Goal: Information Seeking & Learning: Compare options

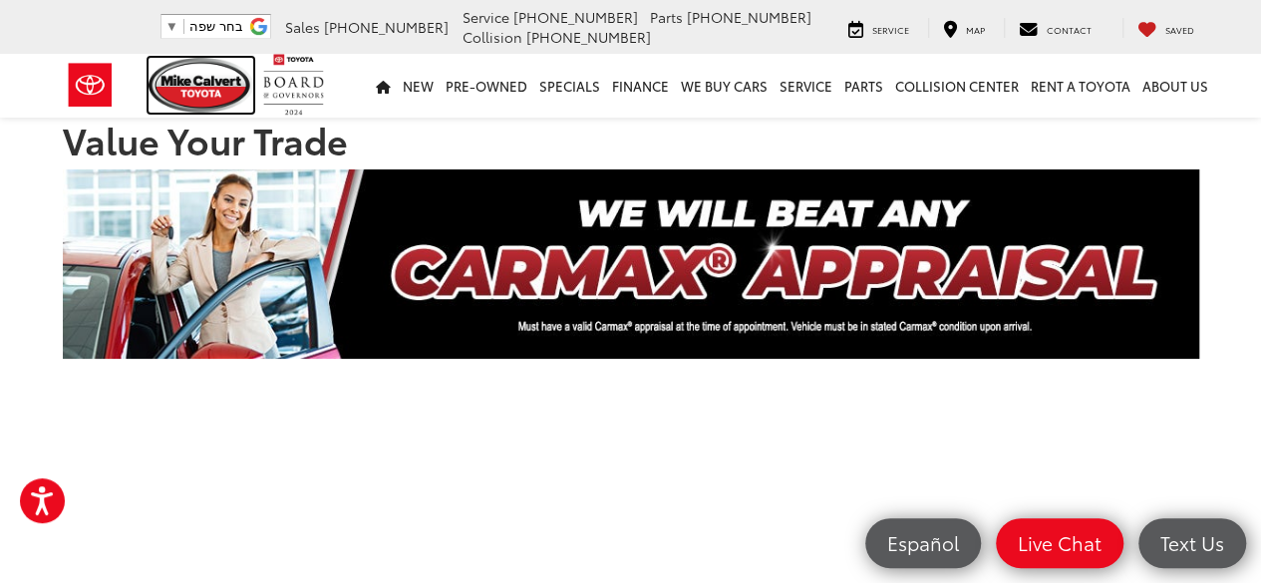
drag, startPoint x: 179, startPoint y: 92, endPoint x: 583, endPoint y: 214, distance: 422.1
click at [179, 92] on img at bounding box center [202, 85] width 106 height 55
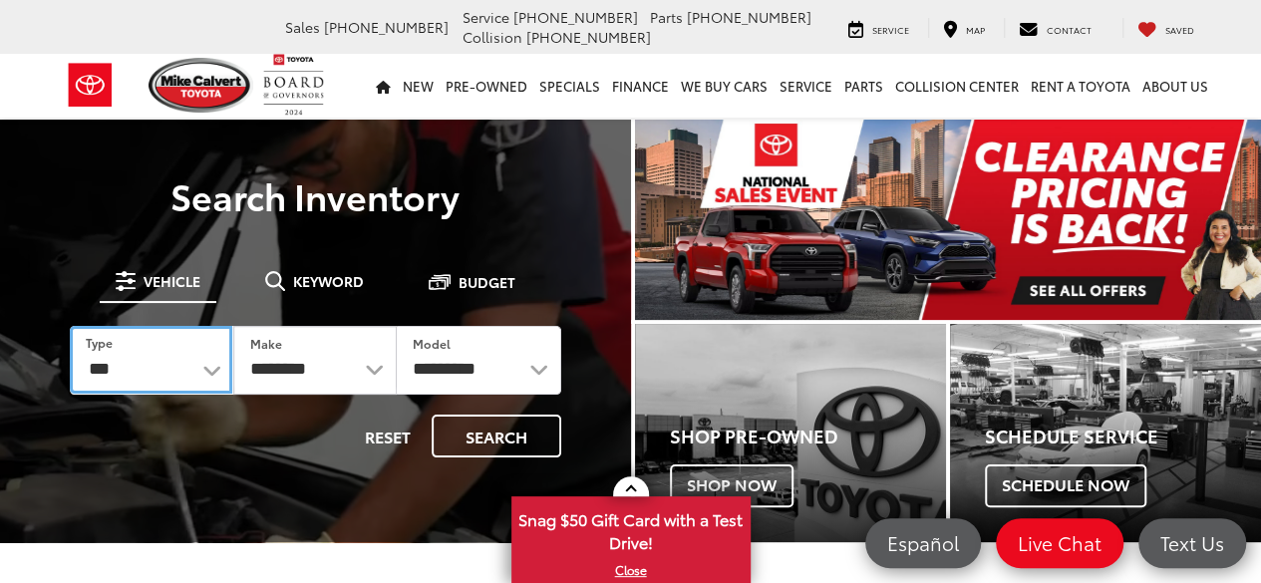
click at [166, 378] on select "*** *** **** *********" at bounding box center [151, 360] width 163 height 68
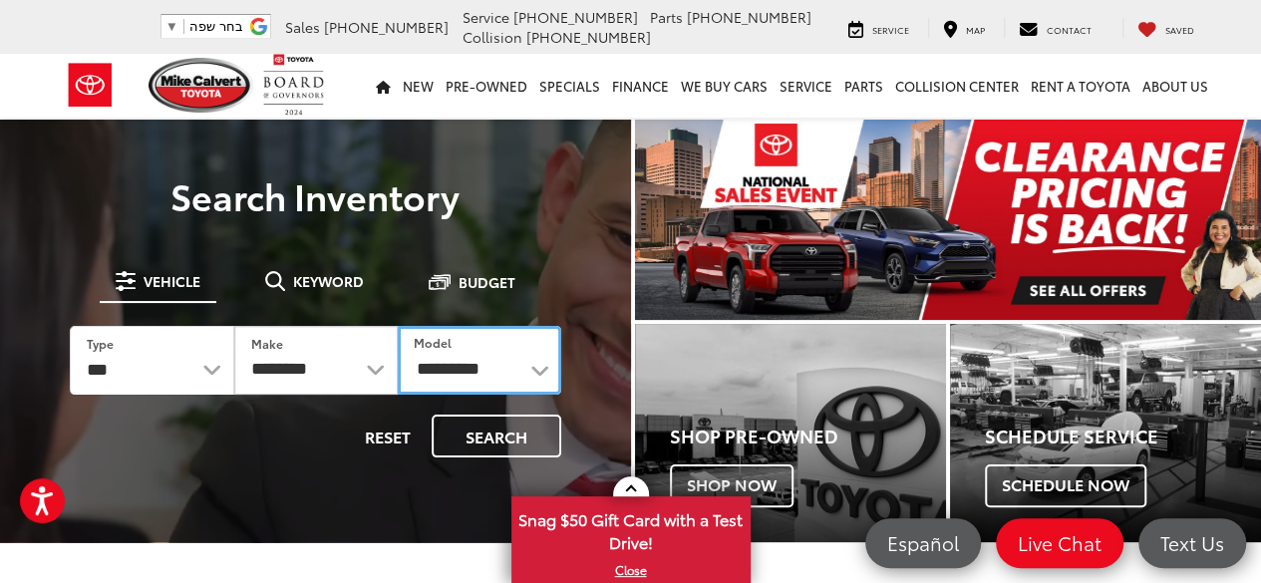
click at [447, 361] on select "**********" at bounding box center [480, 360] width 164 height 69
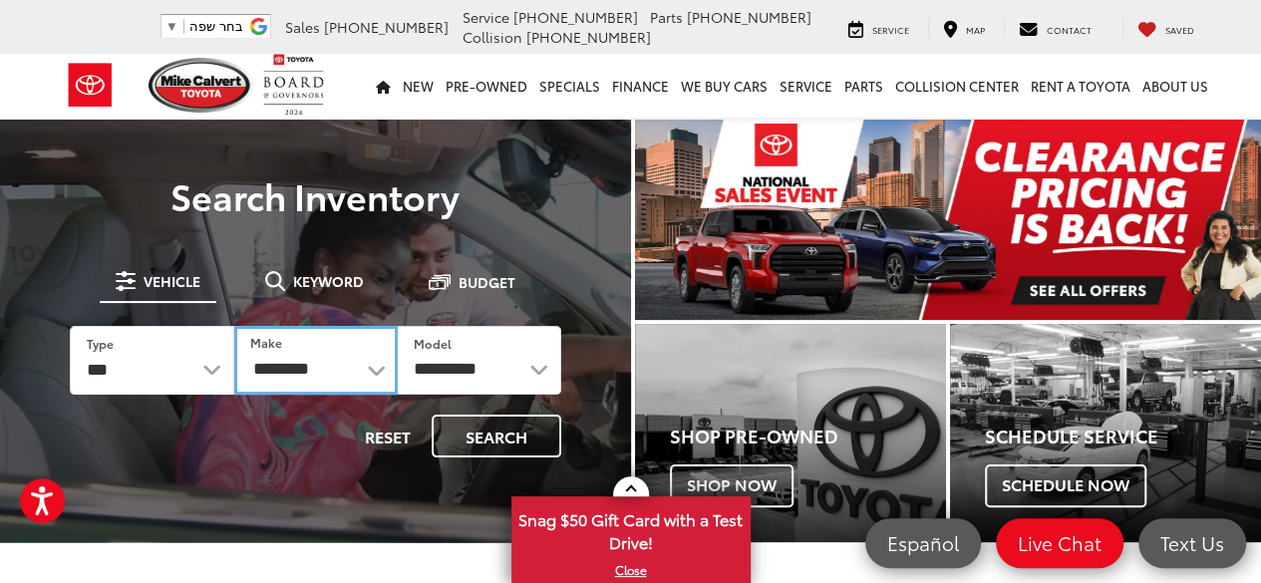
click at [350, 387] on select "**********" at bounding box center [316, 360] width 164 height 69
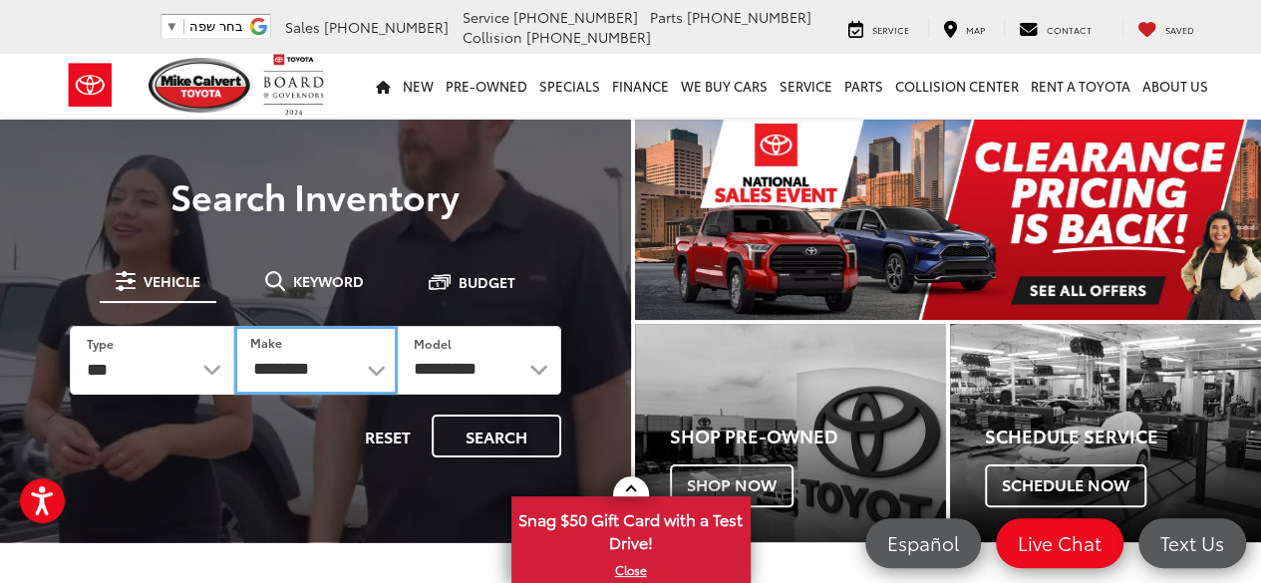
select select "******"
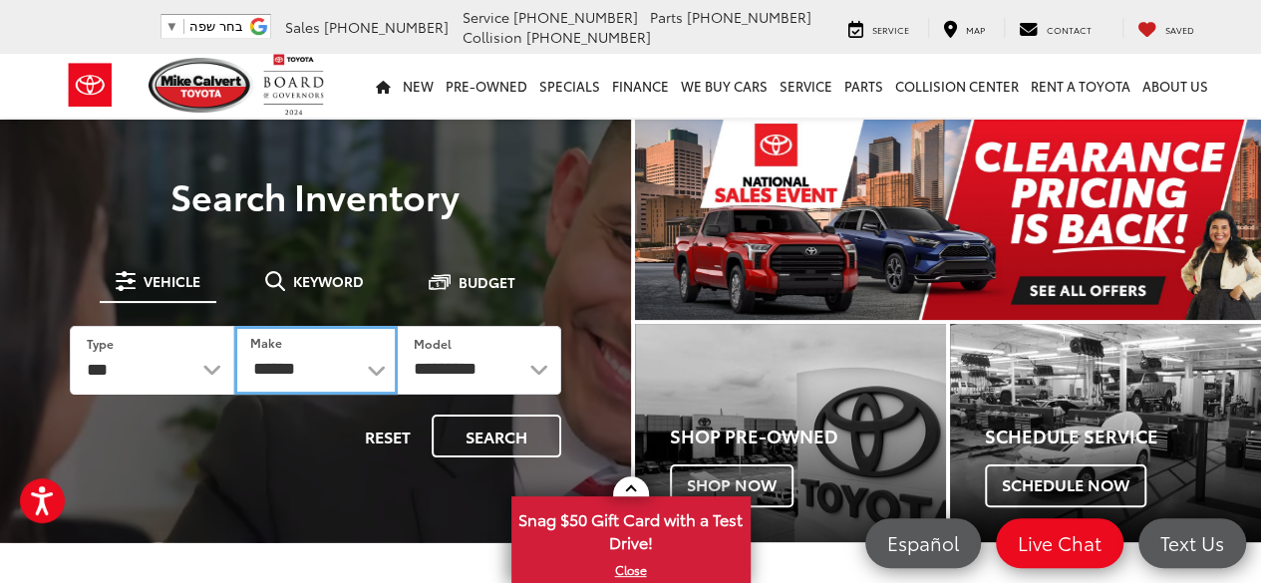
click at [234, 326] on select "**********" at bounding box center [316, 360] width 164 height 69
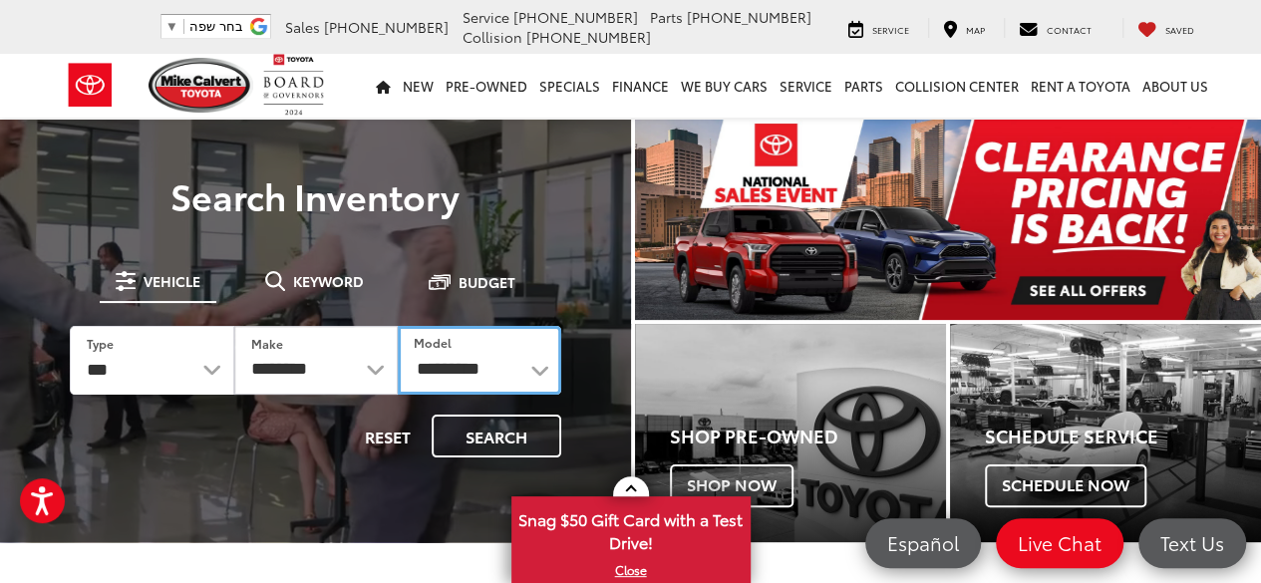
click at [479, 368] on select "**********" at bounding box center [480, 360] width 164 height 69
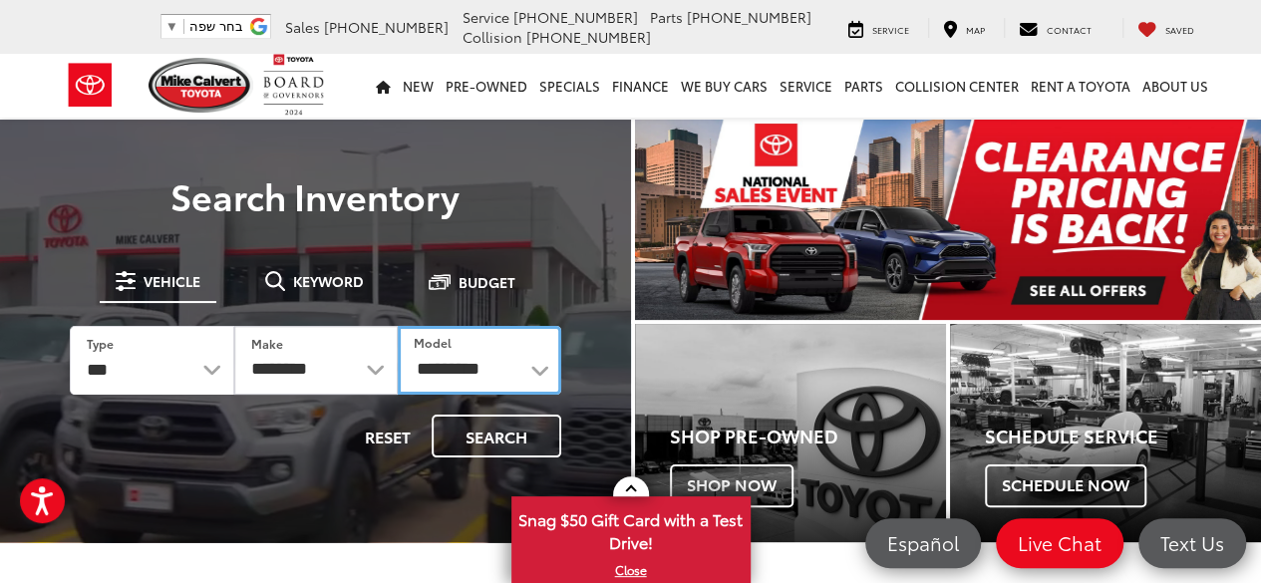
select select "****"
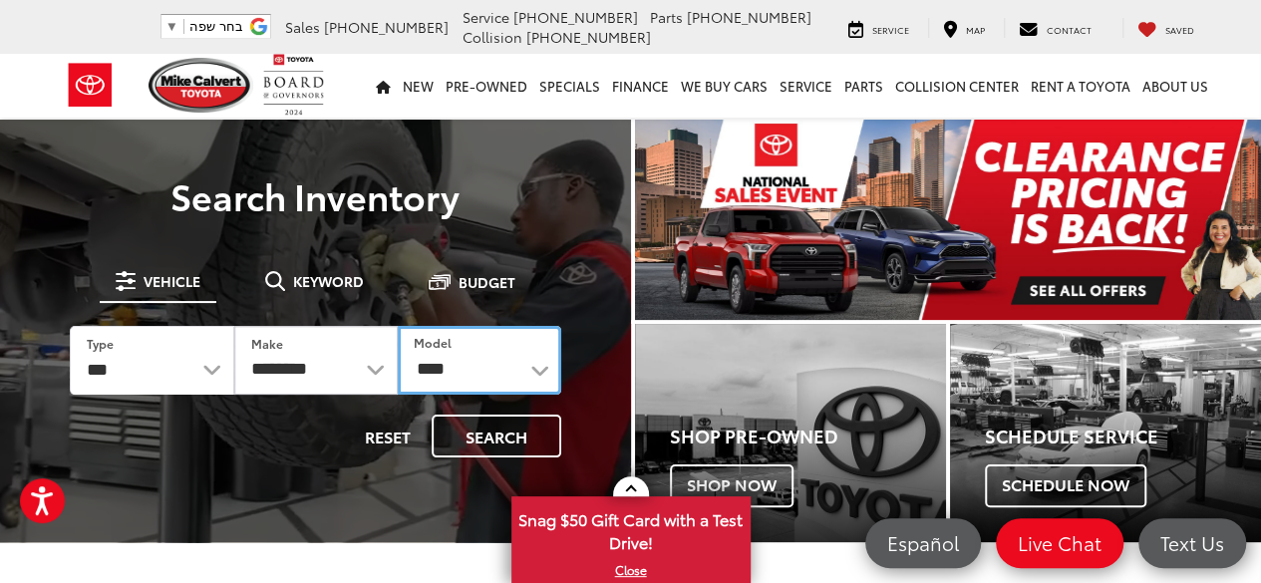
click at [398, 326] on select "**********" at bounding box center [480, 360] width 164 height 69
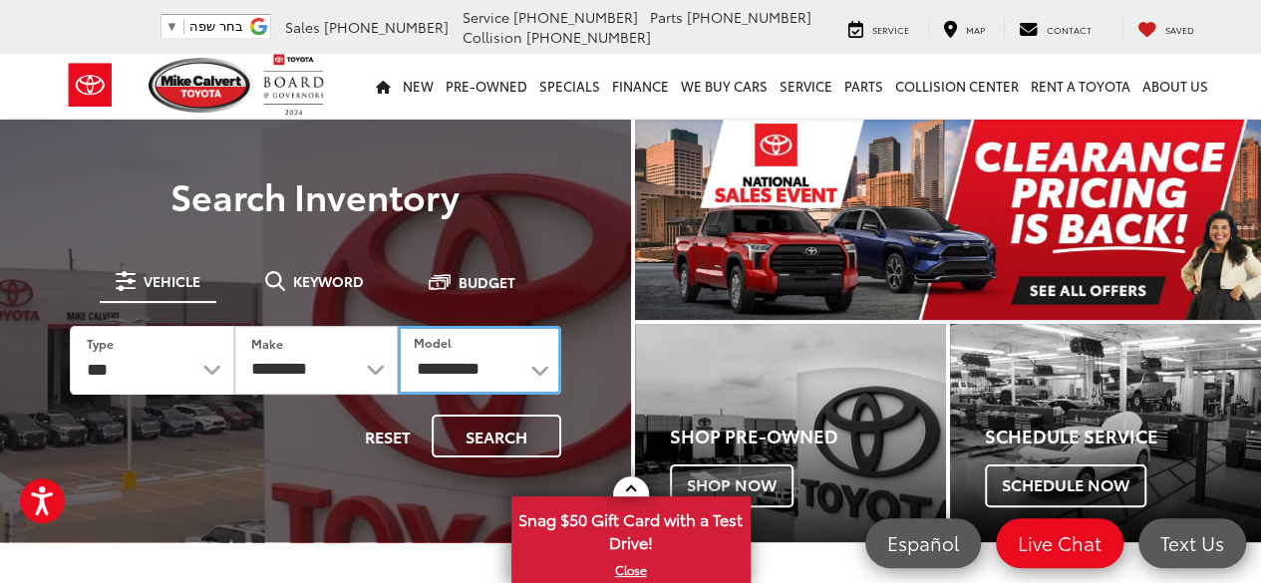
scroll to position [100, 0]
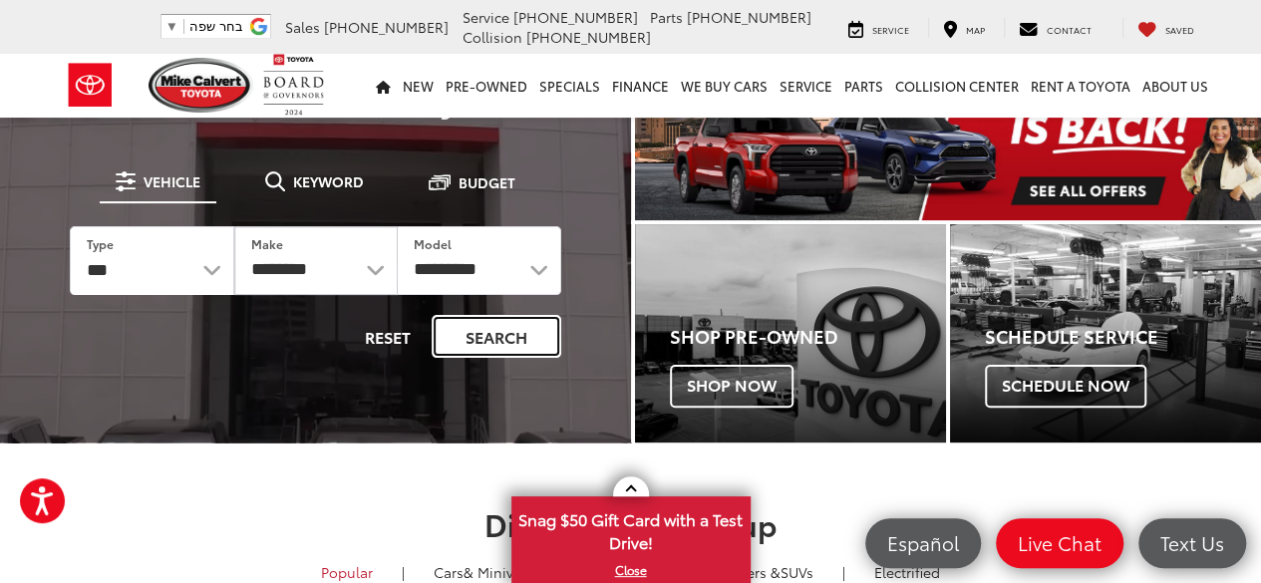
click at [488, 339] on button "Search" at bounding box center [497, 336] width 130 height 43
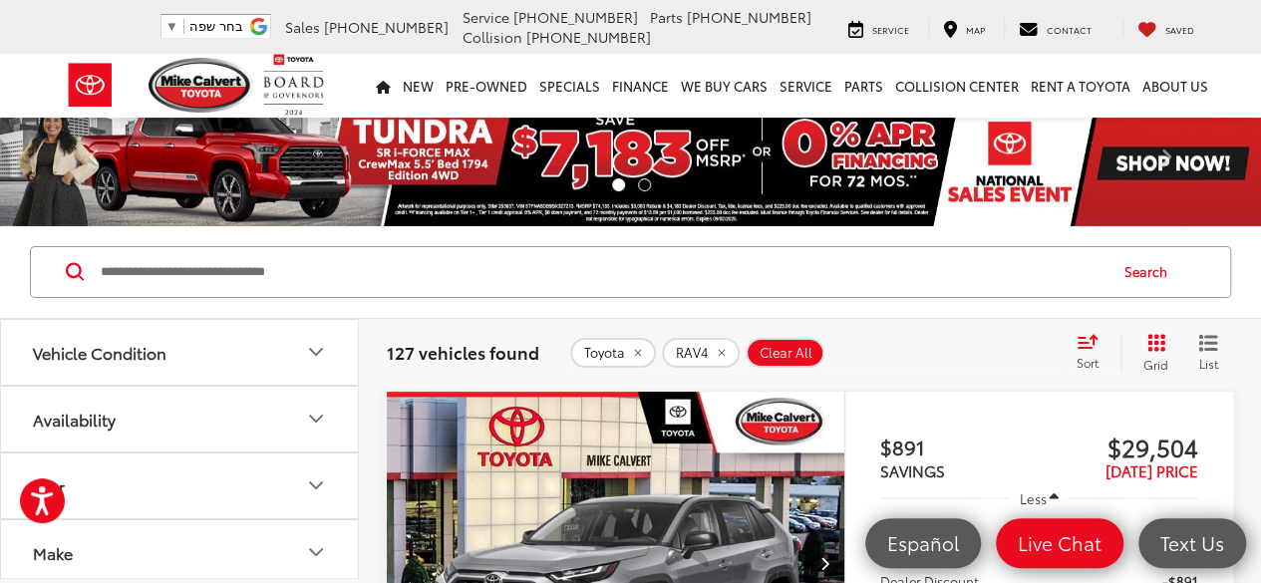
click at [1084, 343] on icon "Select sort value" at bounding box center [1088, 341] width 22 height 15
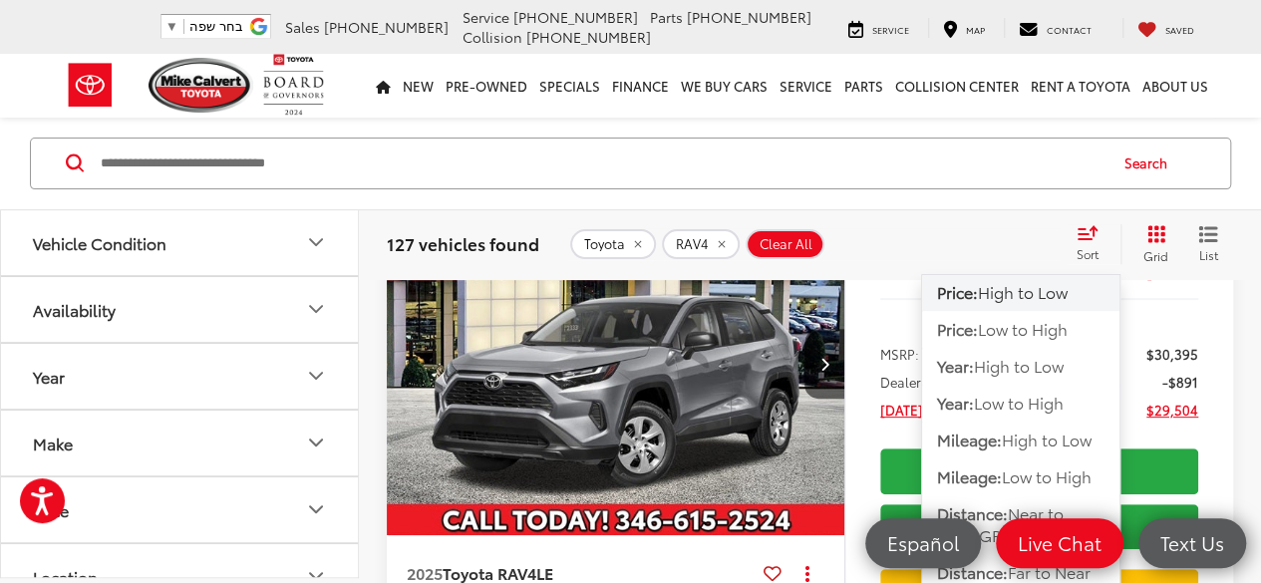
scroll to position [197, 0]
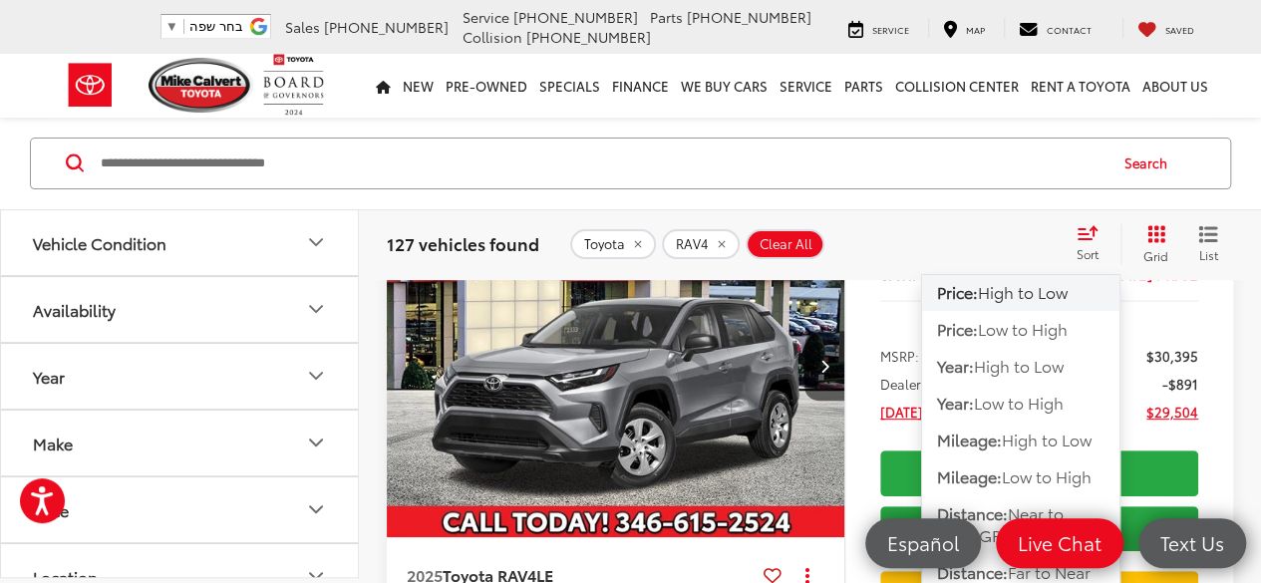
click at [1085, 239] on icon "Select sort value" at bounding box center [1088, 233] width 18 height 12
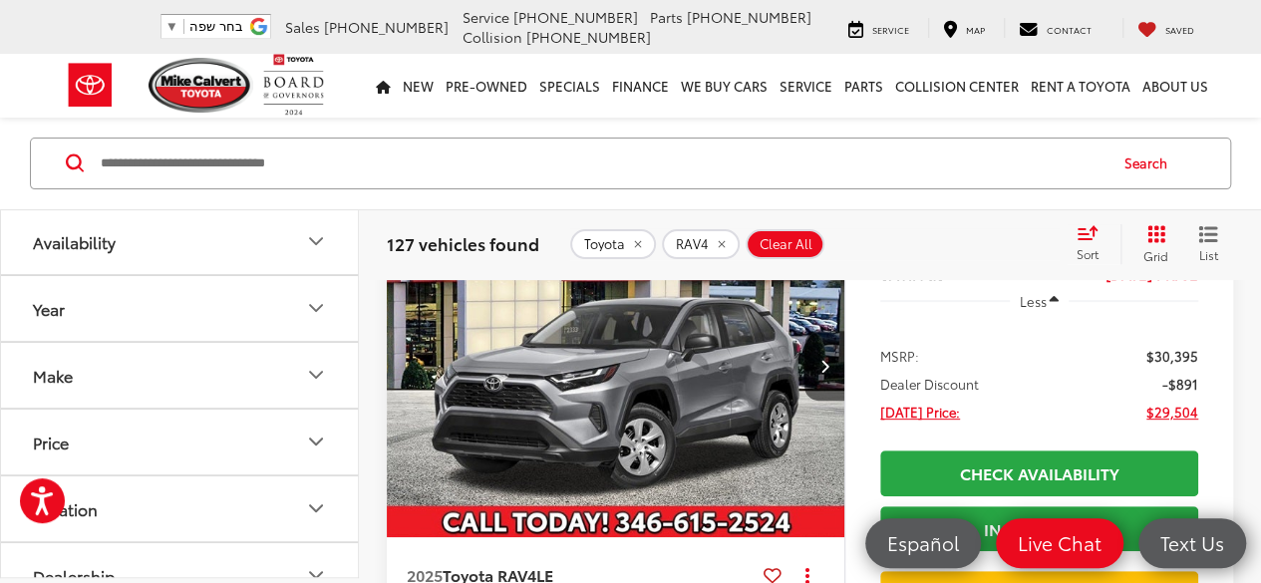
scroll to position [100, 0]
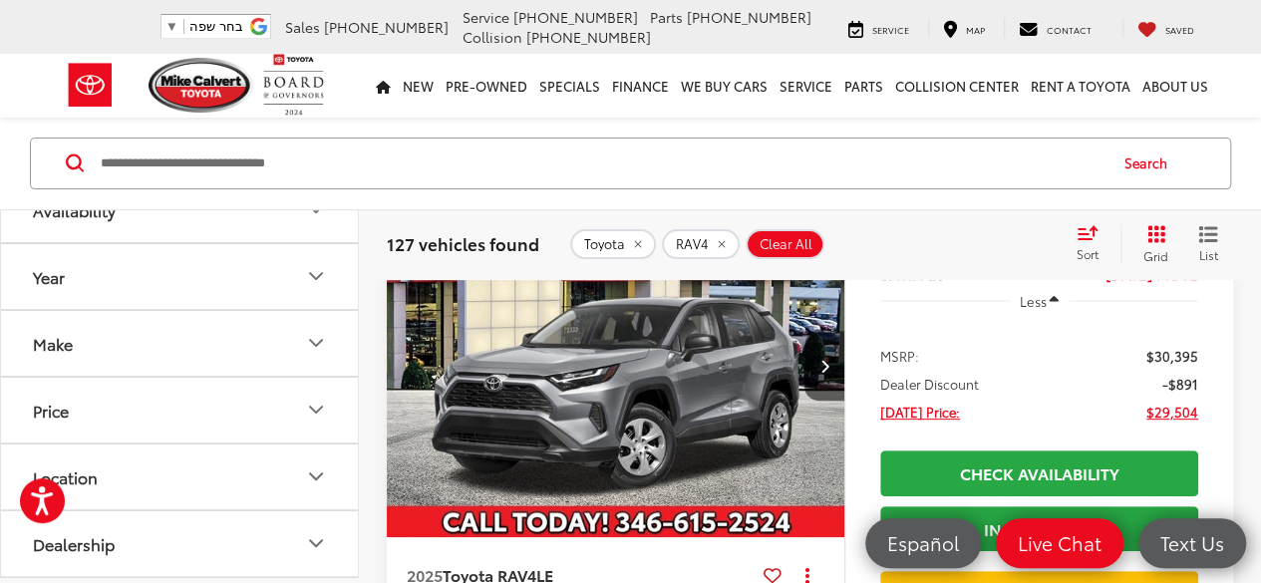
click at [308, 283] on icon "Year" at bounding box center [316, 277] width 24 height 24
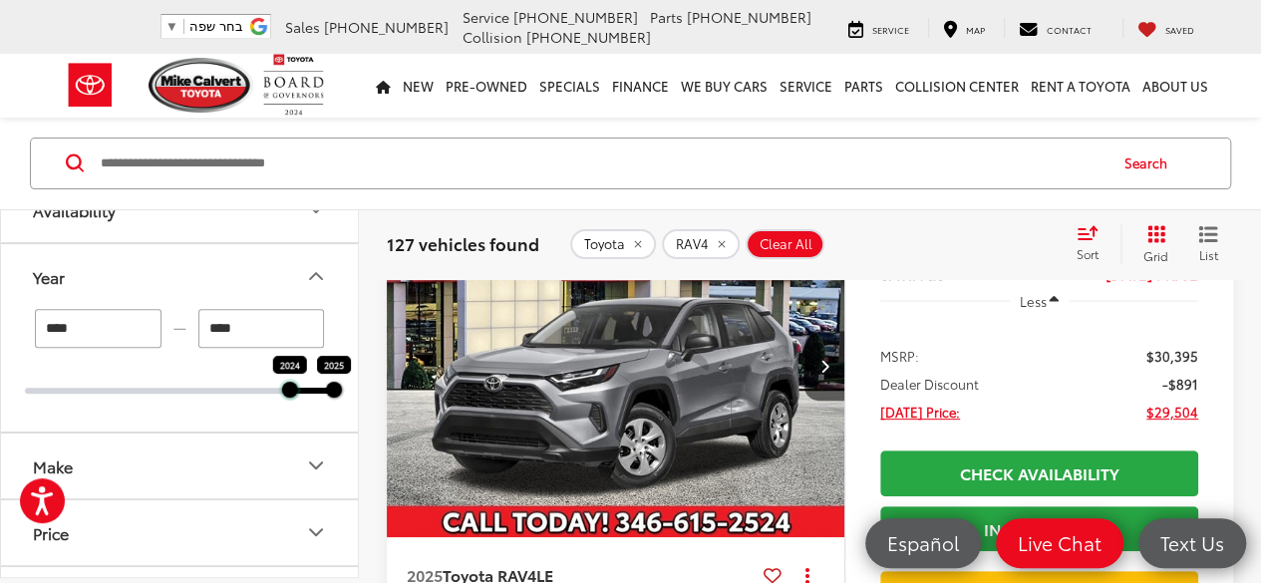
drag, startPoint x: 30, startPoint y: 389, endPoint x: 281, endPoint y: 416, distance: 252.7
click at [281, 416] on div "**** — **** 2024 2025" at bounding box center [179, 370] width 357 height 123
type input "****"
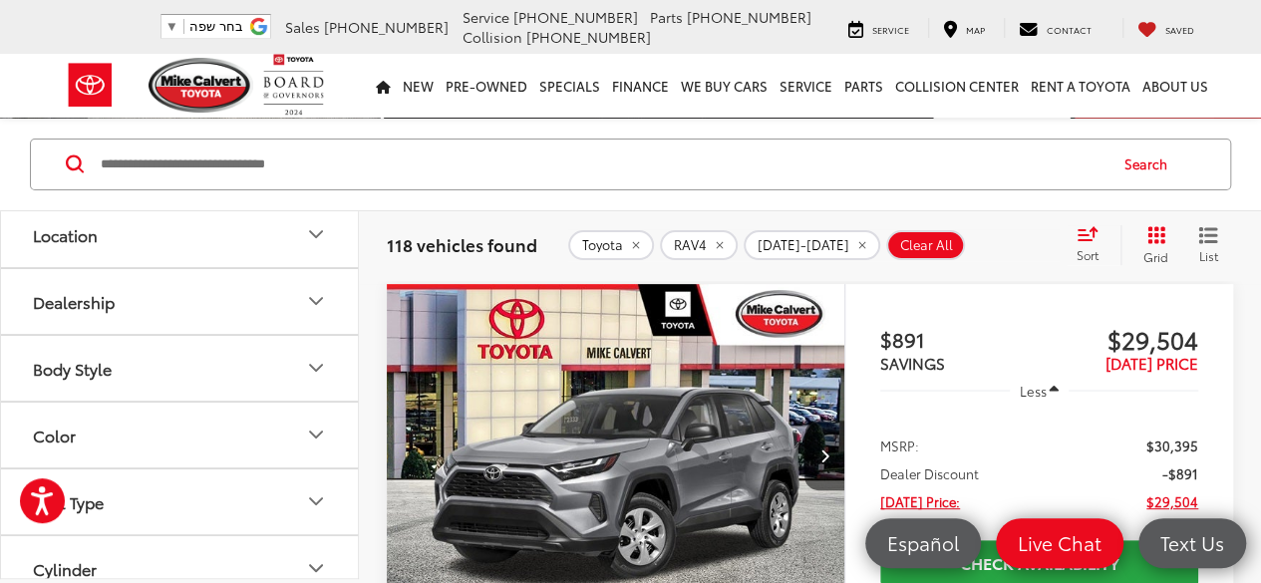
scroll to position [499, 0]
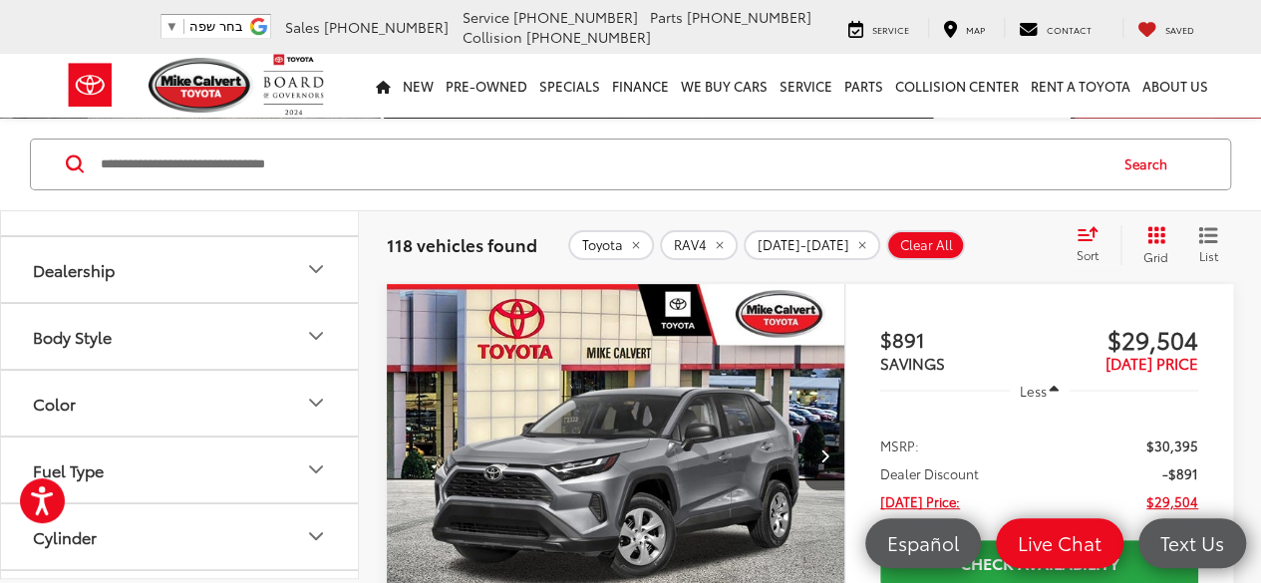
click at [248, 333] on button "Body Style" at bounding box center [180, 336] width 359 height 65
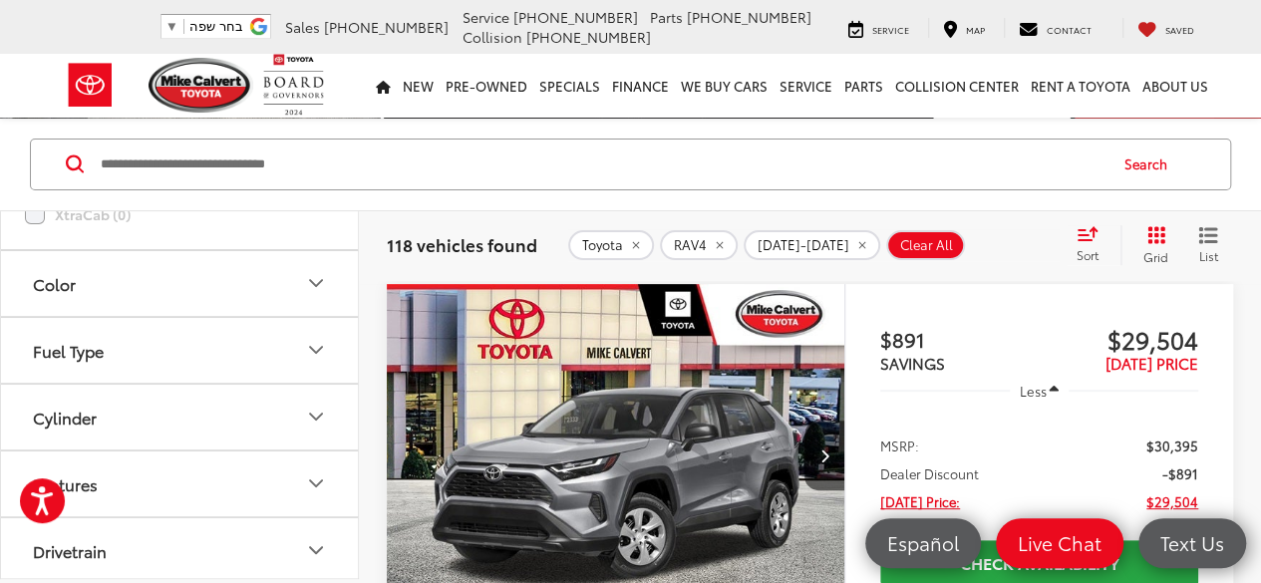
scroll to position [1396, 0]
click at [265, 285] on button "Color" at bounding box center [180, 280] width 359 height 65
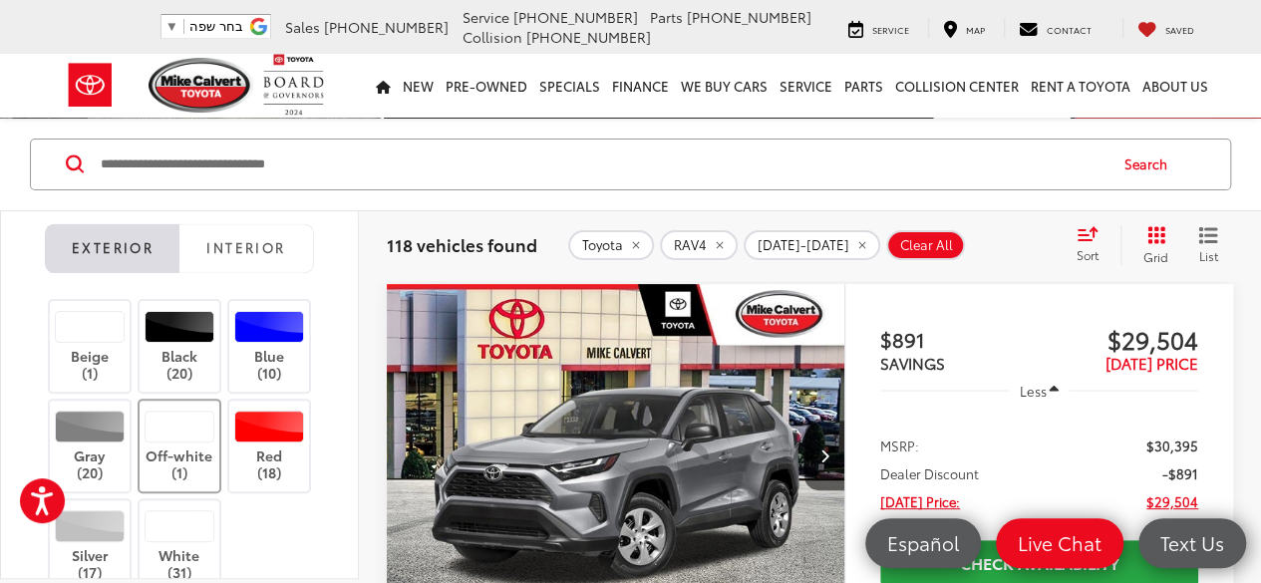
scroll to position [1496, 0]
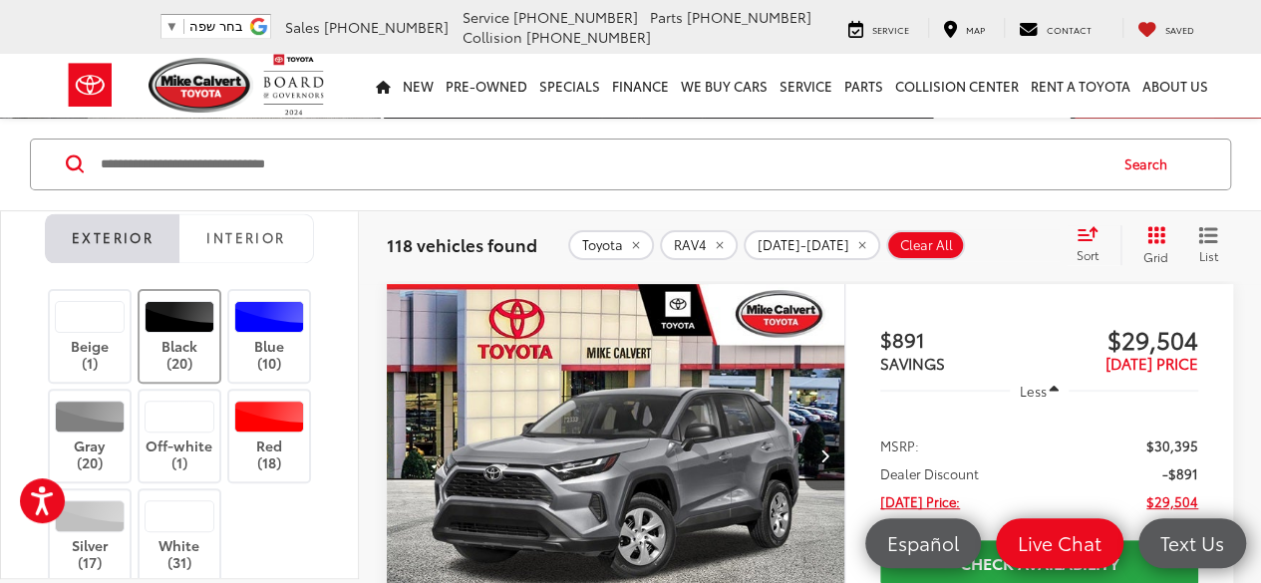
click at [180, 332] on label "Black (20)" at bounding box center [180, 336] width 81 height 71
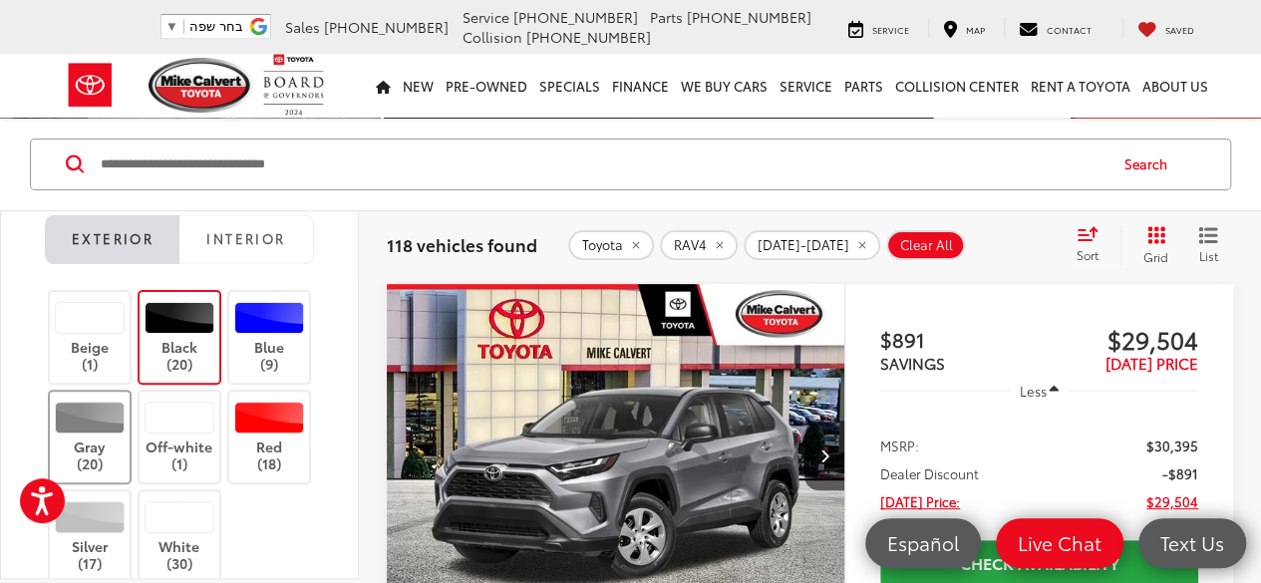
click at [84, 428] on label "Gray (20)" at bounding box center [90, 437] width 81 height 71
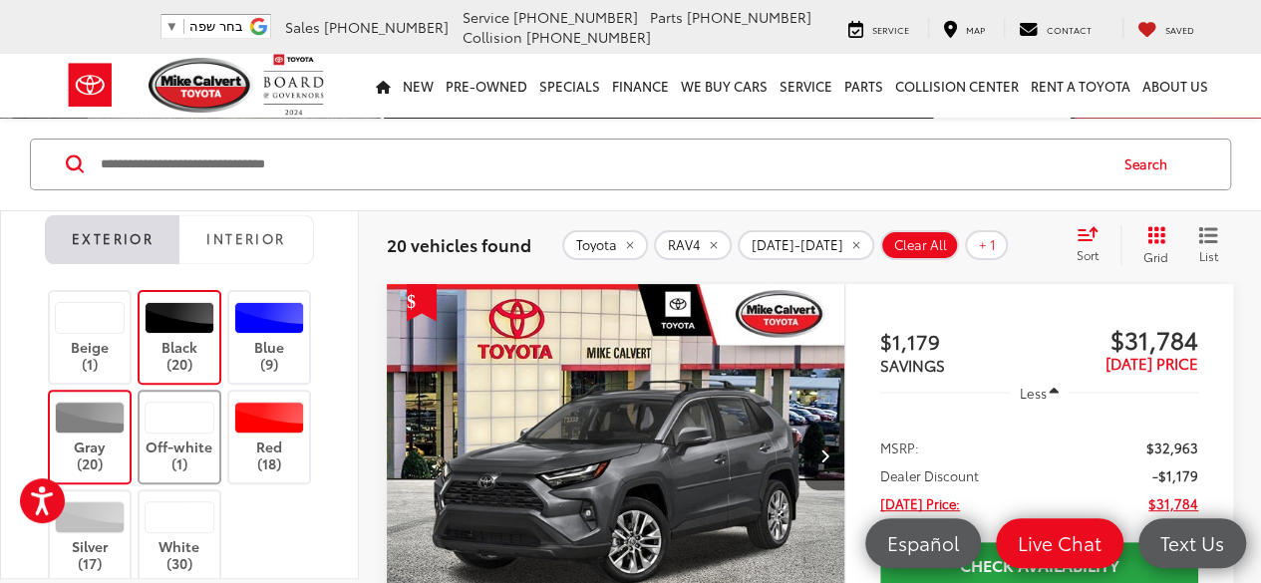
scroll to position [1627, 0]
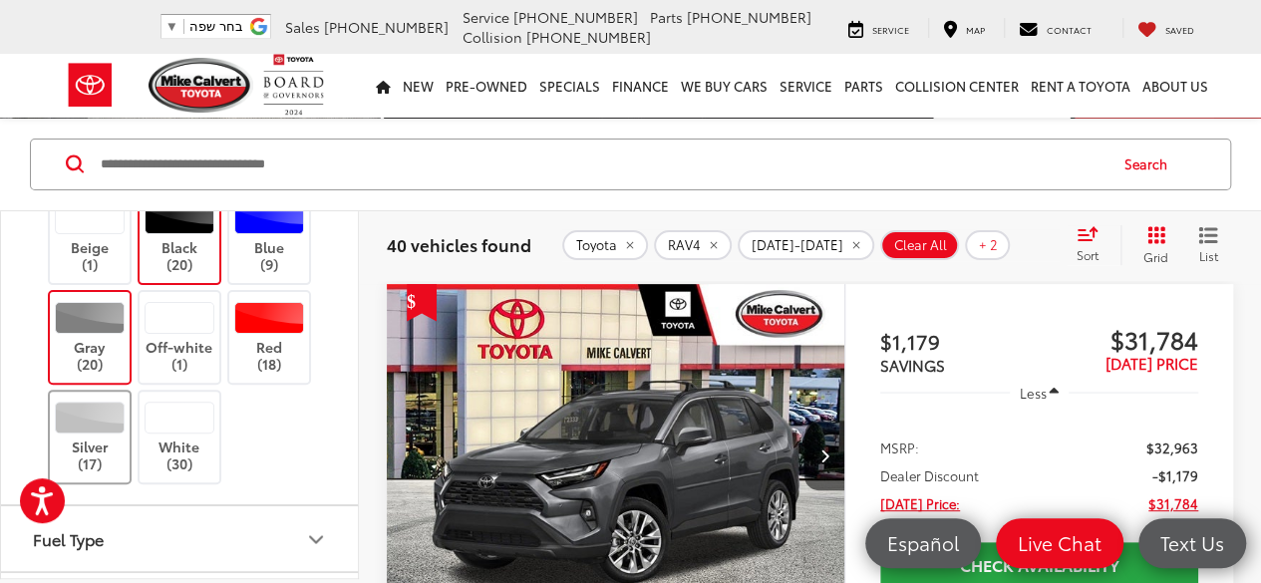
click at [86, 420] on div at bounding box center [90, 418] width 71 height 32
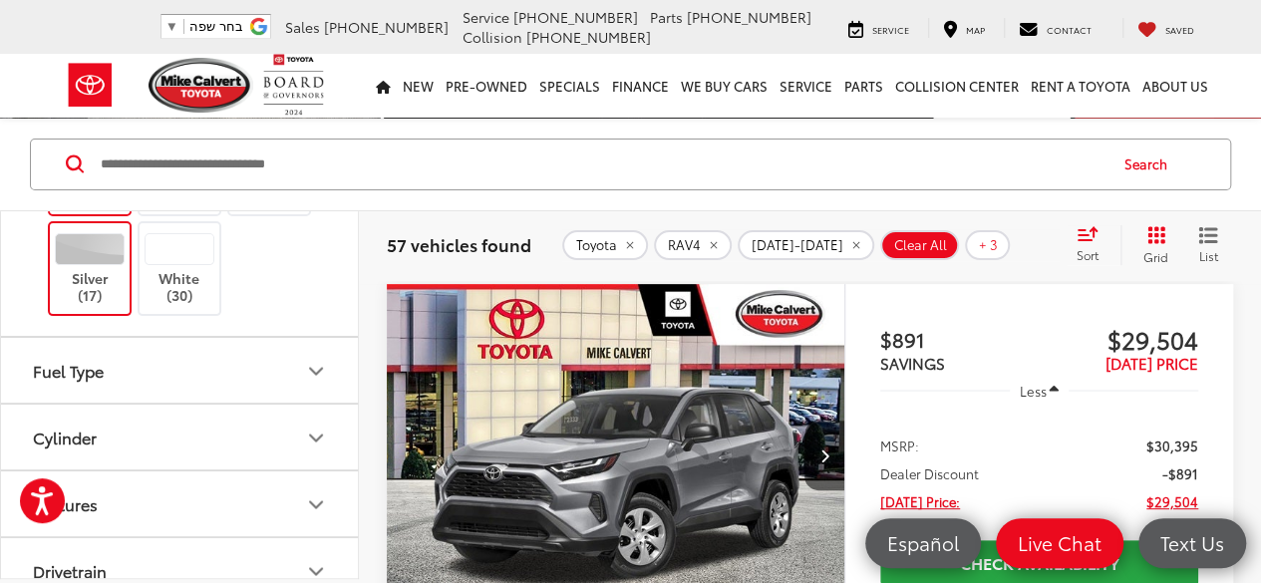
scroll to position [1827, 0]
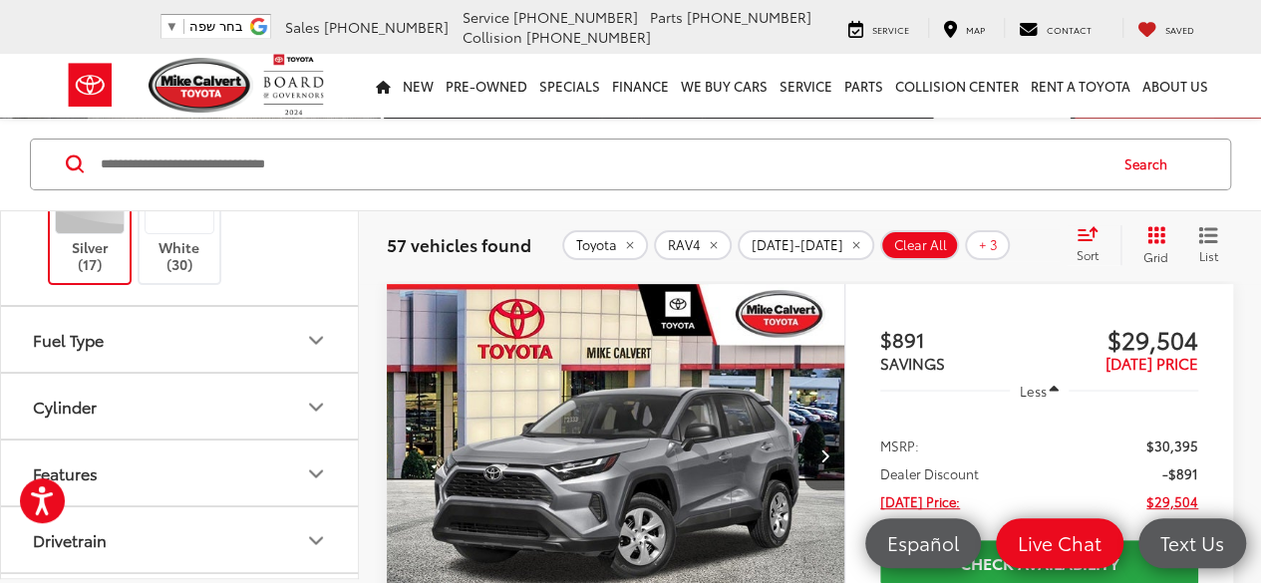
click at [232, 336] on button "Fuel Type" at bounding box center [180, 339] width 359 height 65
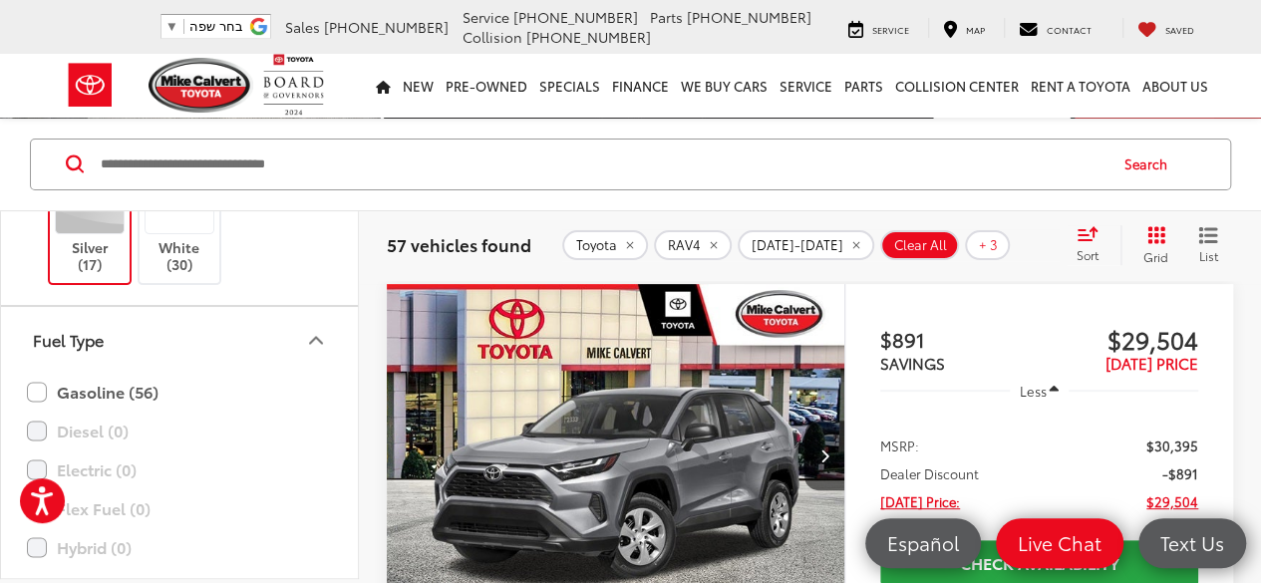
click at [257, 332] on button "Fuel Type" at bounding box center [180, 339] width 359 height 65
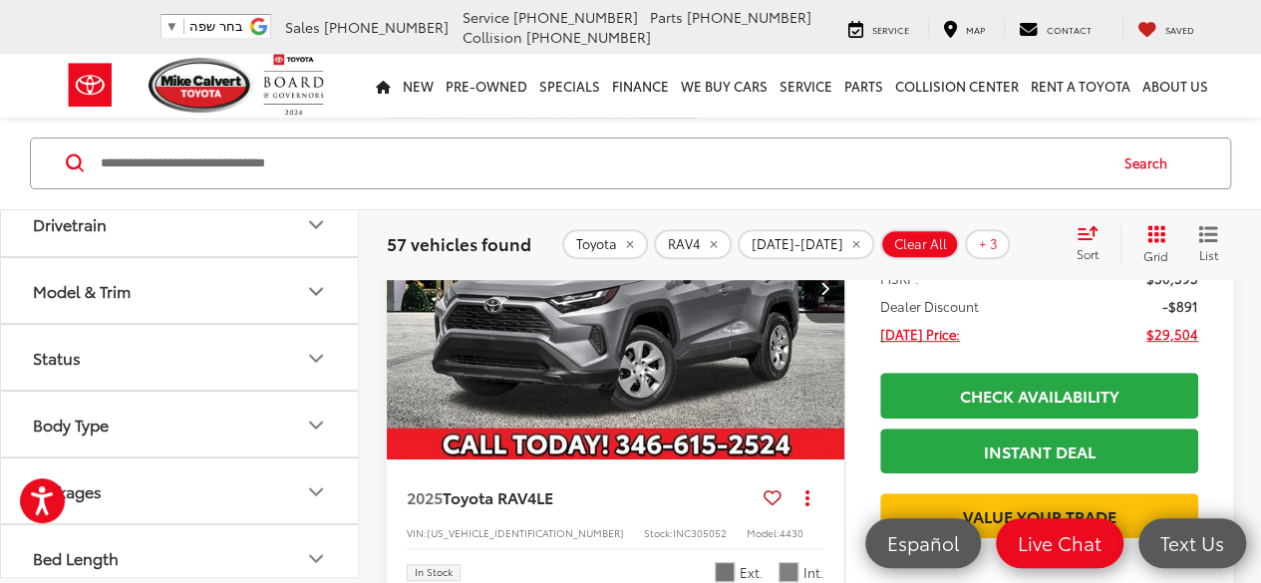
scroll to position [307, 0]
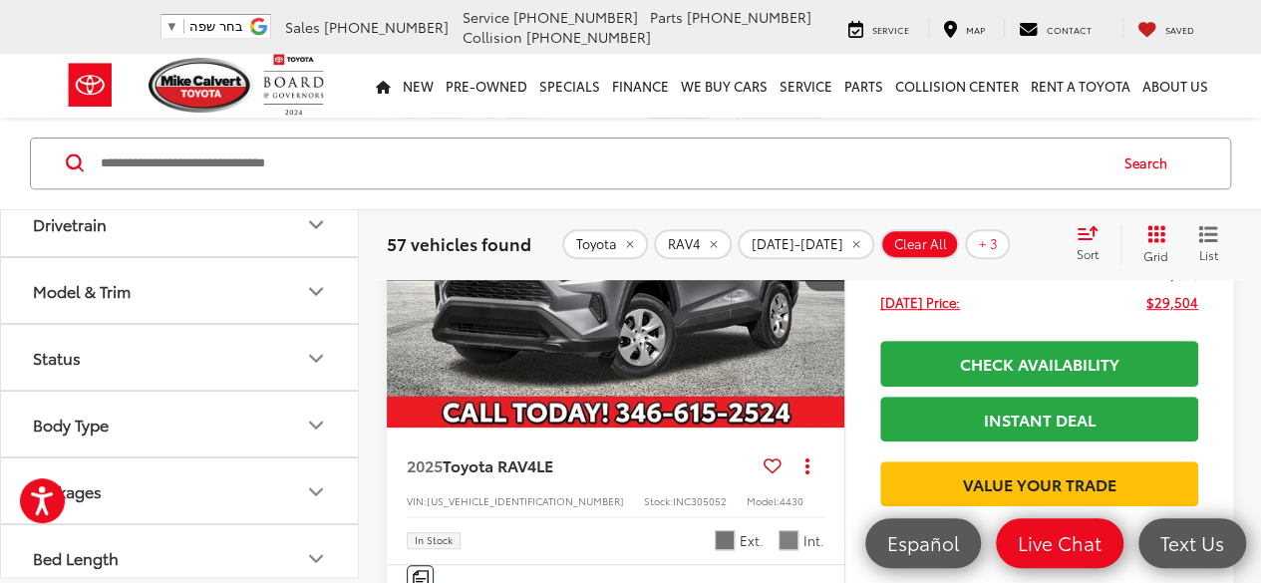
click at [220, 411] on button "Body Type" at bounding box center [180, 425] width 359 height 65
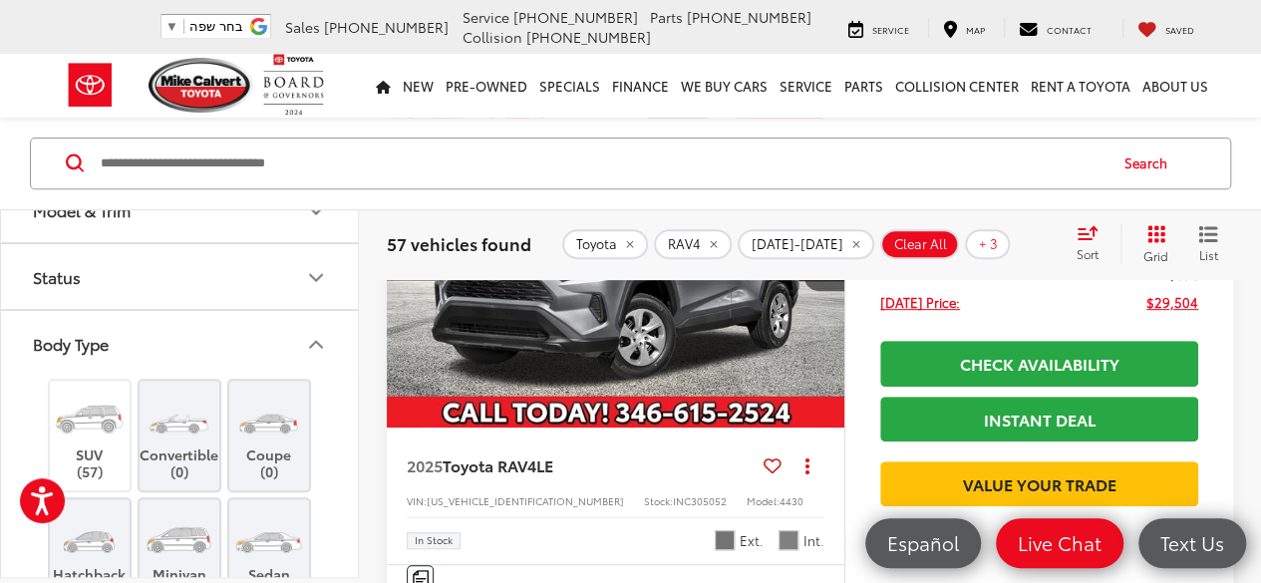
scroll to position [2241, 0]
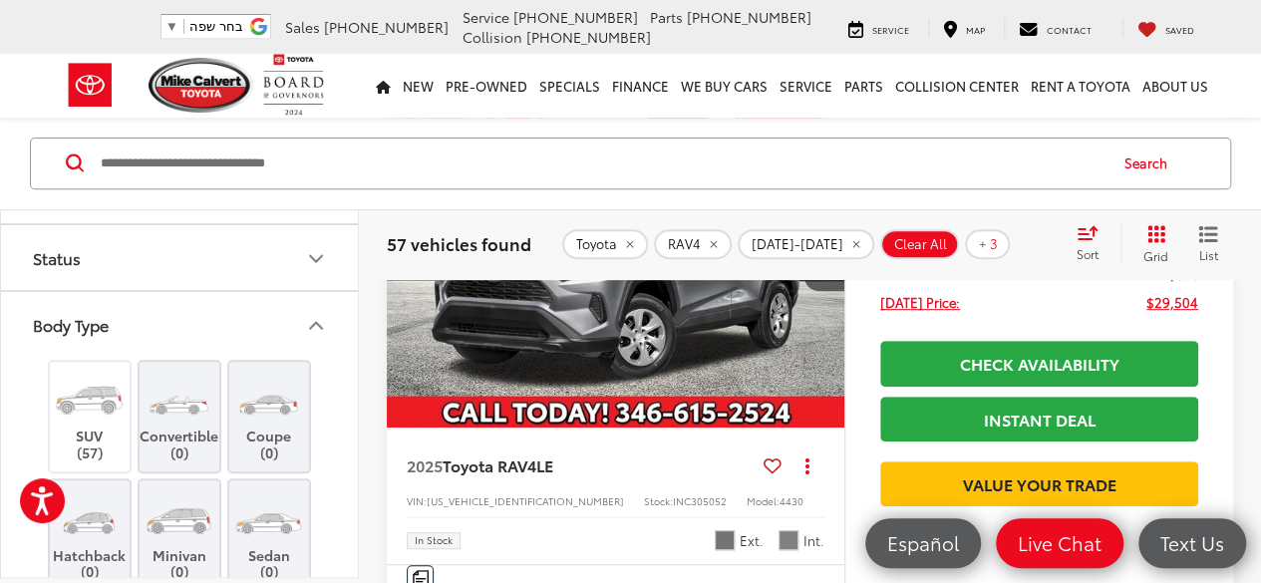
click at [251, 325] on button "Body Type" at bounding box center [180, 325] width 359 height 65
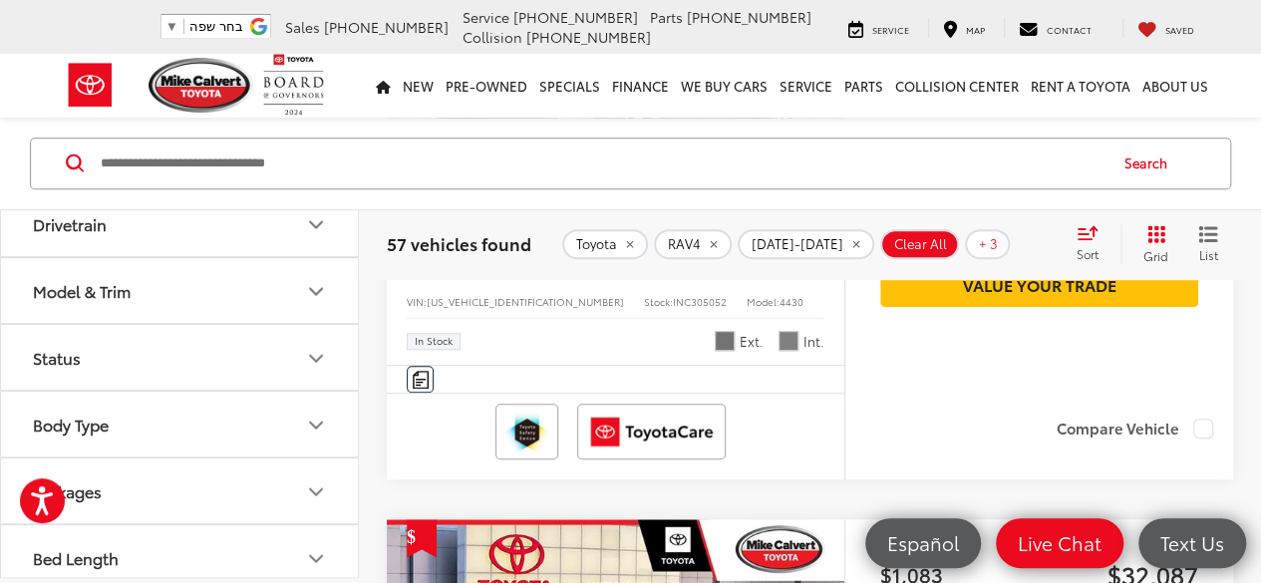
scroll to position [2041, 0]
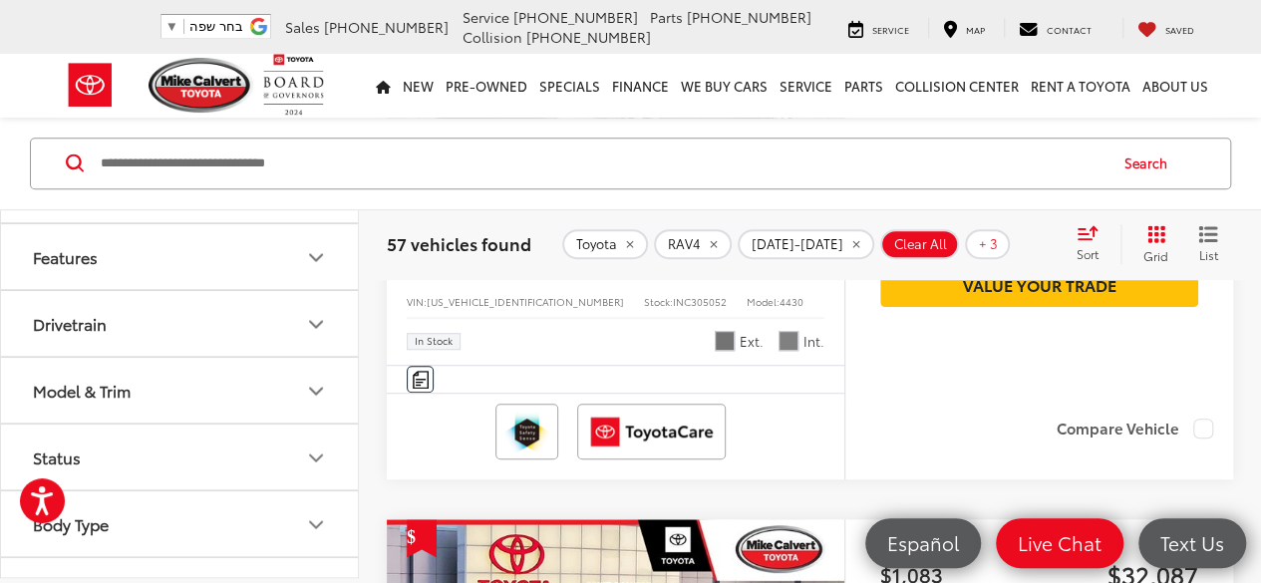
click at [181, 394] on button "Model & Trim" at bounding box center [180, 391] width 359 height 65
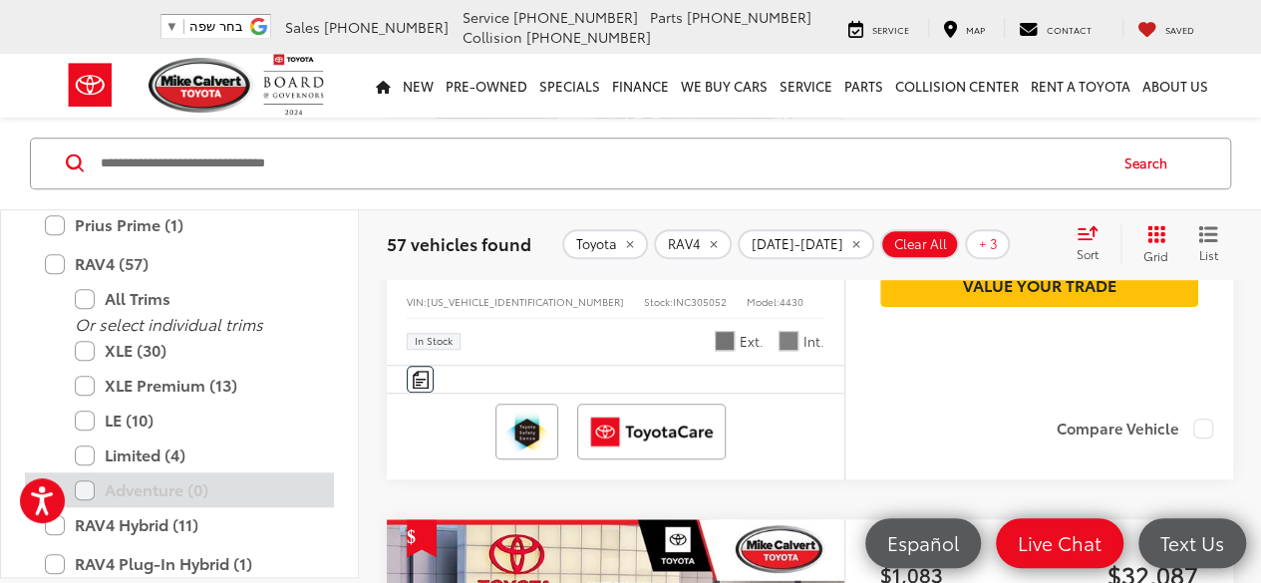
scroll to position [2927, 0]
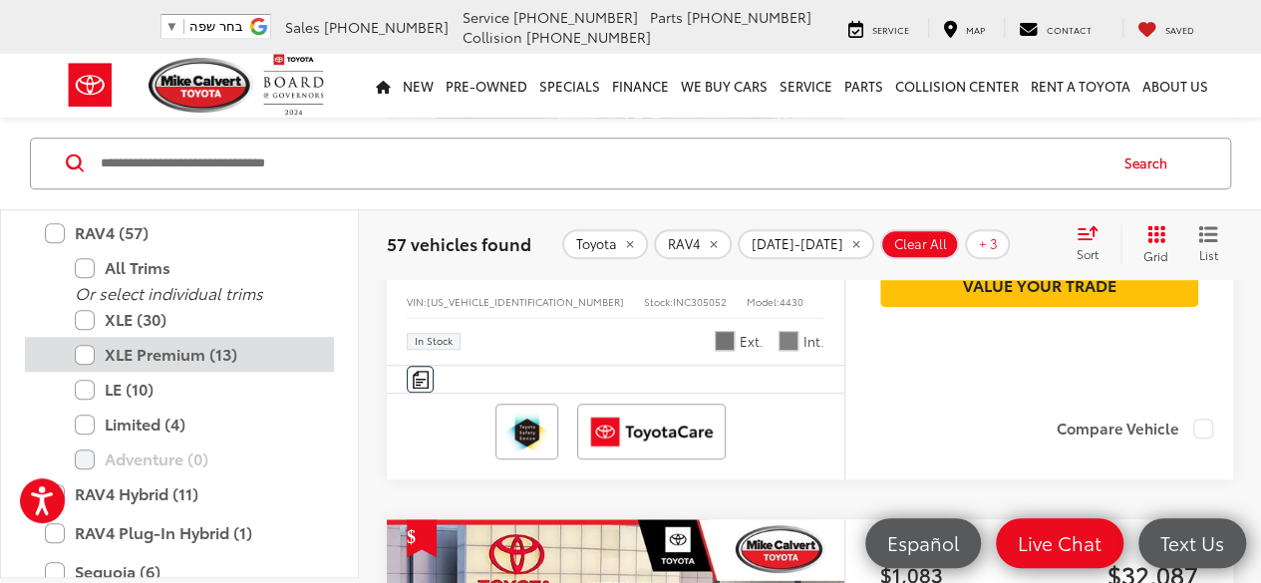
click at [88, 346] on label "XLE Premium (13)" at bounding box center [194, 355] width 239 height 35
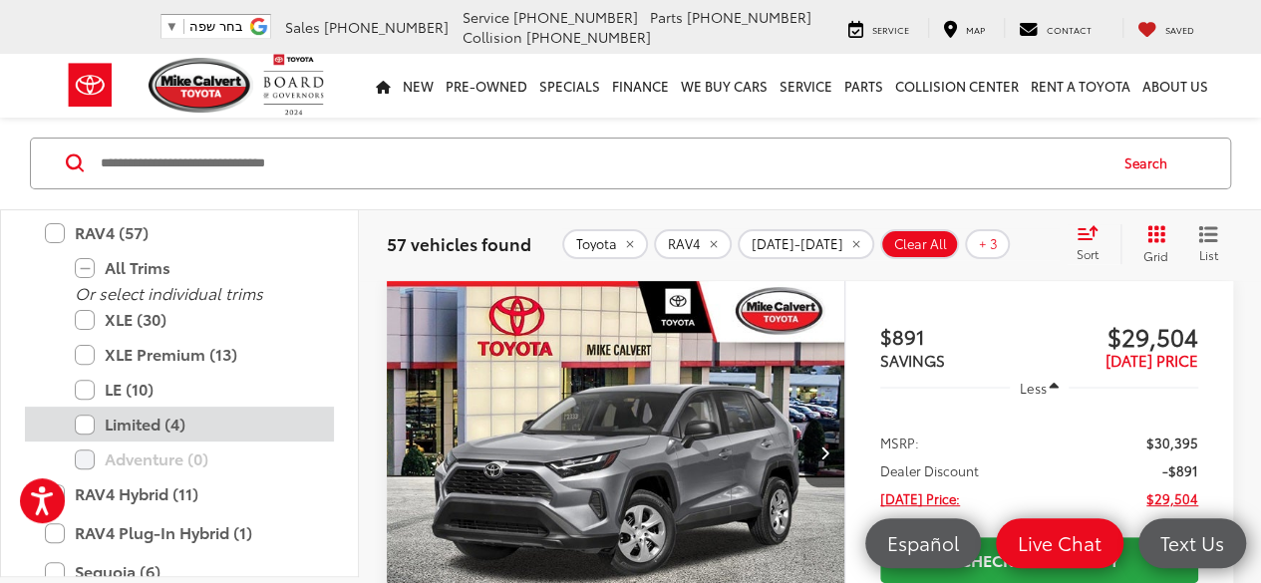
scroll to position [108, 0]
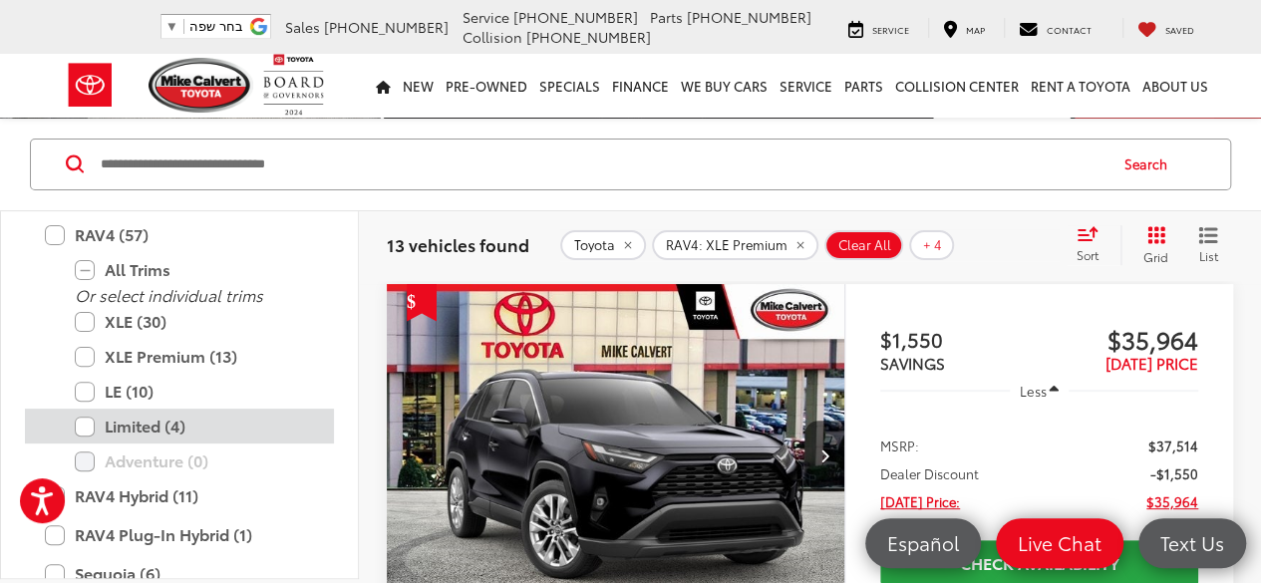
click at [84, 412] on label "Limited (4)" at bounding box center [194, 426] width 239 height 35
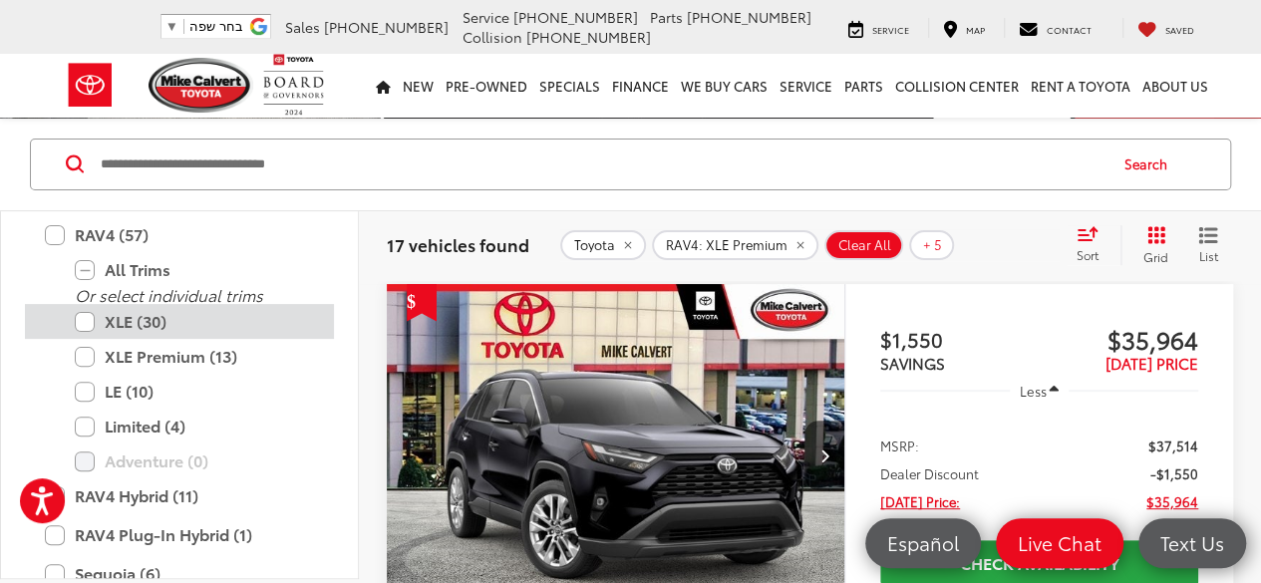
click at [90, 306] on label "XLE (30)" at bounding box center [194, 321] width 239 height 35
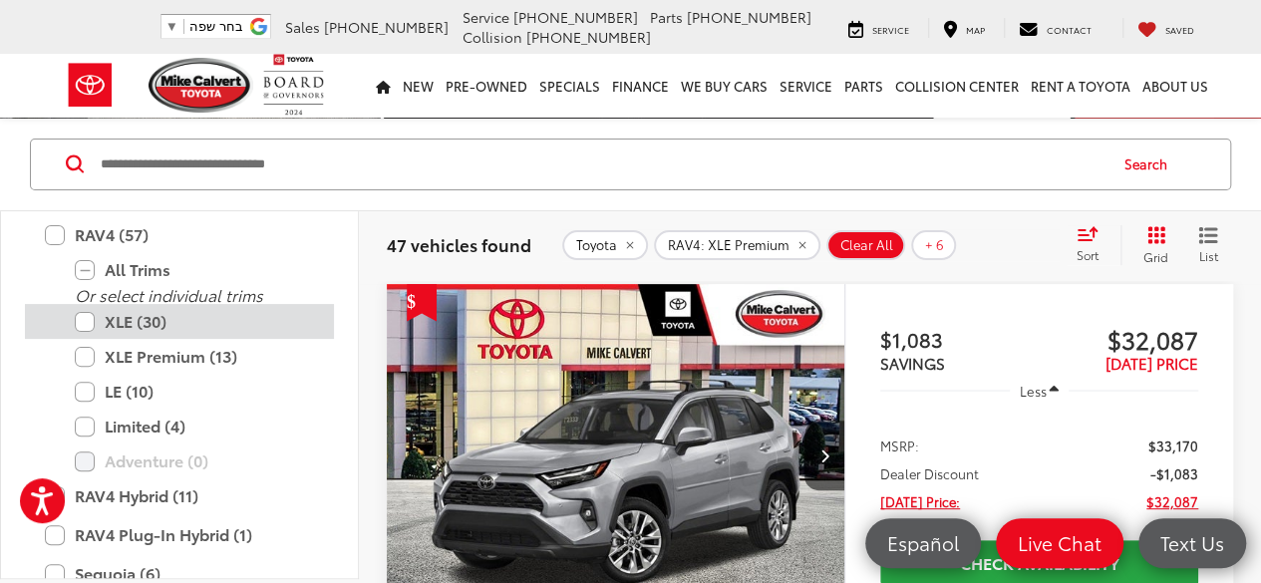
click at [88, 313] on label "XLE (30)" at bounding box center [194, 321] width 239 height 35
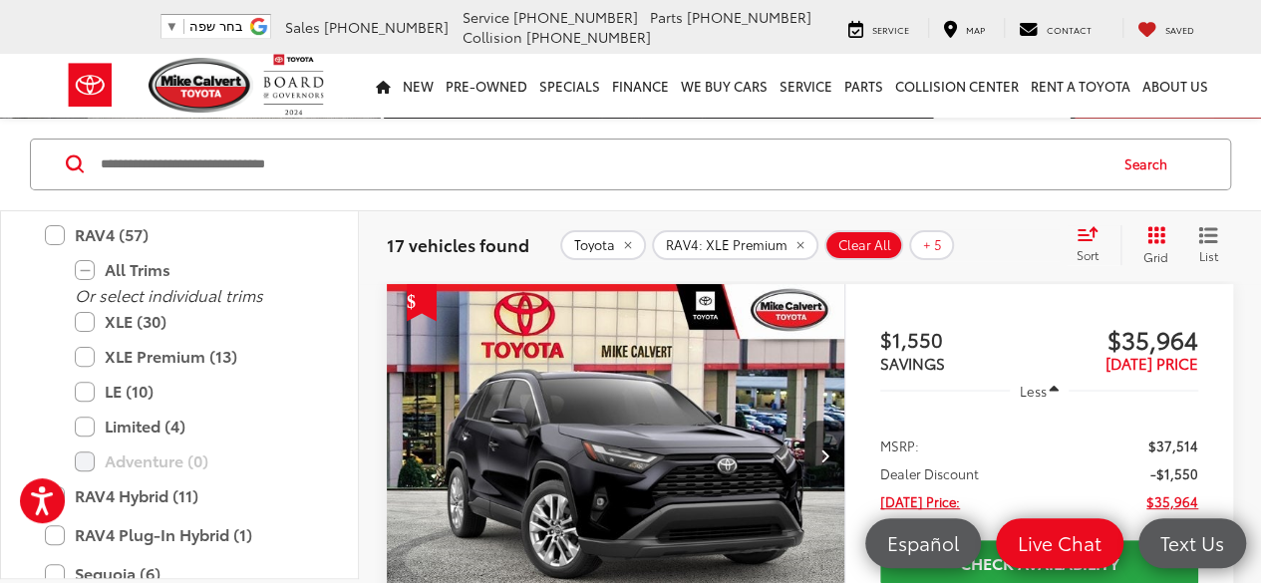
scroll to position [3126, 0]
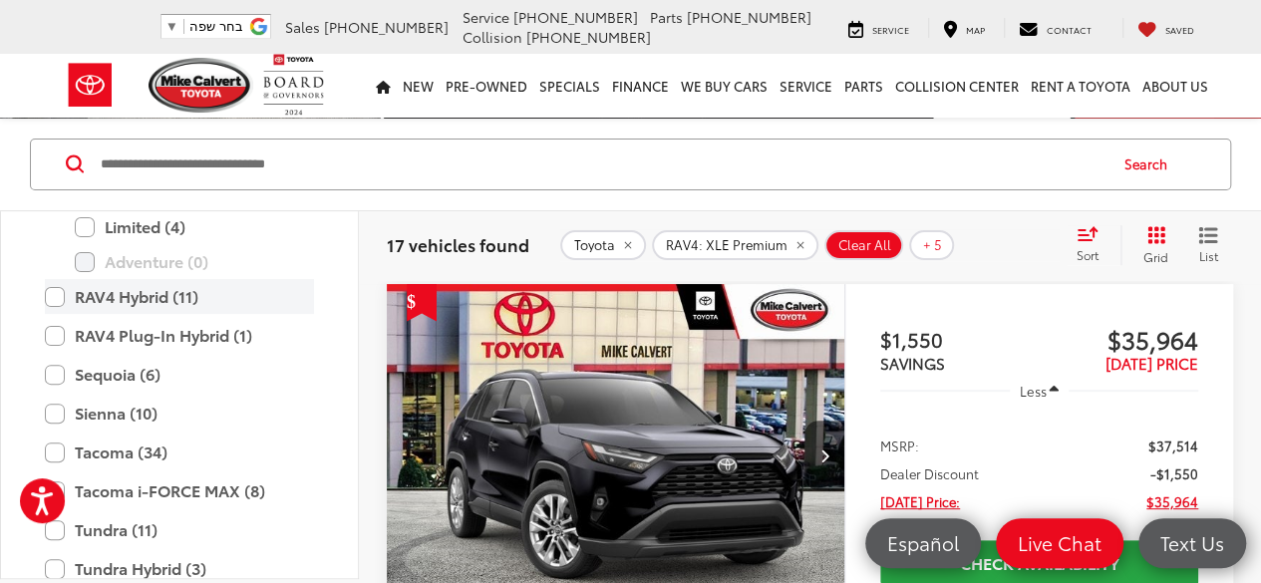
click at [56, 289] on label "RAV4 Hybrid (11)" at bounding box center [179, 296] width 269 height 35
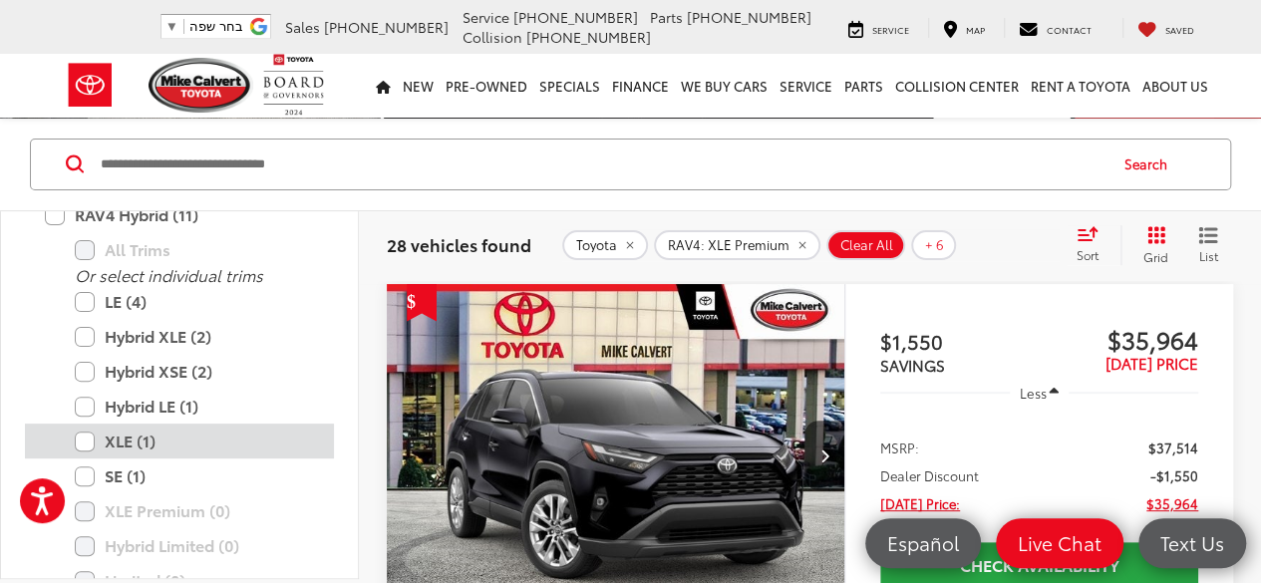
scroll to position [3003, 0]
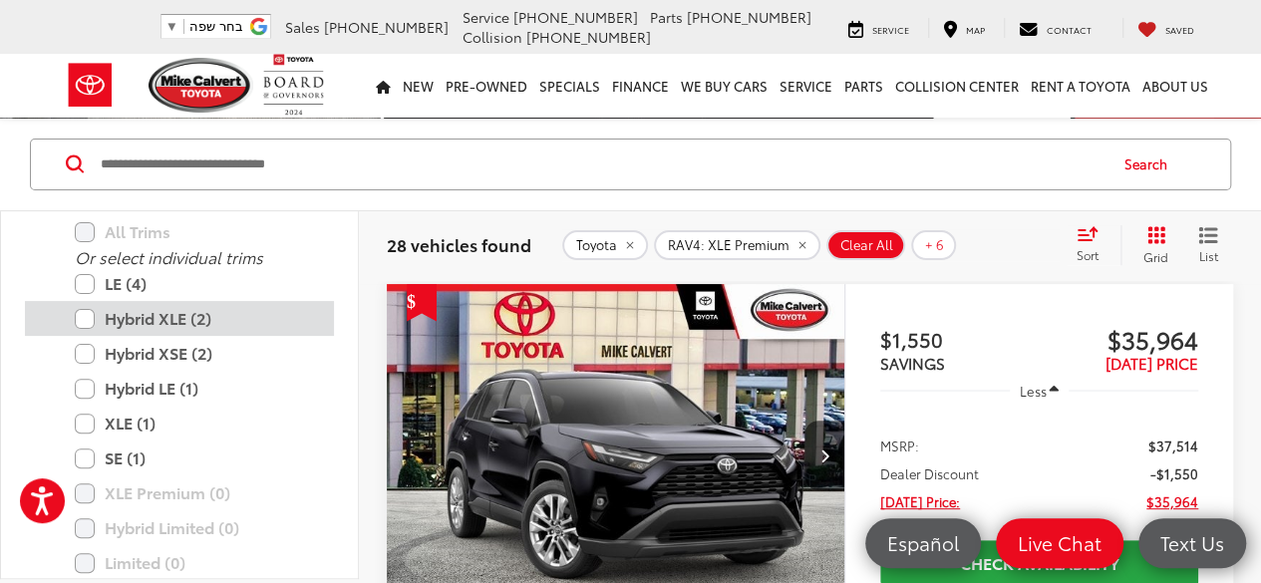
click at [82, 306] on label "Hybrid XLE (2)" at bounding box center [194, 318] width 239 height 35
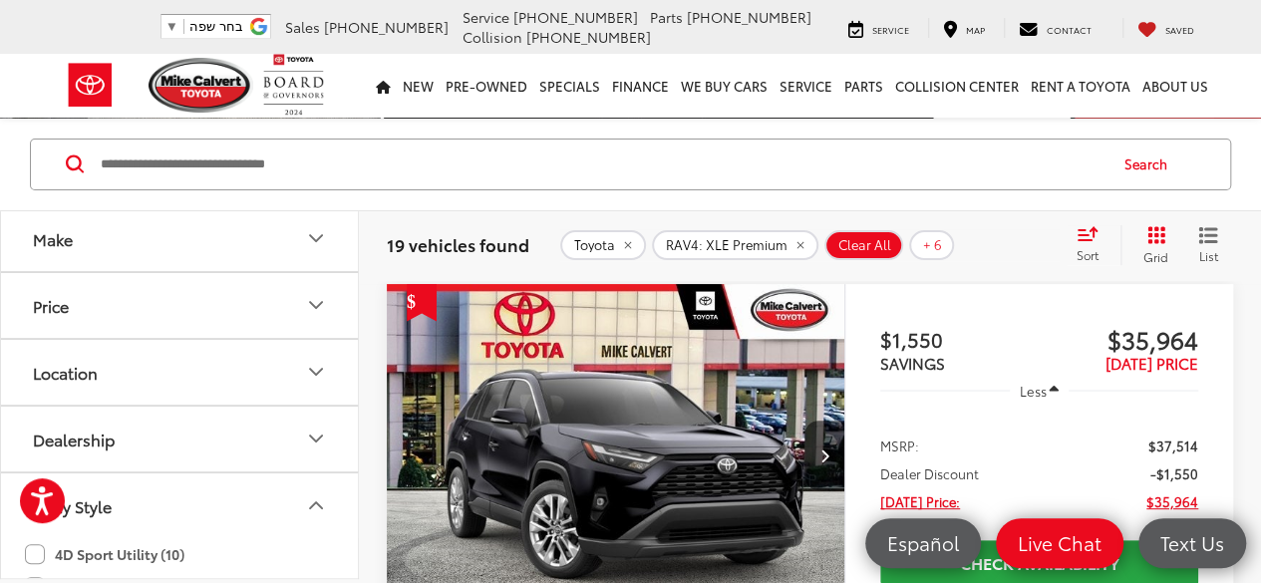
scroll to position [311, 0]
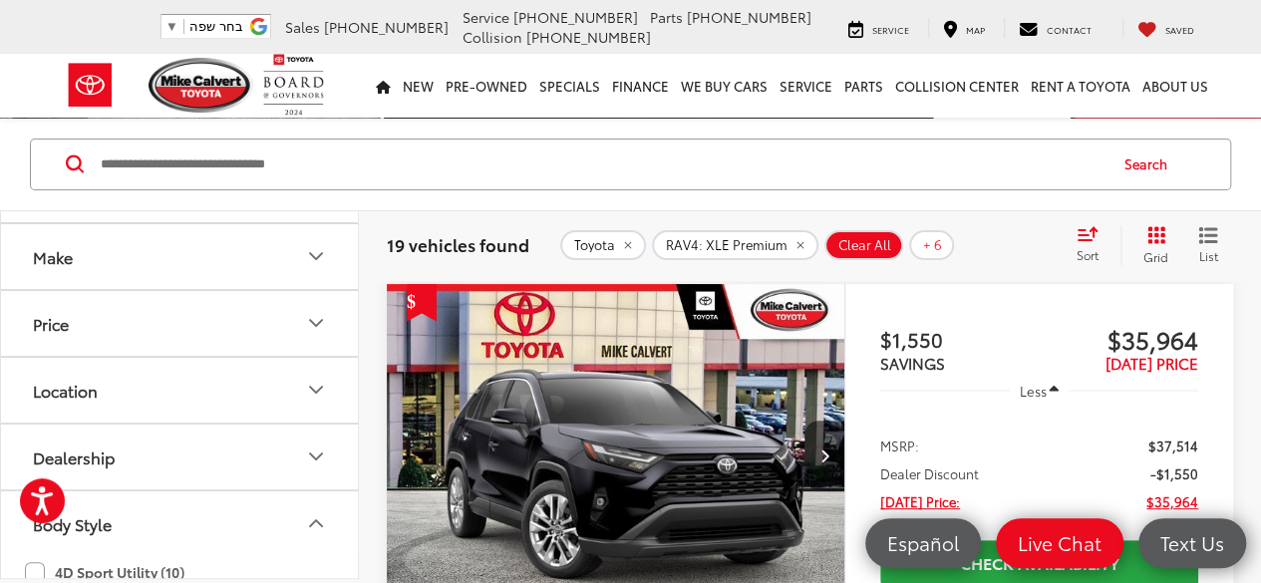
click at [293, 315] on button "Price" at bounding box center [180, 323] width 359 height 65
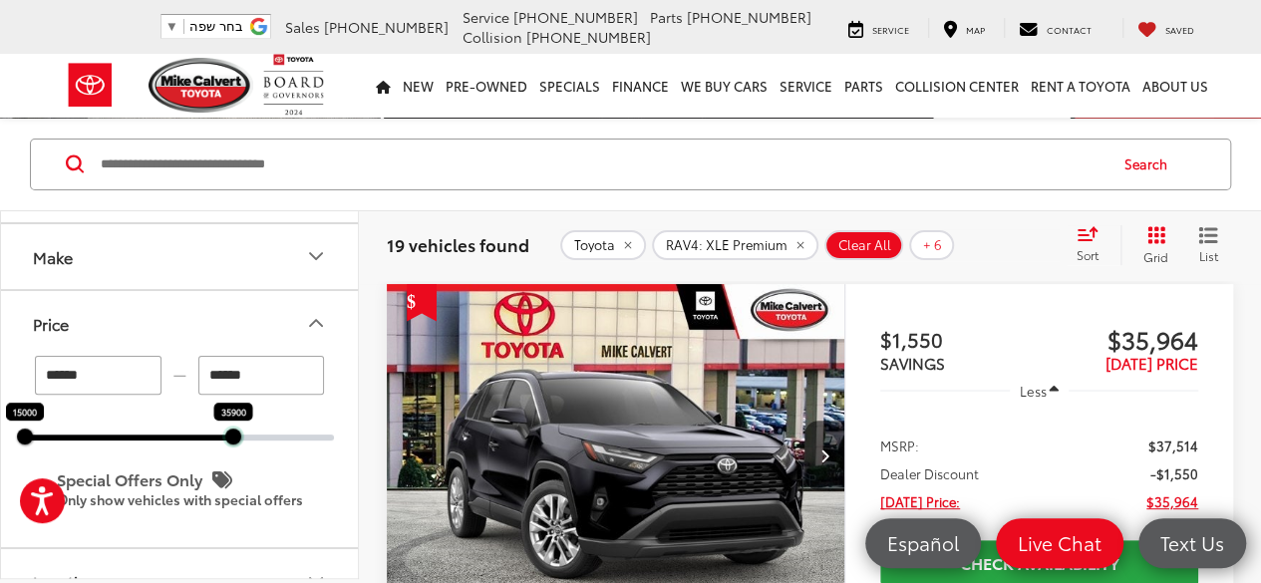
drag, startPoint x: 337, startPoint y: 435, endPoint x: 236, endPoint y: 449, distance: 101.7
click at [236, 449] on div "****** — ****** 15000 35900 Special Offers Only Only show vehicles with special…" at bounding box center [179, 451] width 357 height 191
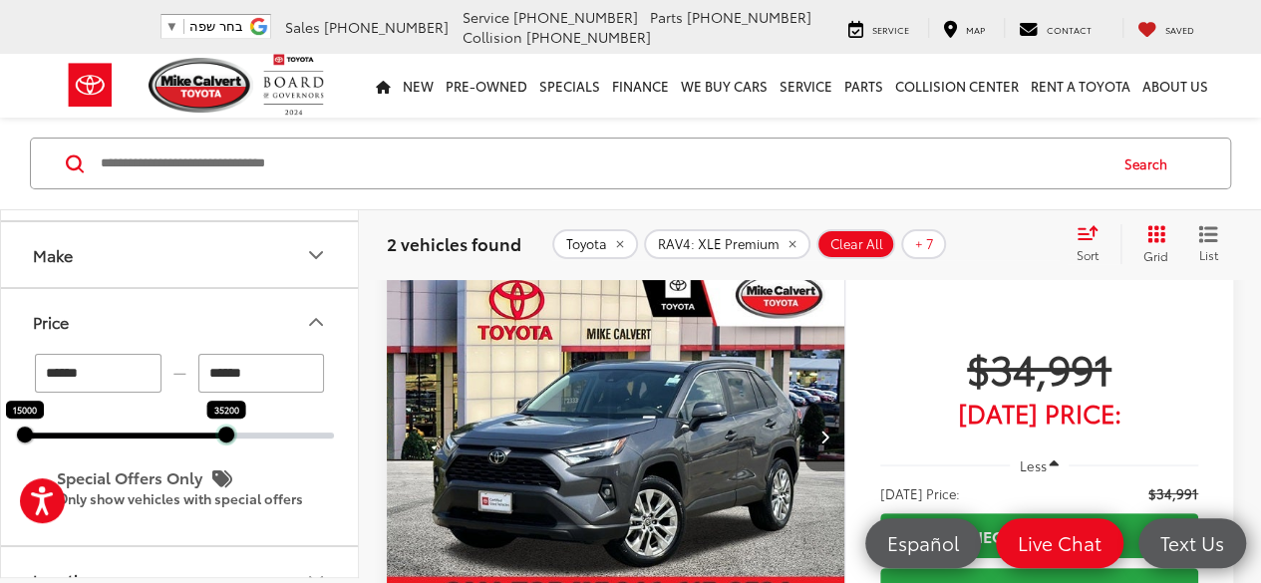
click at [224, 441] on div "****** — ****** 15000 35200 Special Offers Only Only show vehicles with special…" at bounding box center [179, 449] width 357 height 191
type input "******"
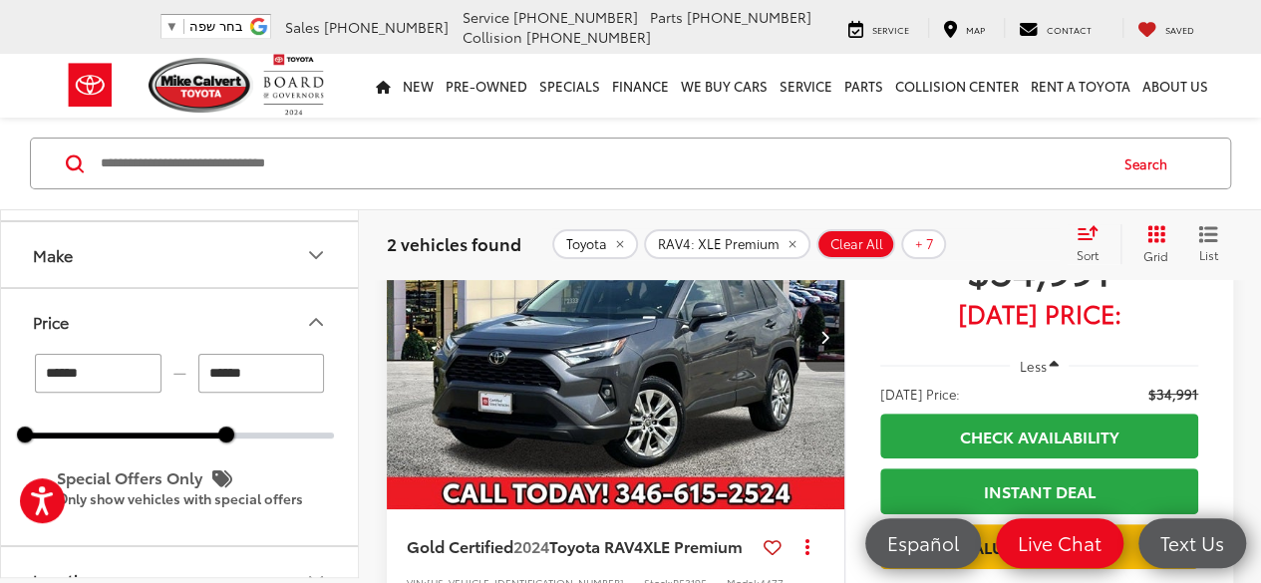
click at [830, 342] on button "Next image" at bounding box center [825, 337] width 40 height 70
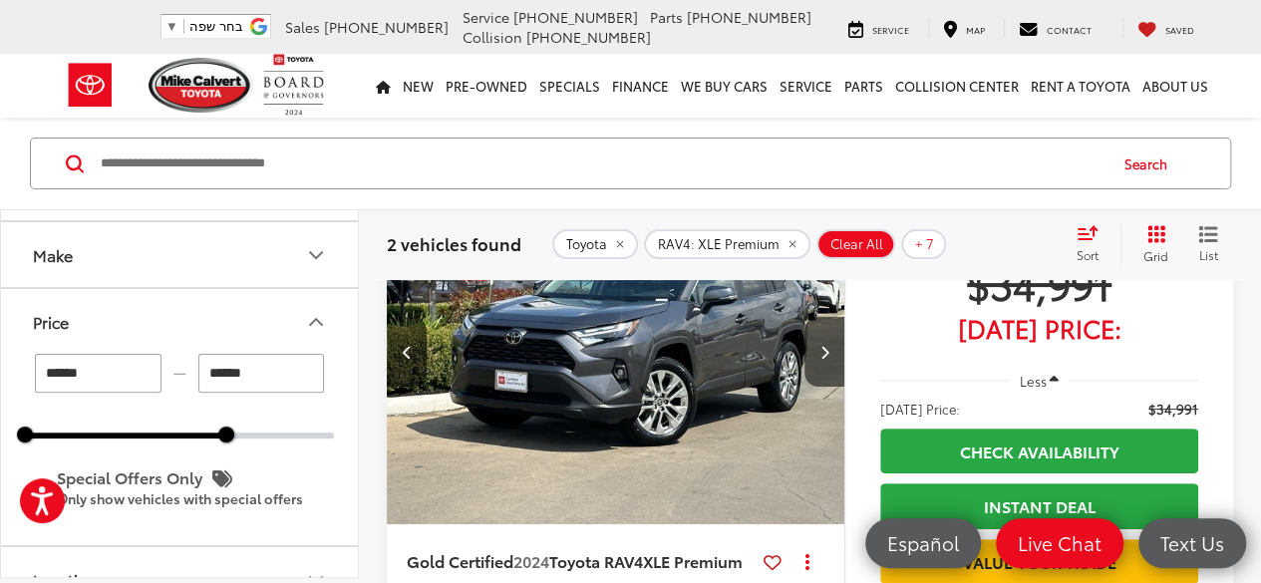
scroll to position [0, 0]
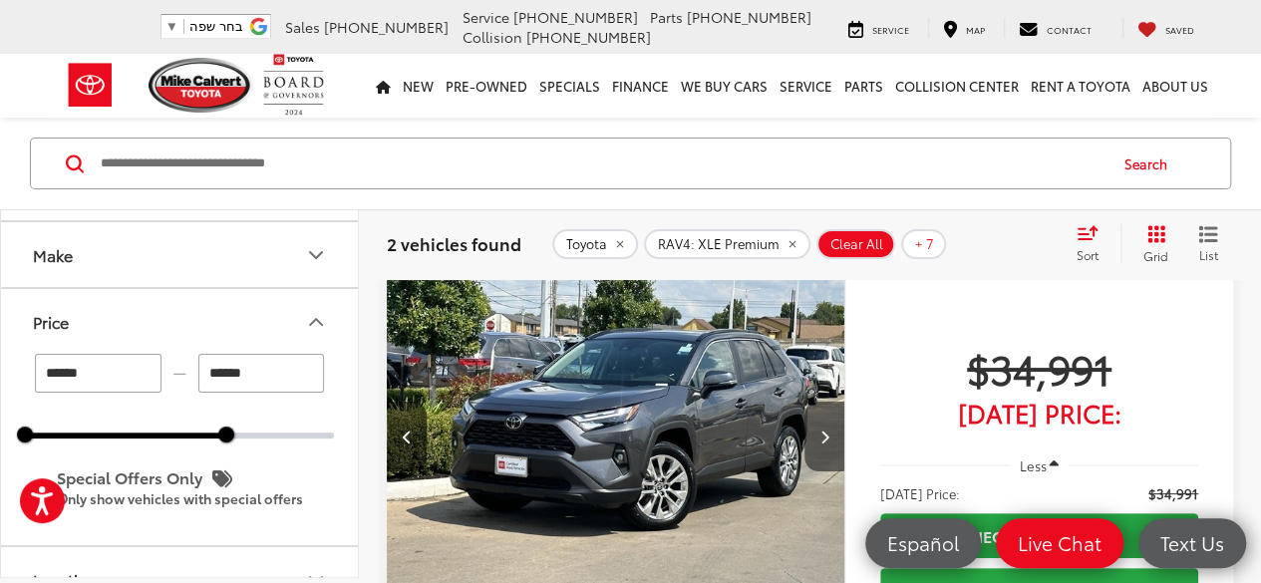
click at [833, 426] on button "Next image" at bounding box center [825, 437] width 40 height 70
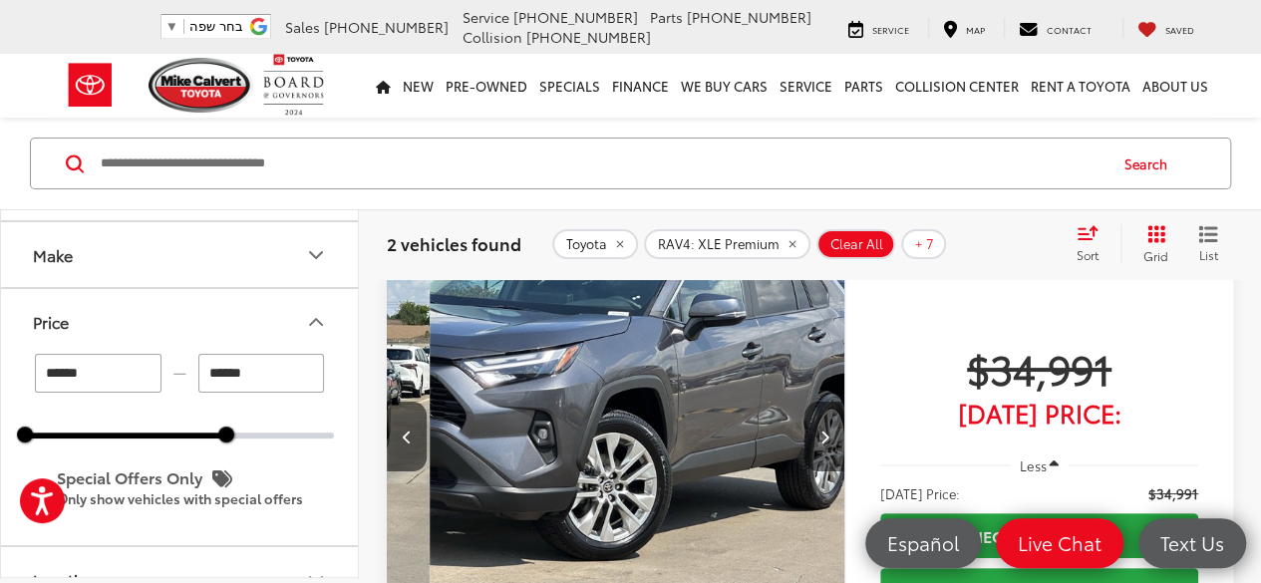
scroll to position [0, 920]
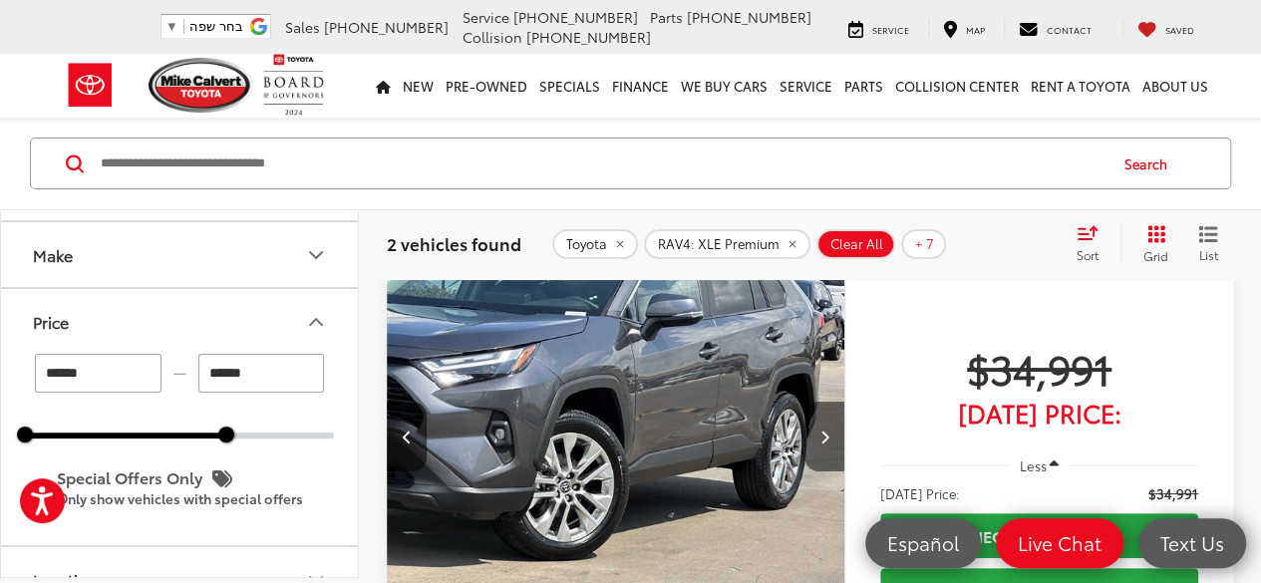
click at [828, 438] on icon "Next image" at bounding box center [824, 437] width 9 height 14
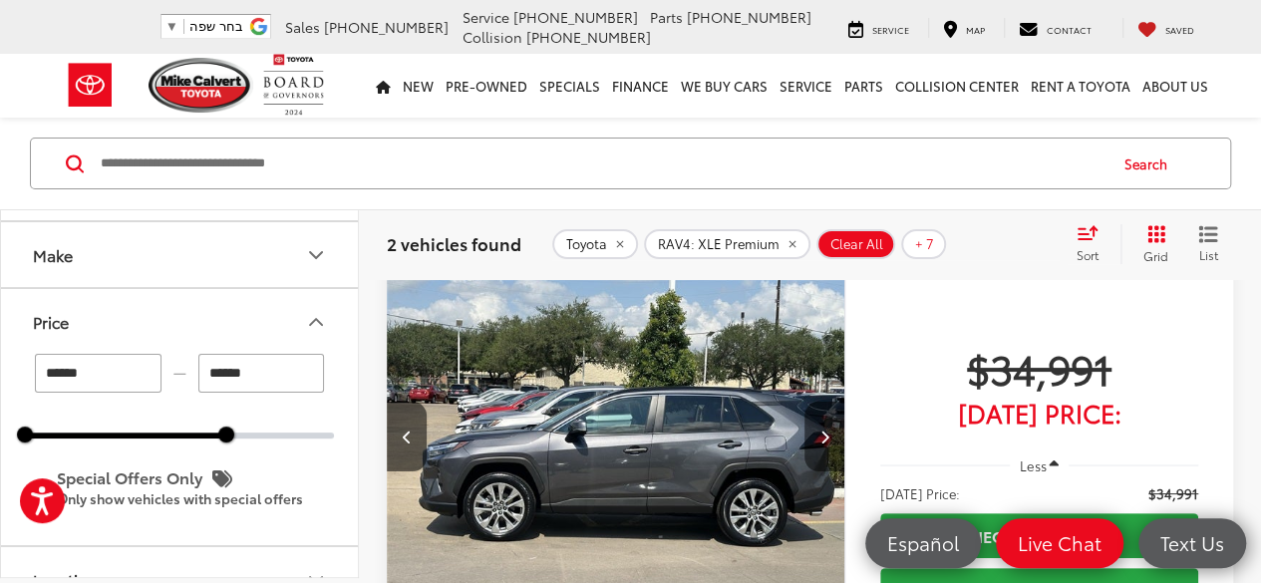
click at [828, 435] on icon "Next image" at bounding box center [824, 437] width 9 height 14
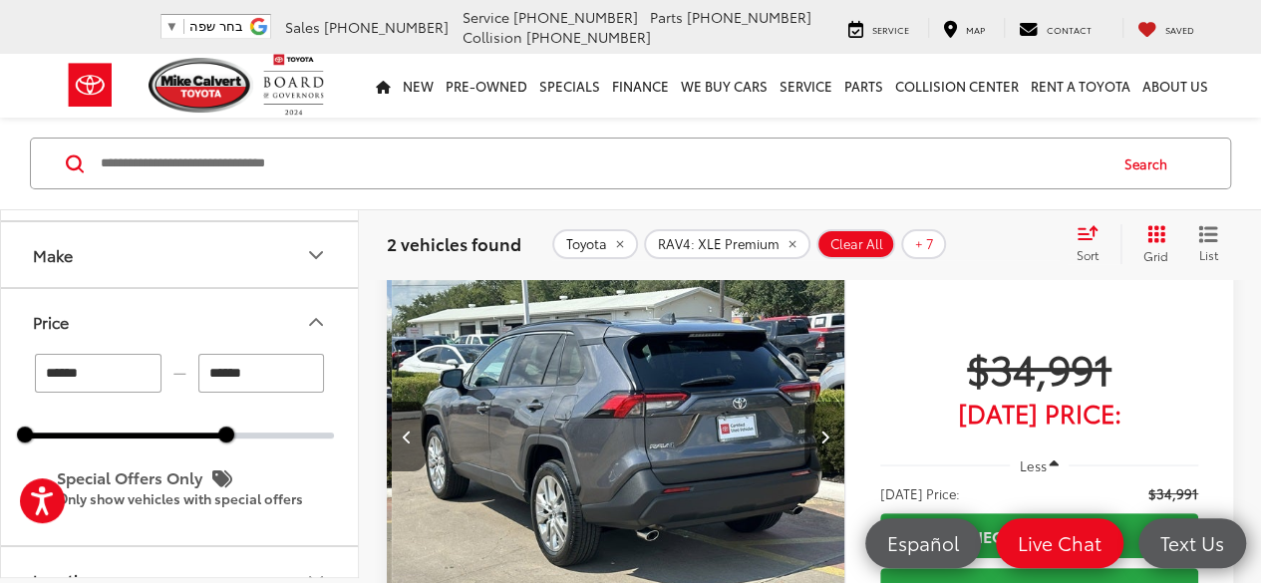
scroll to position [0, 1842]
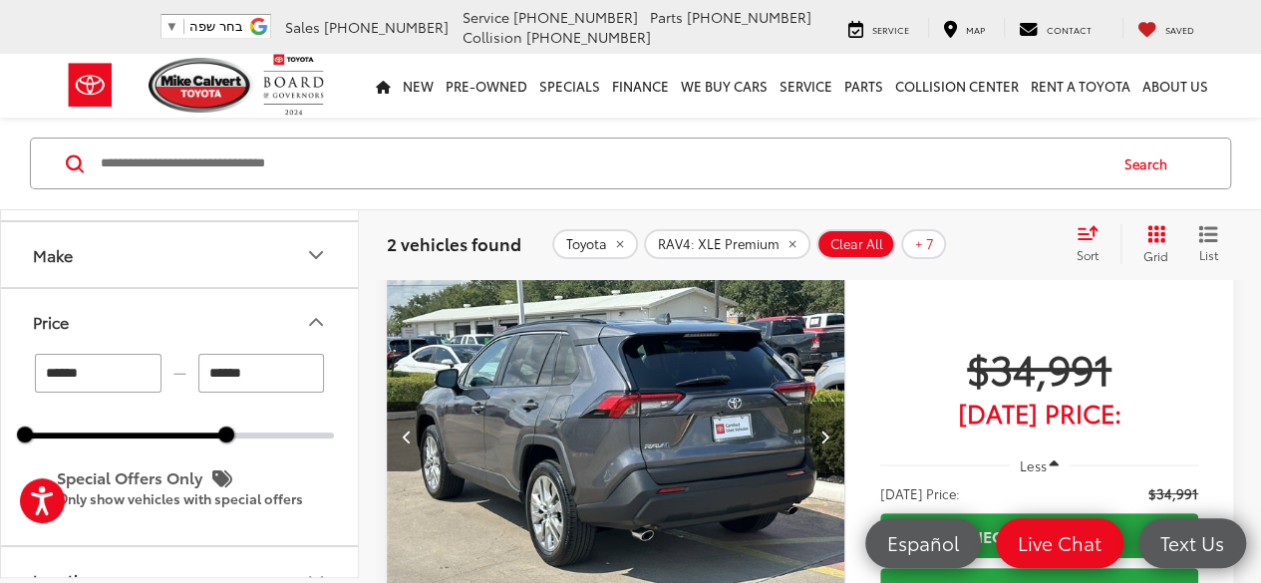
click at [829, 433] on button "Next image" at bounding box center [825, 437] width 40 height 70
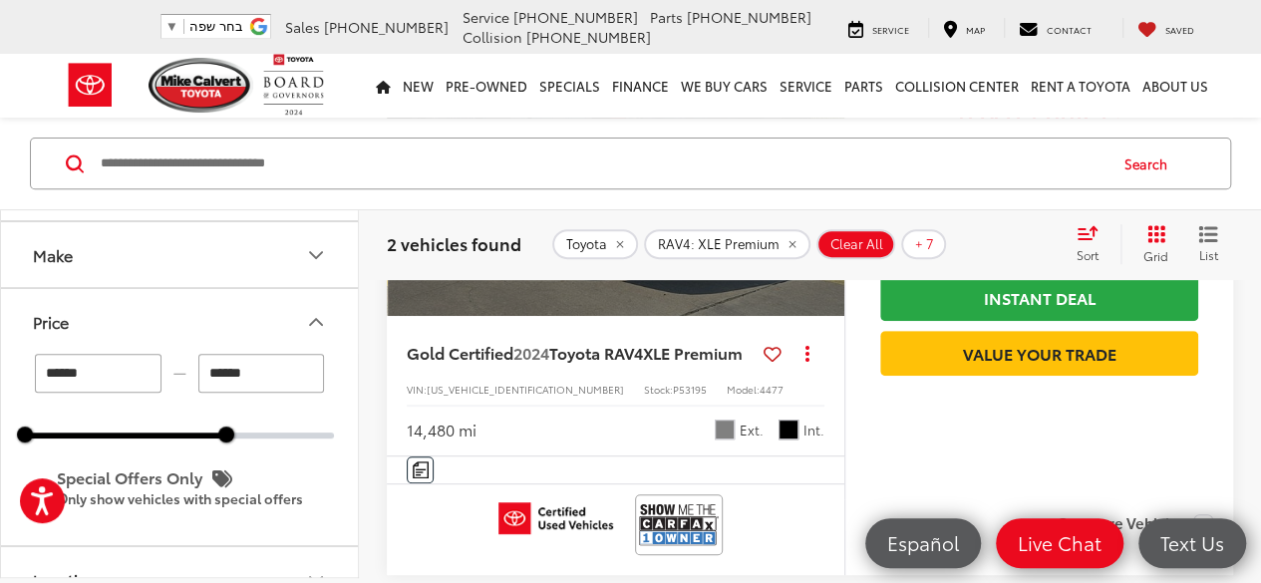
scroll to position [0, 0]
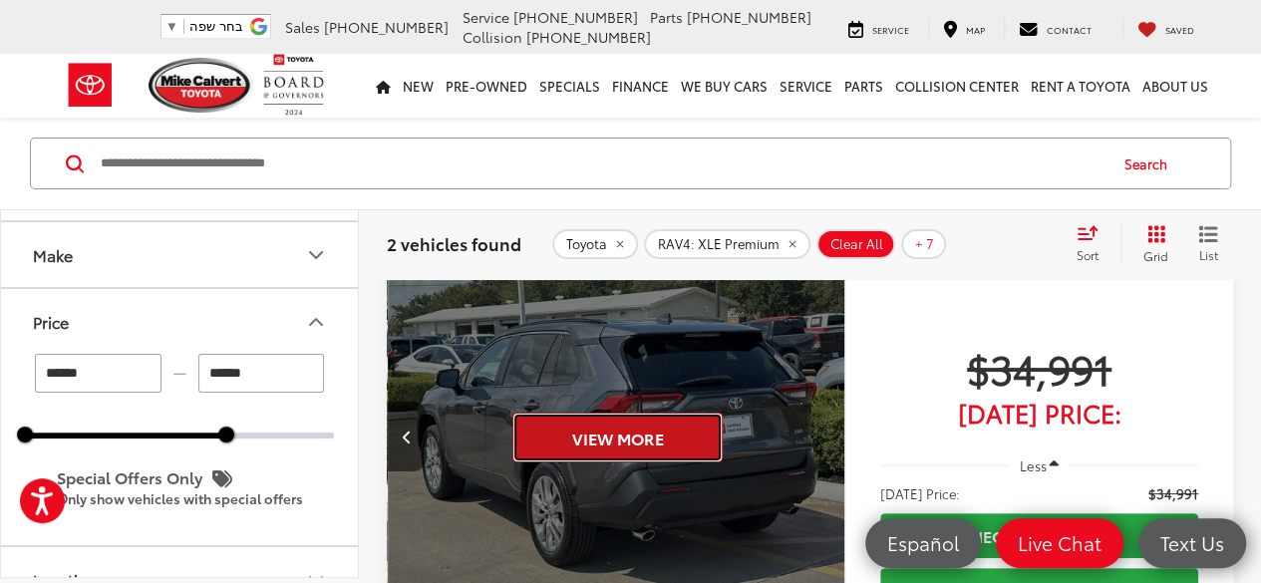
click at [660, 428] on button "View More" at bounding box center [618, 438] width 210 height 50
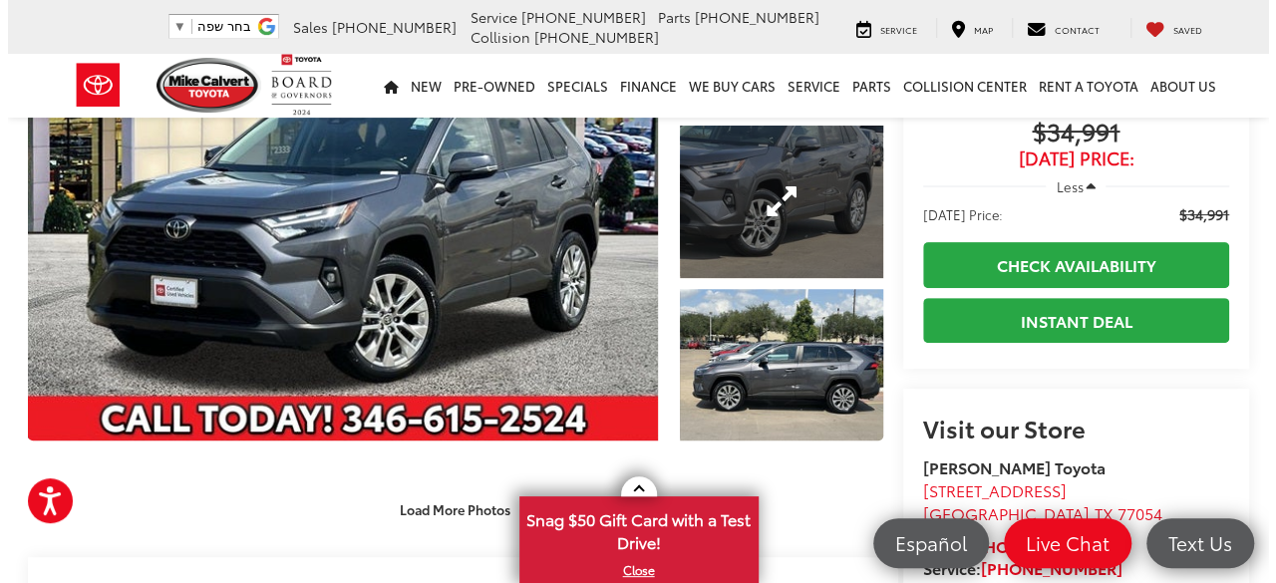
scroll to position [100, 0]
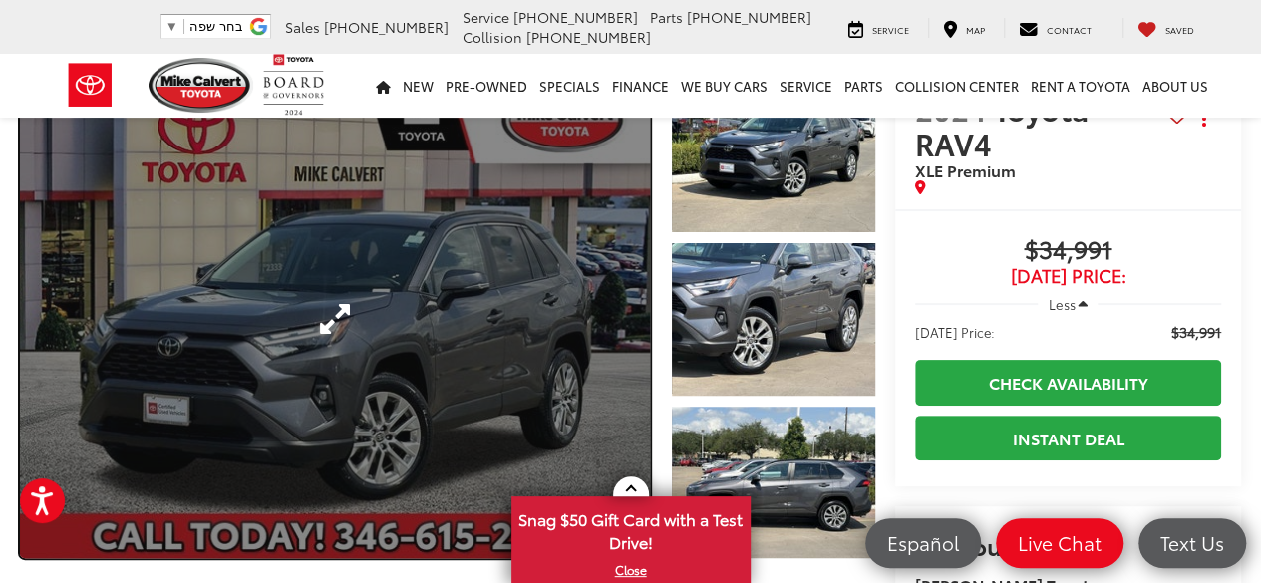
click at [544, 318] on link "Expand Photo 0" at bounding box center [335, 319] width 630 height 479
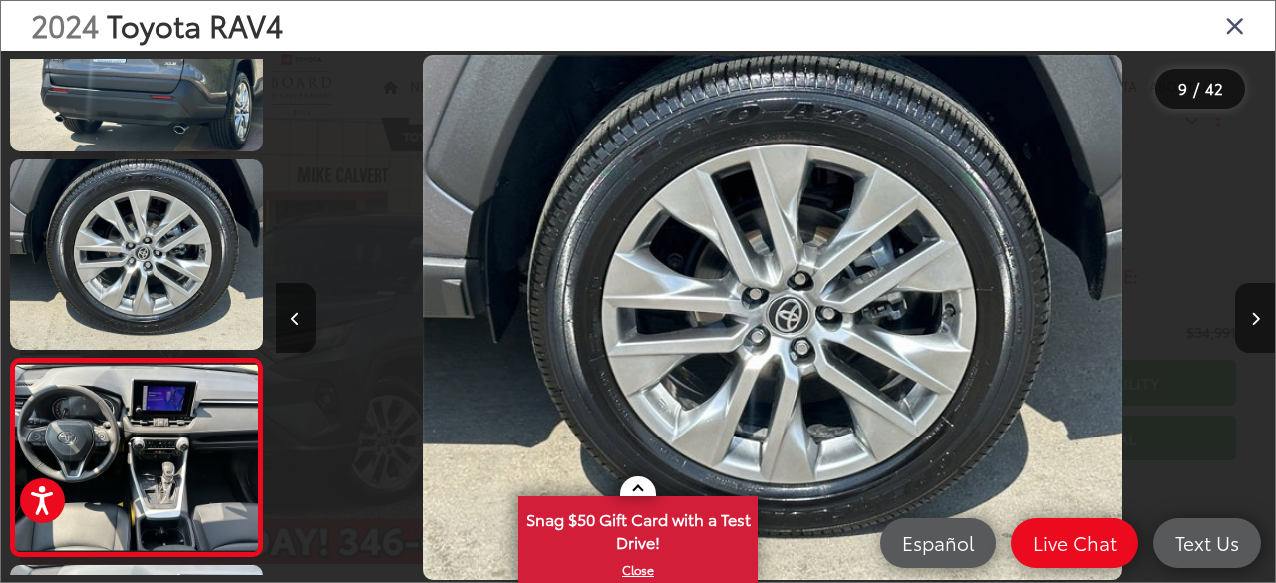
scroll to position [0, 0]
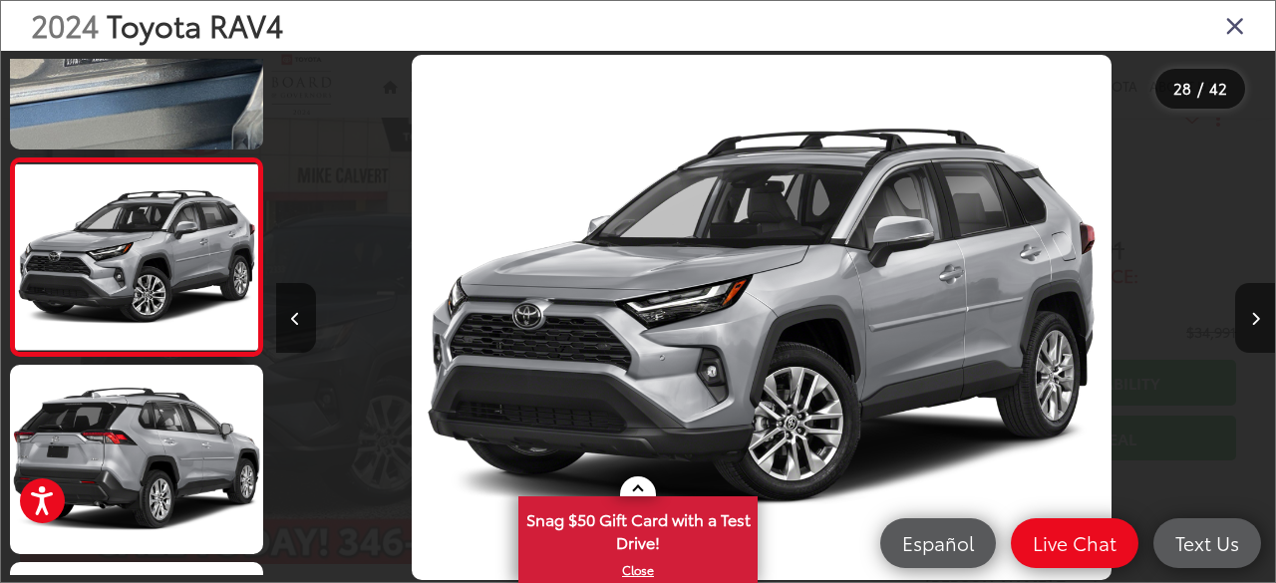
click at [1234, 25] on icon "Close gallery" at bounding box center [1235, 25] width 20 height 26
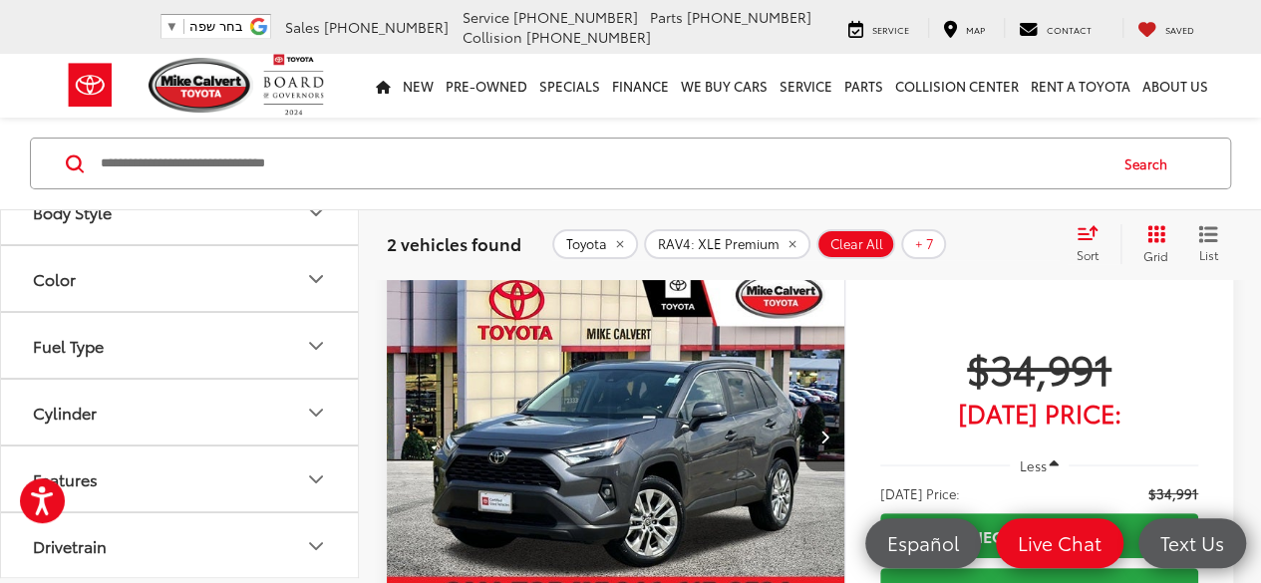
scroll to position [698, 0]
click at [258, 394] on button "Model & Trim" at bounding box center [180, 413] width 359 height 65
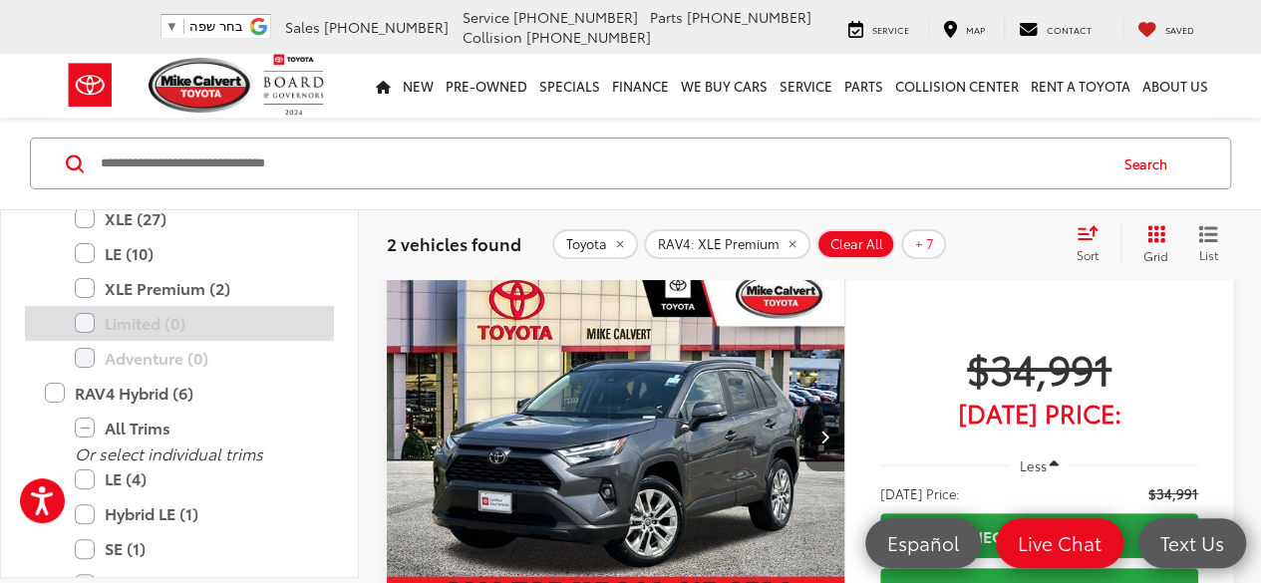
scroll to position [1296, 0]
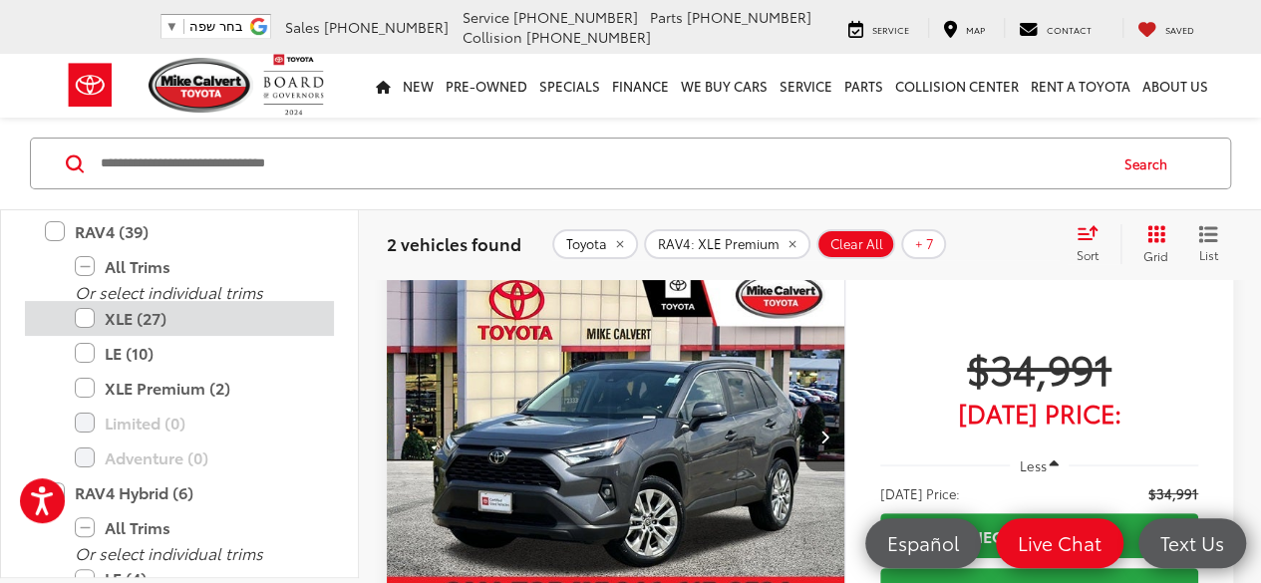
click at [85, 306] on label "XLE (27)" at bounding box center [194, 318] width 239 height 35
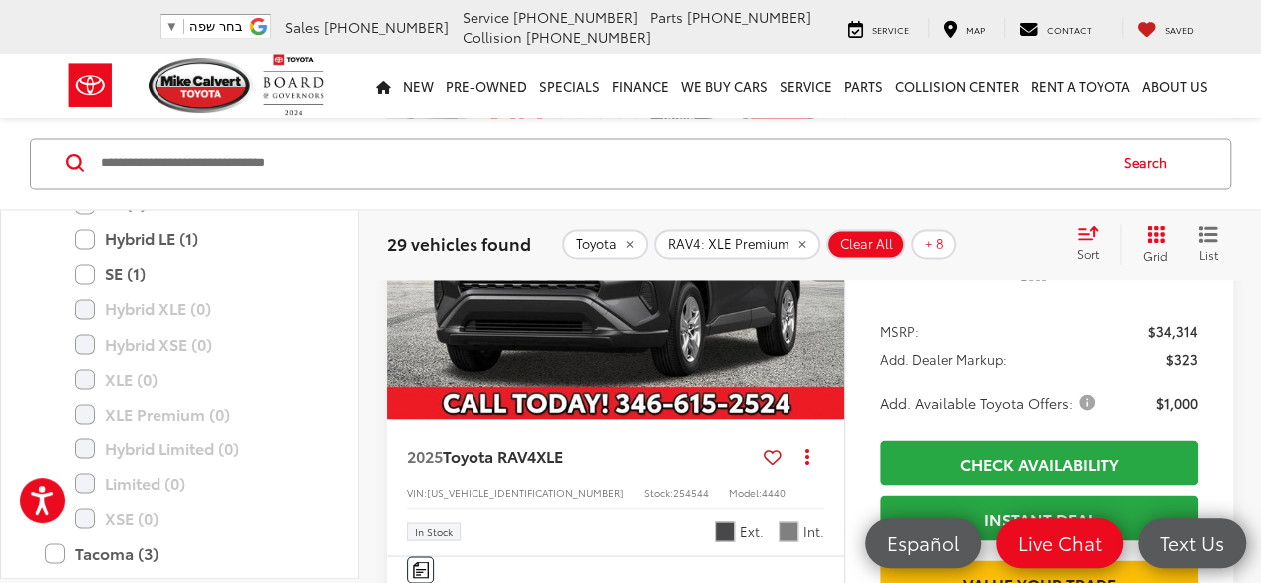
scroll to position [1595, 0]
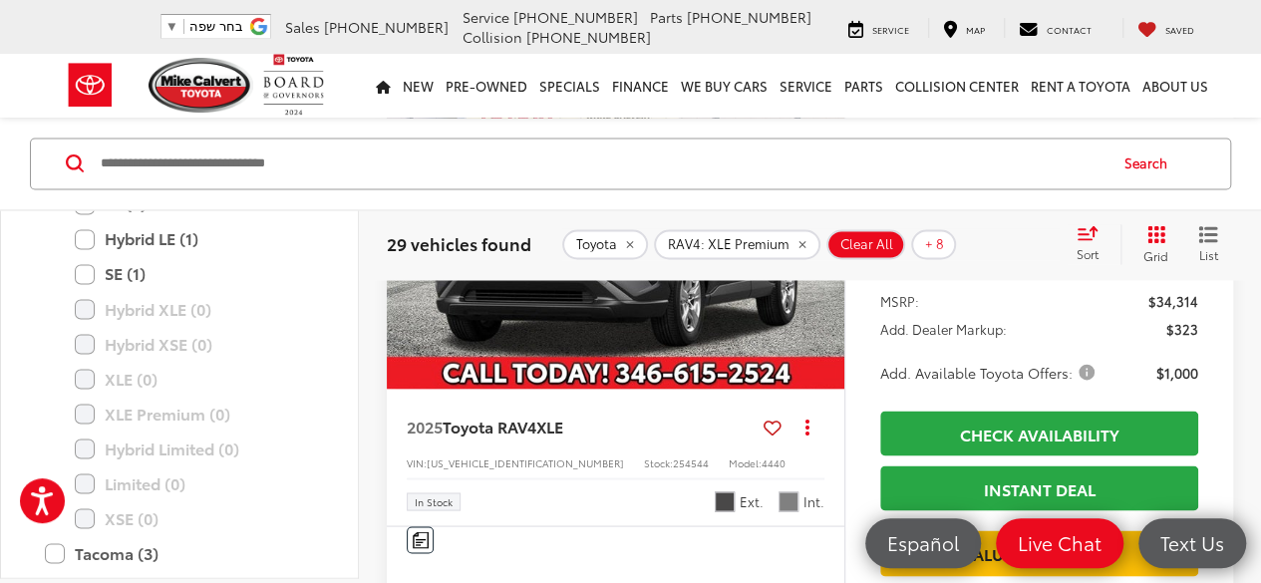
click at [836, 251] on button "Next image" at bounding box center [825, 216] width 40 height 70
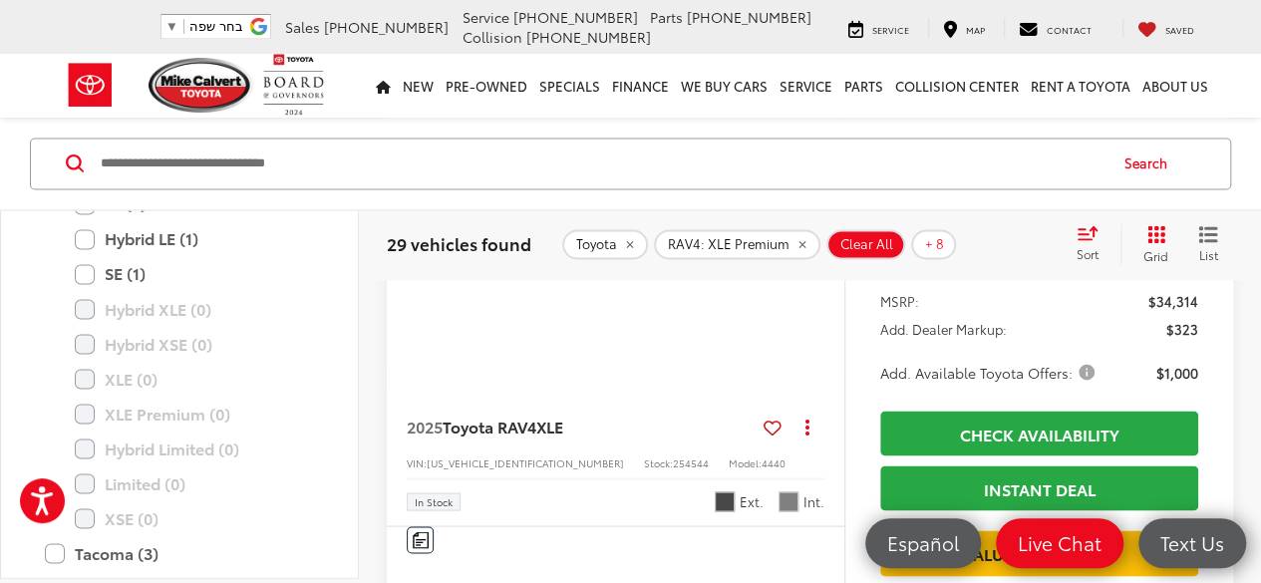
click at [824, 251] on button "Next image" at bounding box center [825, 216] width 40 height 70
click at [824, 223] on icon "Next image" at bounding box center [824, 216] width 9 height 14
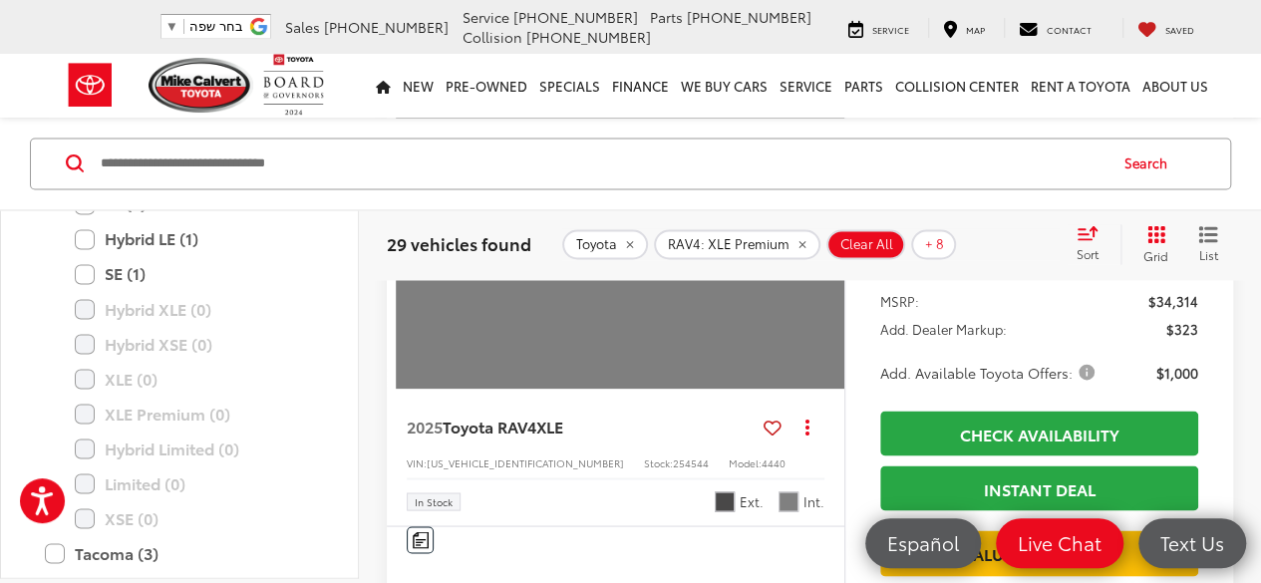
scroll to position [0, 2301]
click at [688, 242] on button "View More" at bounding box center [618, 217] width 210 height 50
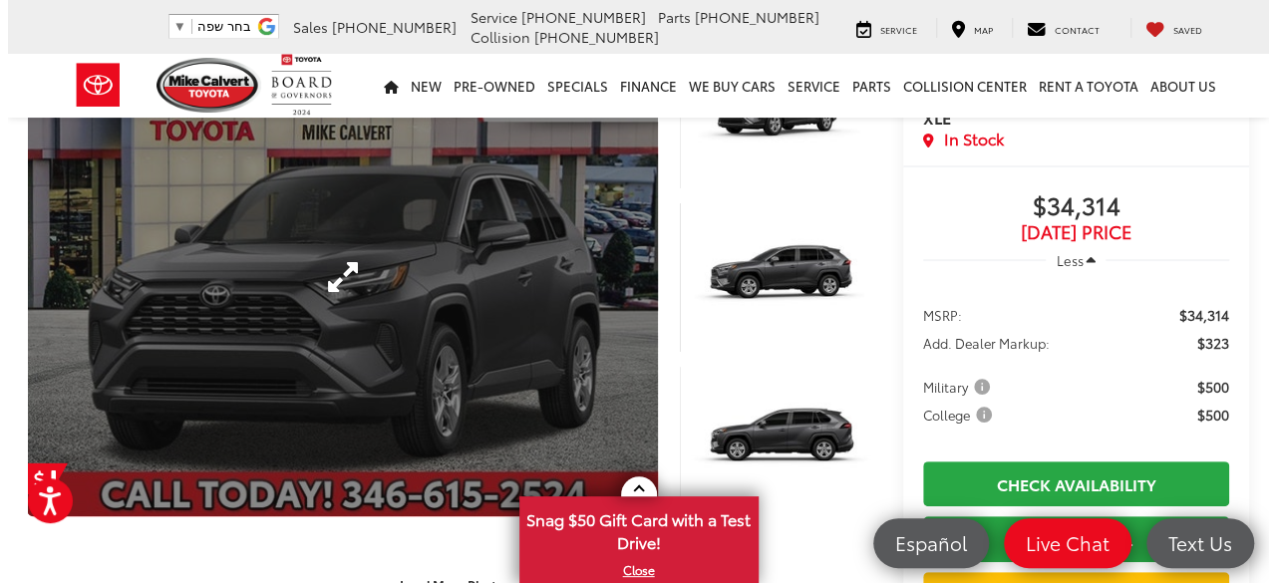
scroll to position [100, 0]
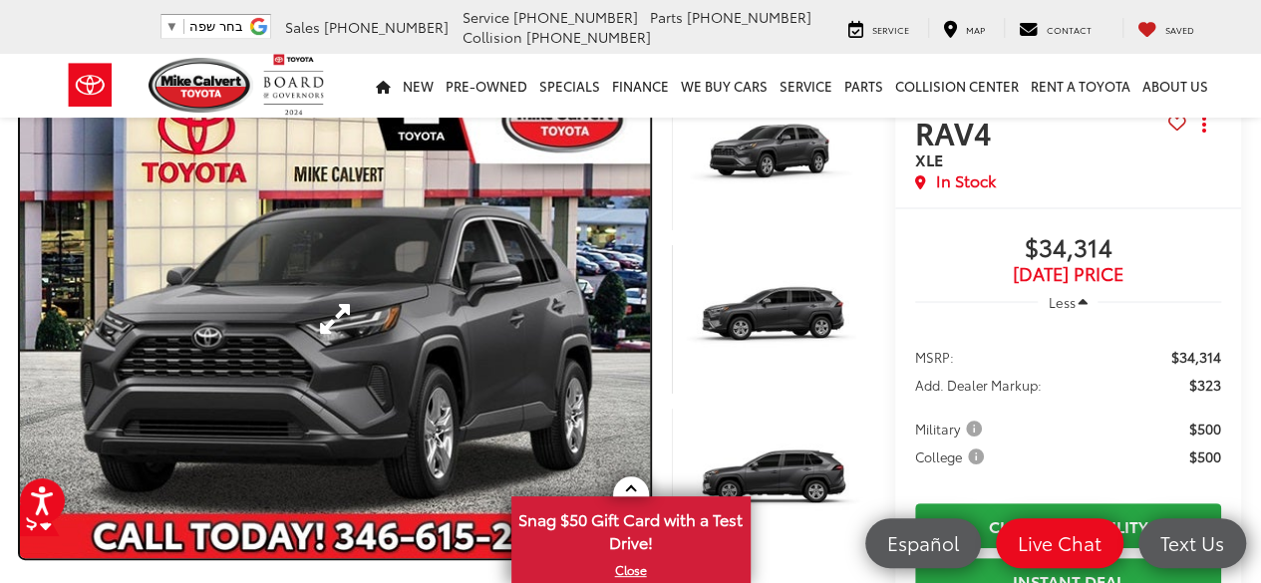
click at [461, 325] on link "Expand Photo 0" at bounding box center [335, 319] width 630 height 479
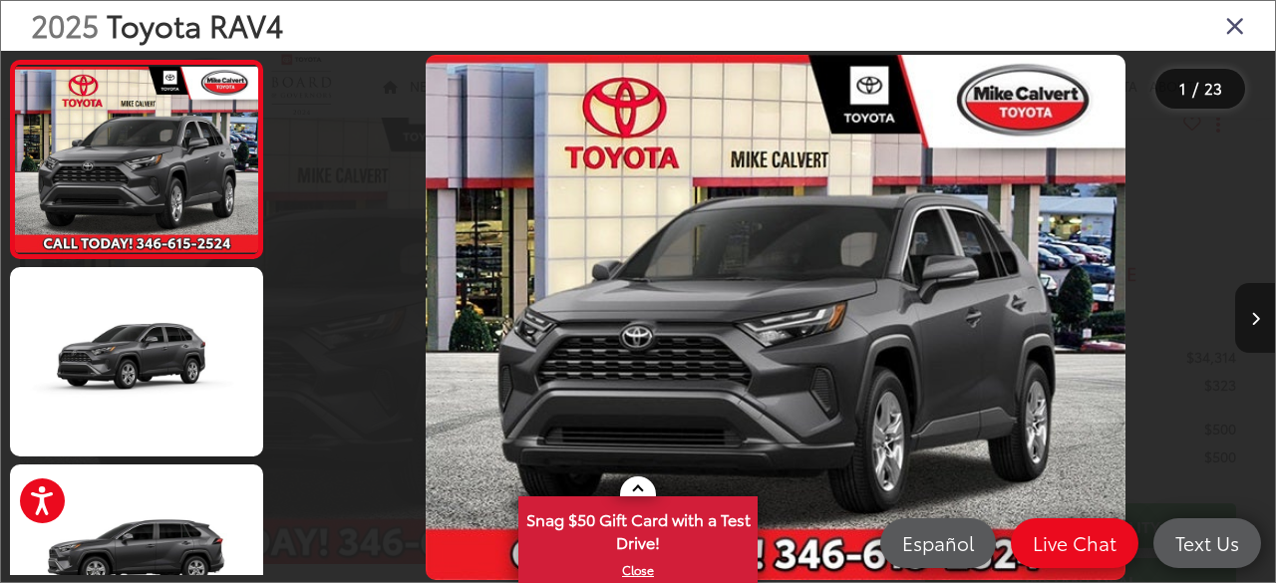
click at [1260, 320] on button "Next image" at bounding box center [1255, 318] width 40 height 70
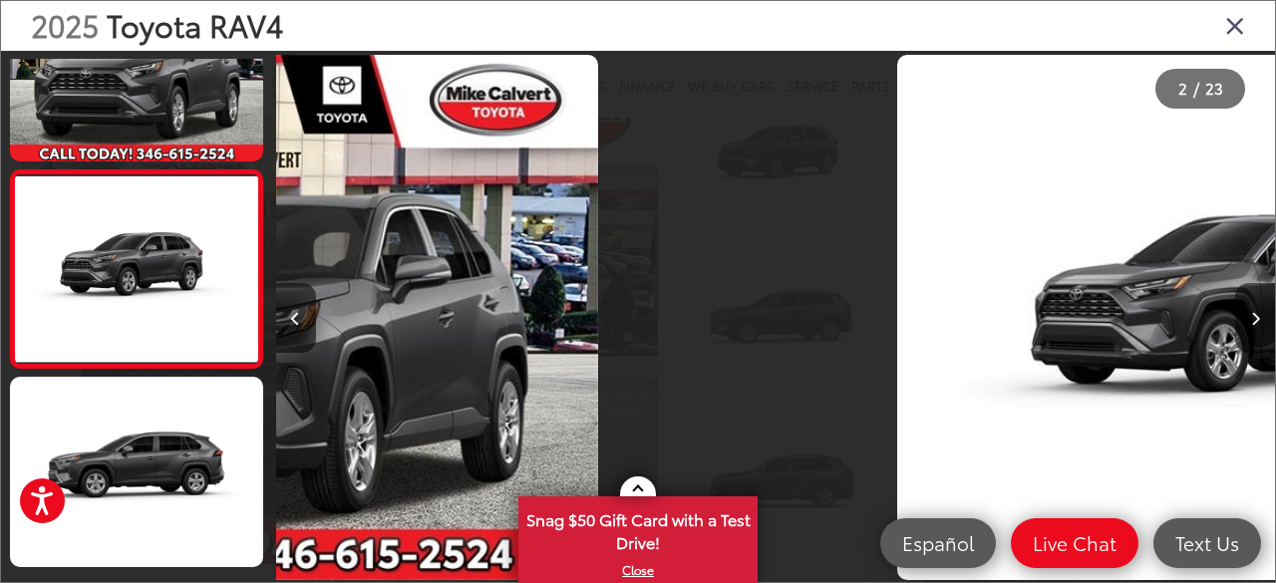
scroll to position [97, 0]
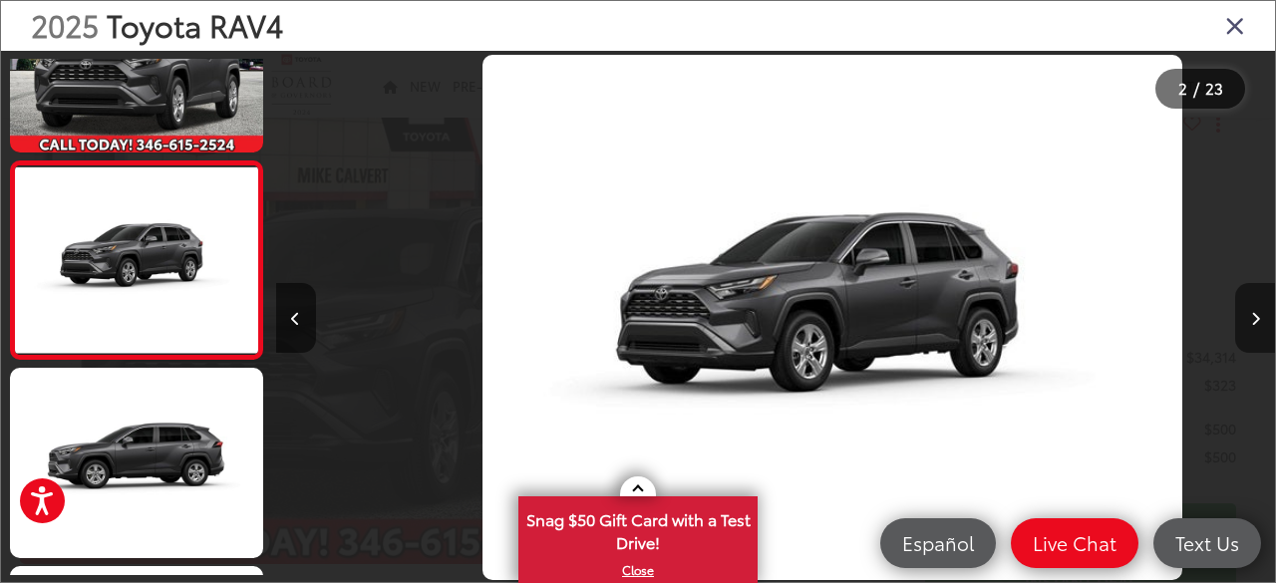
click at [1260, 320] on button "Next image" at bounding box center [1255, 318] width 40 height 70
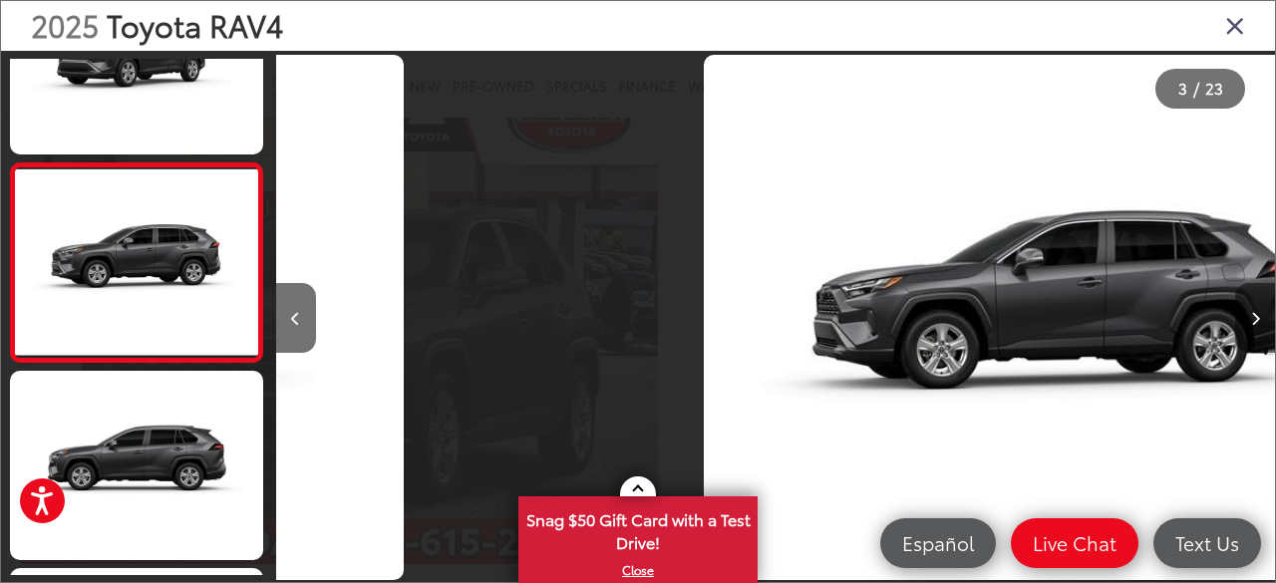
scroll to position [295, 0]
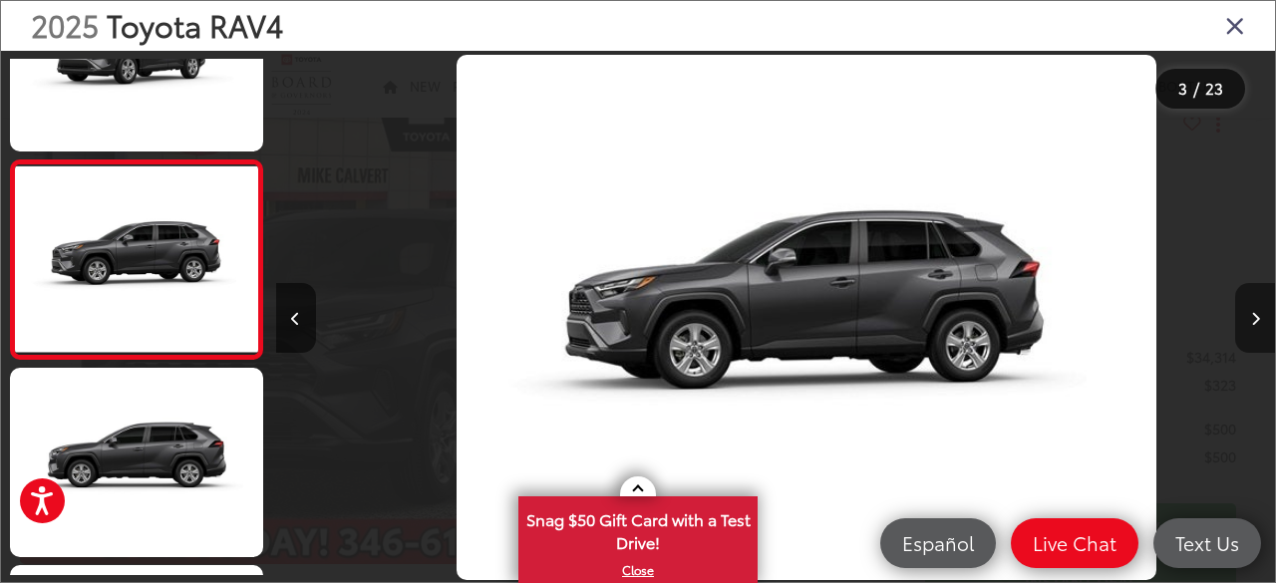
click at [1260, 320] on button "Next image" at bounding box center [1255, 318] width 40 height 70
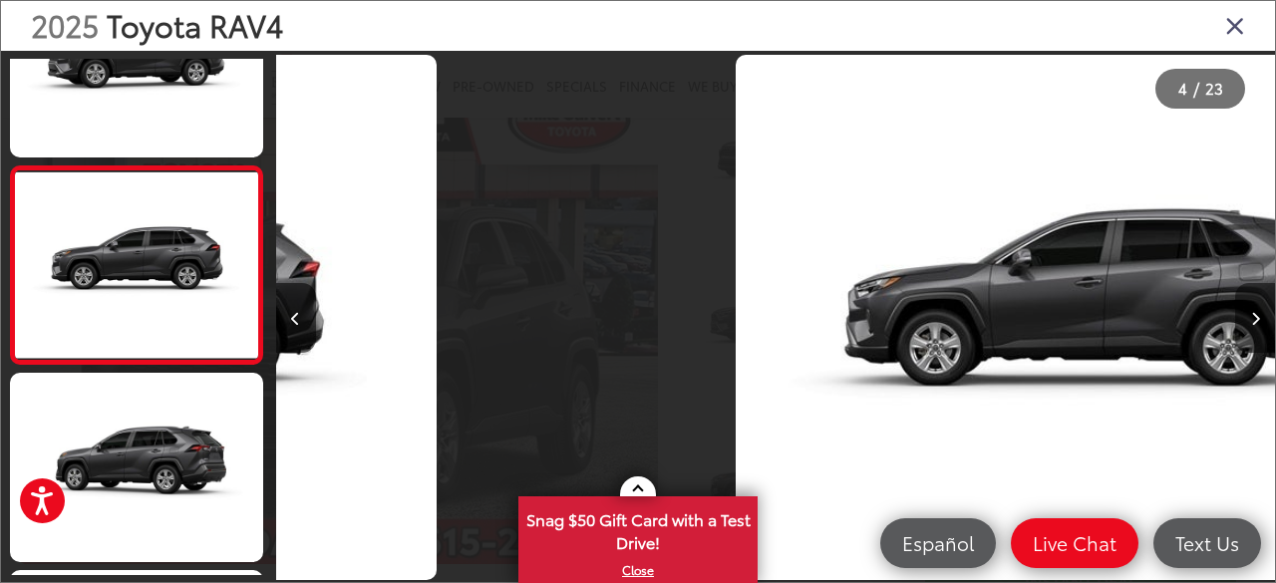
scroll to position [493, 0]
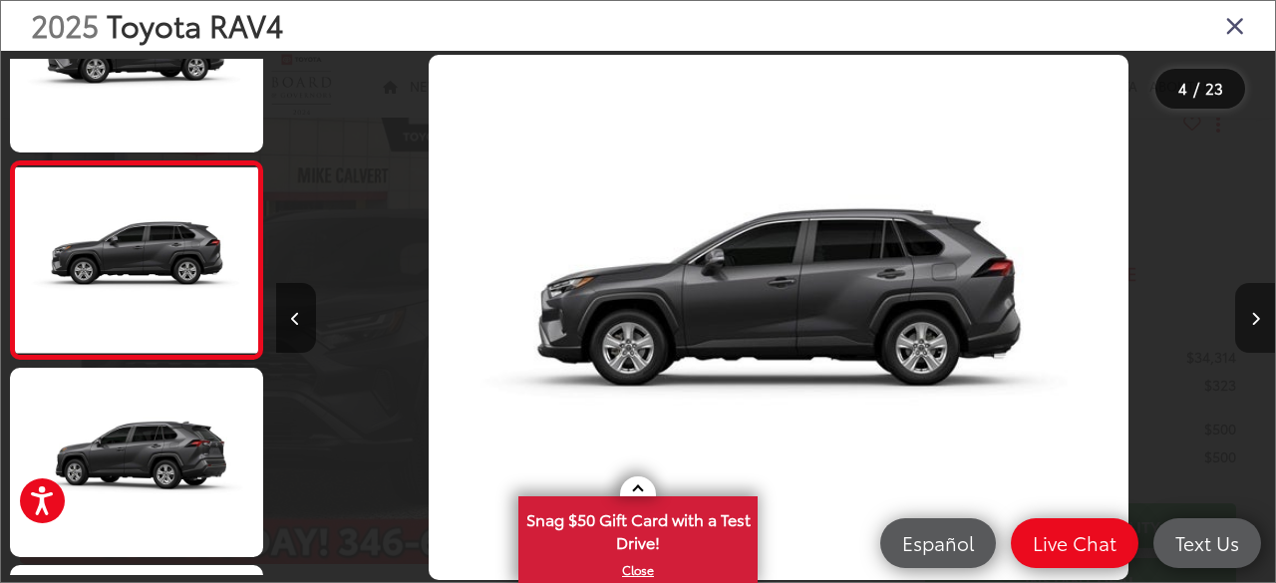
click at [1260, 320] on button "Next image" at bounding box center [1255, 318] width 40 height 70
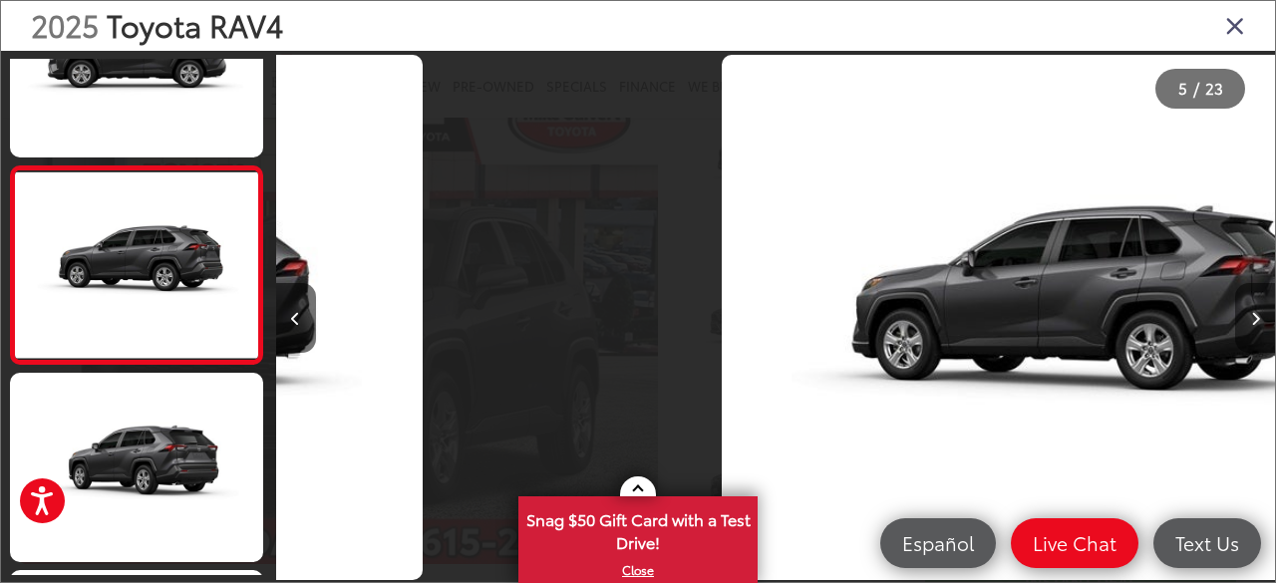
scroll to position [690, 0]
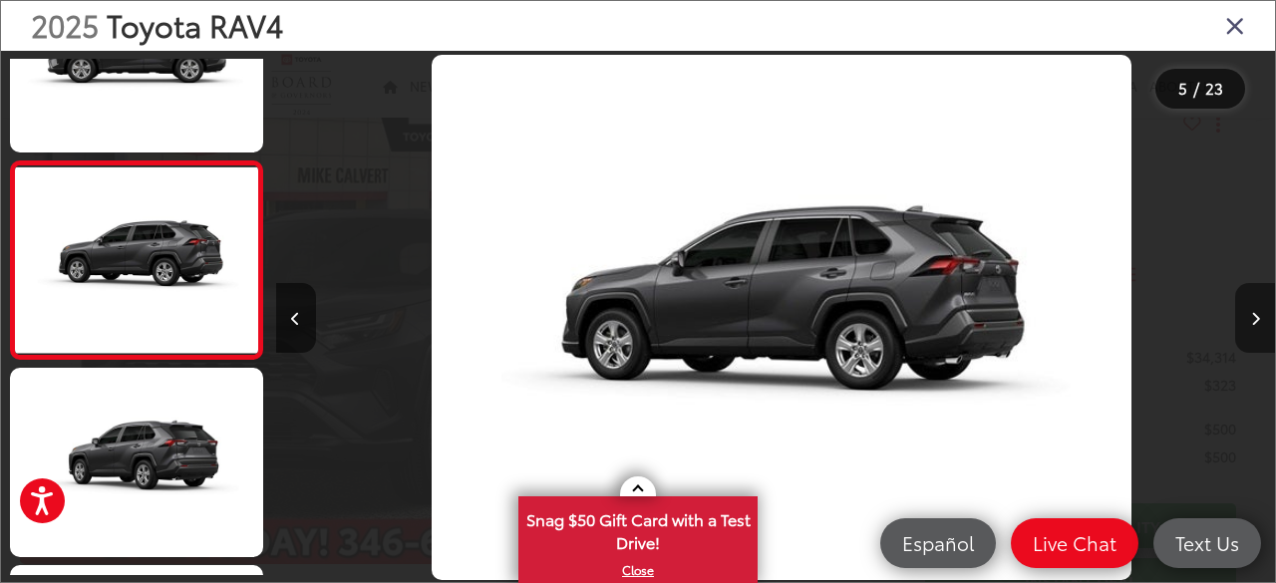
click at [1260, 320] on button "Next image" at bounding box center [1255, 318] width 40 height 70
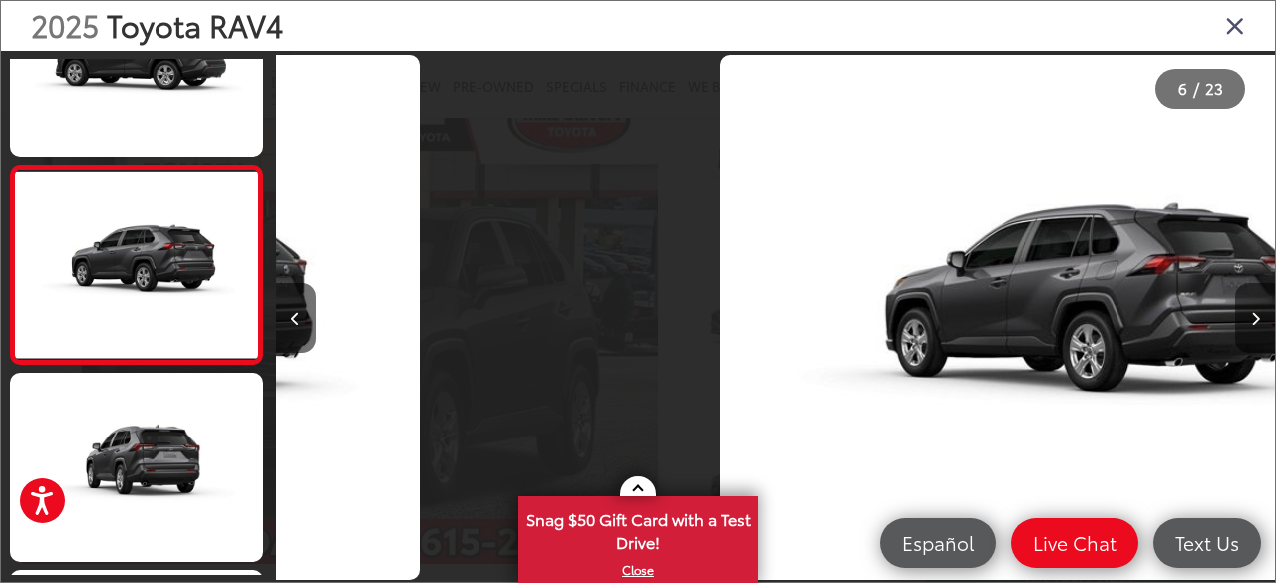
scroll to position [887, 0]
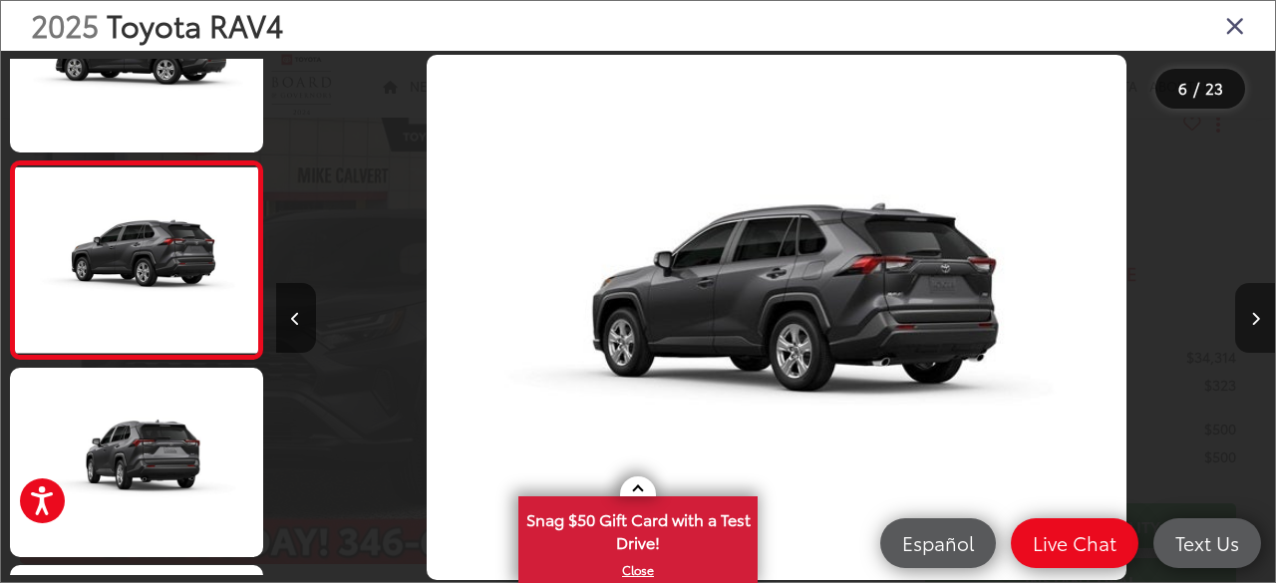
click at [1260, 320] on button "Next image" at bounding box center [1255, 318] width 40 height 70
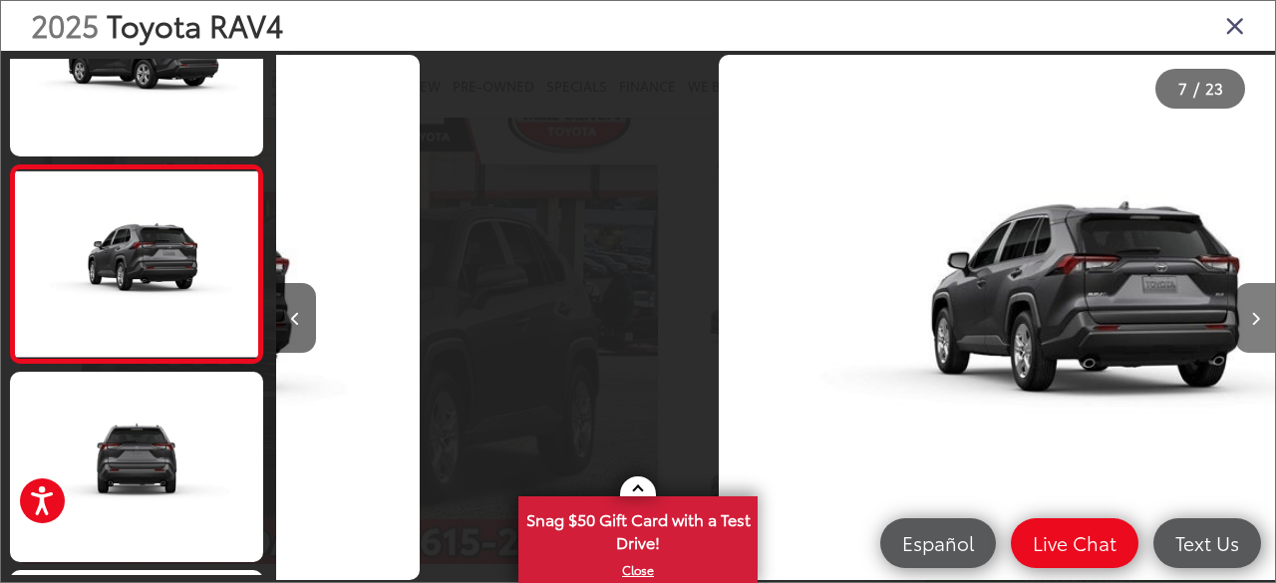
scroll to position [1086, 0]
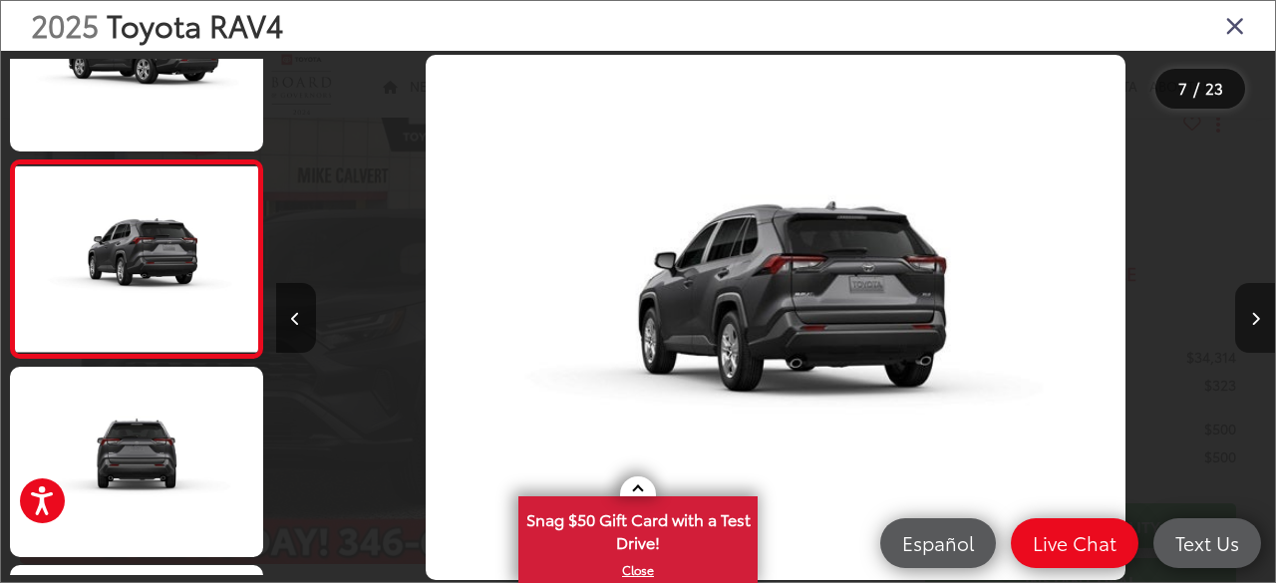
click at [1260, 320] on button "Next image" at bounding box center [1255, 318] width 40 height 70
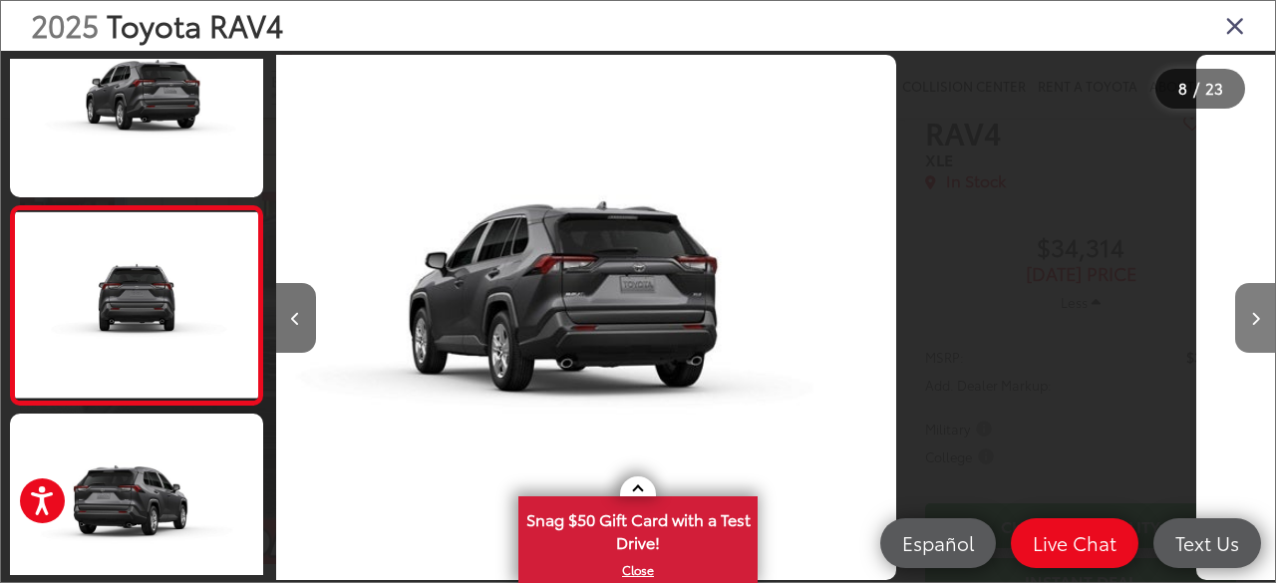
scroll to position [1283, 0]
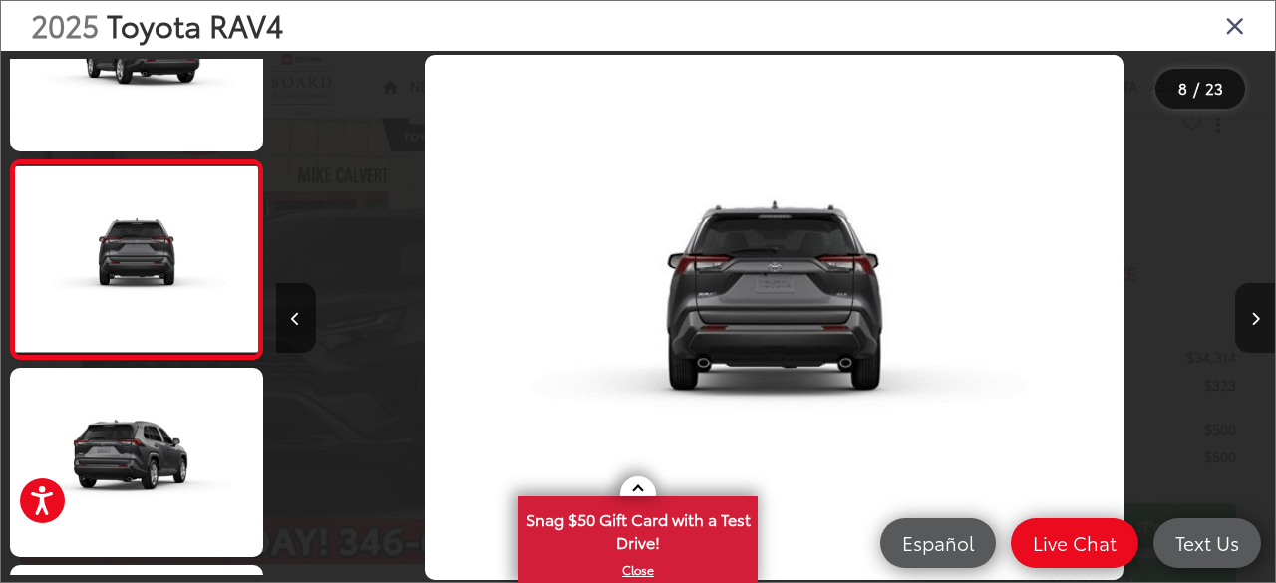
click at [1260, 320] on button "Next image" at bounding box center [1255, 318] width 40 height 70
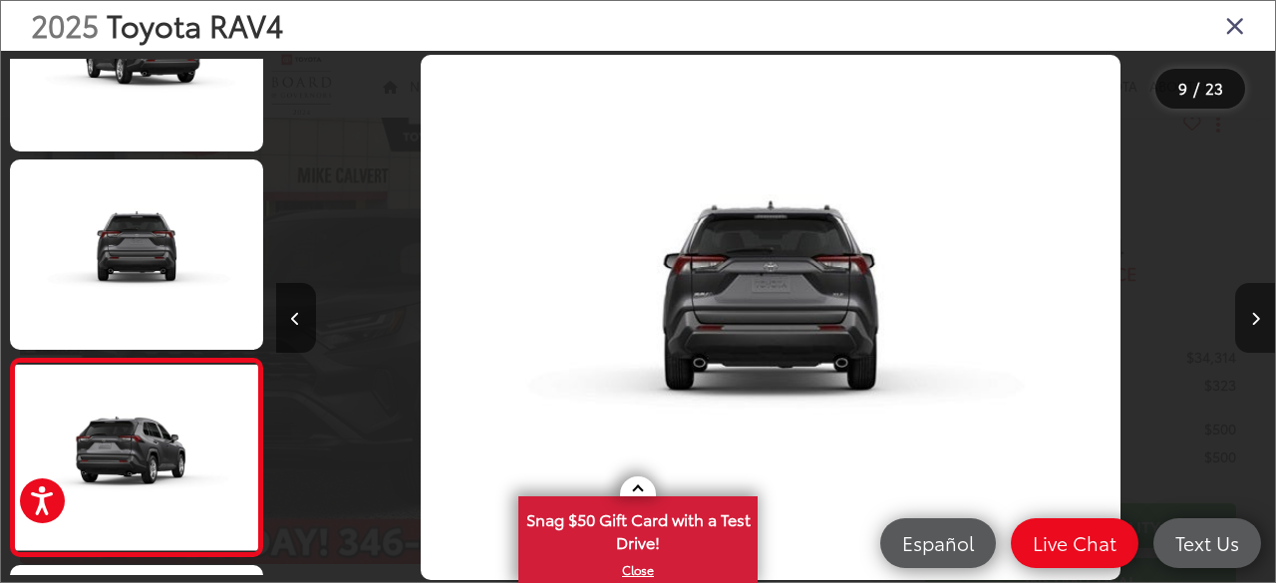
scroll to position [0, 0]
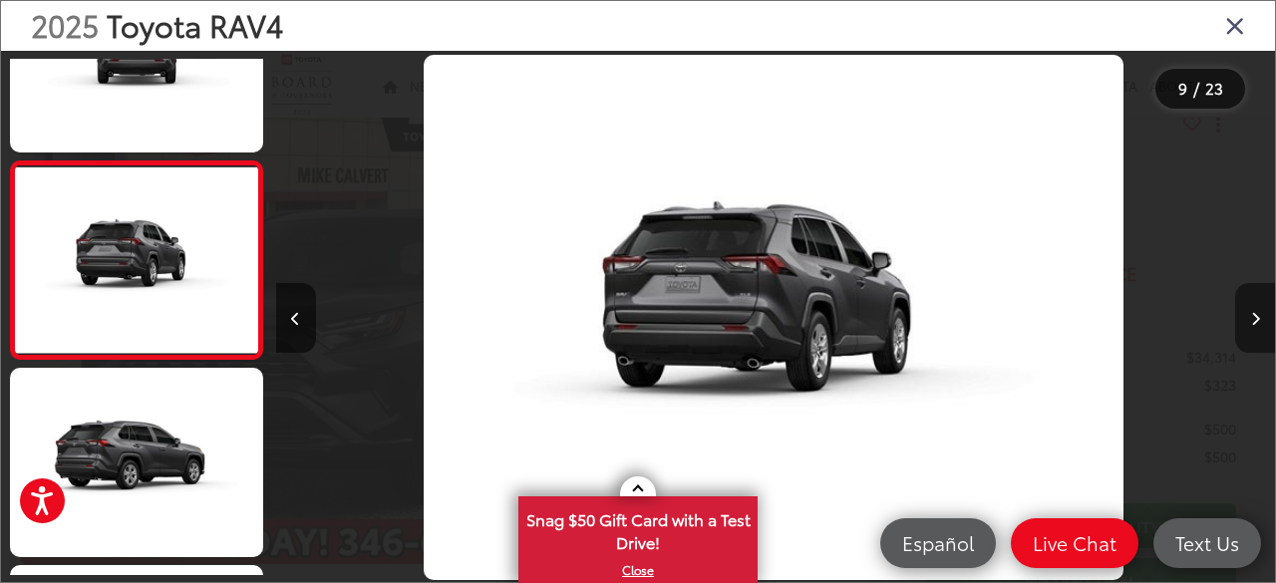
click at [1260, 320] on button "Next image" at bounding box center [1255, 318] width 40 height 70
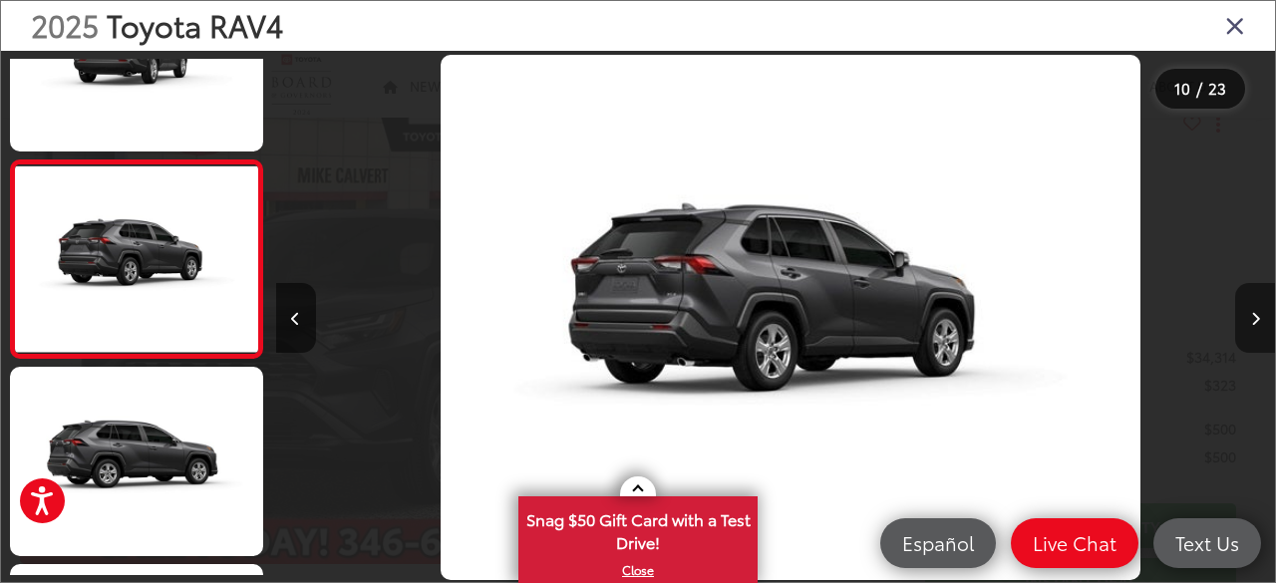
click at [1260, 318] on button "Next image" at bounding box center [1255, 318] width 40 height 70
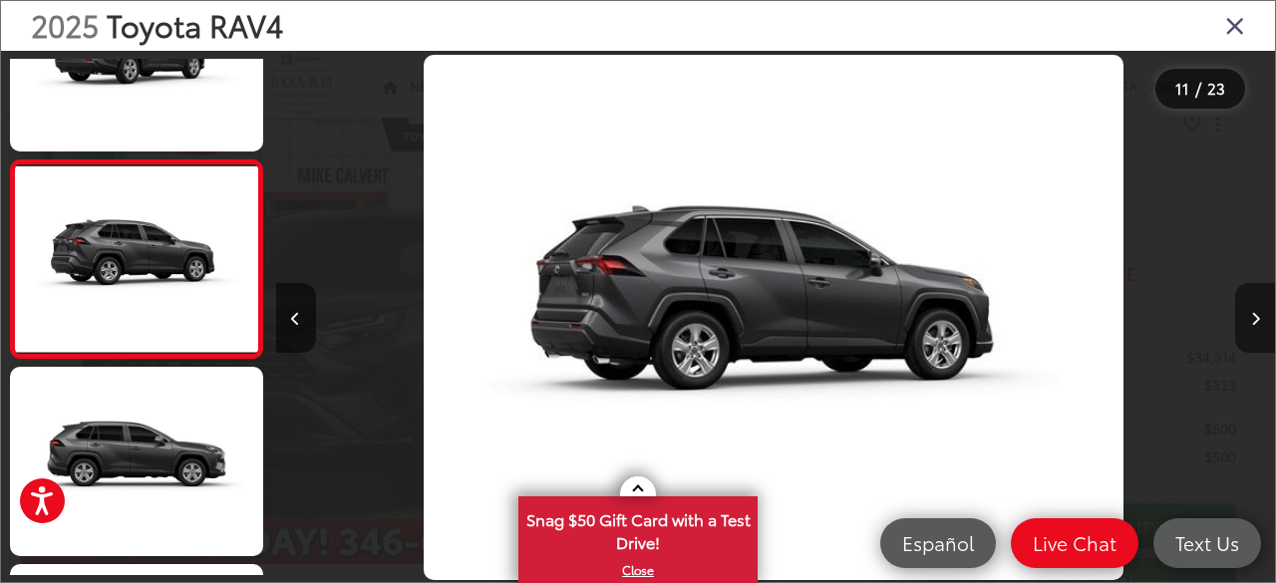
click at [1260, 318] on button "Next image" at bounding box center [1255, 318] width 40 height 70
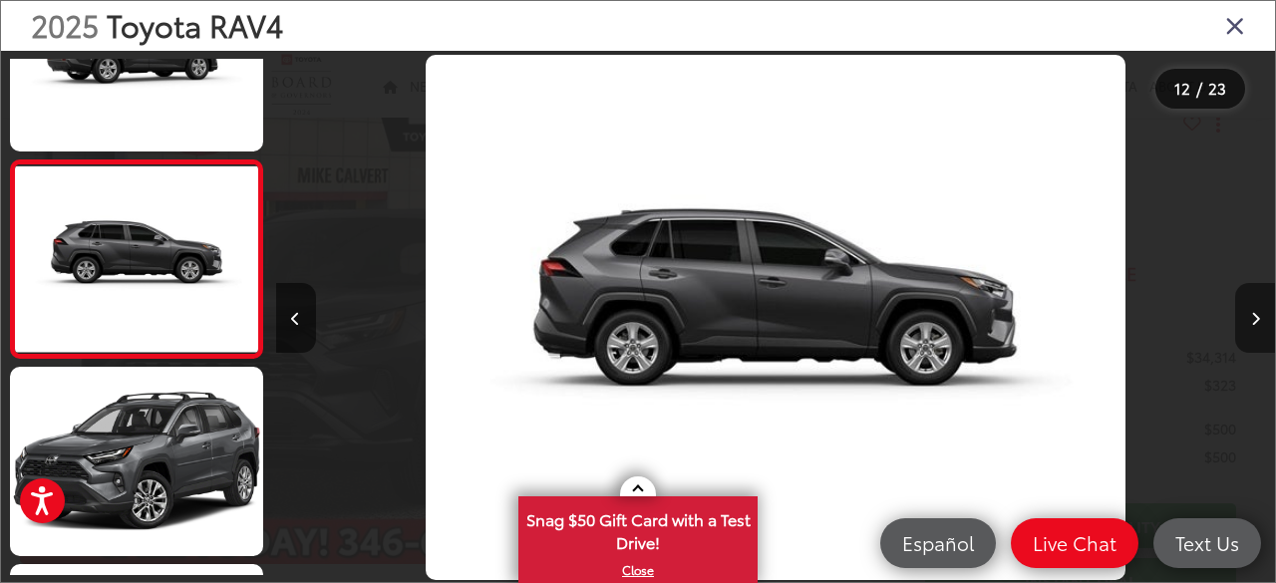
click at [1260, 318] on button "Next image" at bounding box center [1255, 318] width 40 height 70
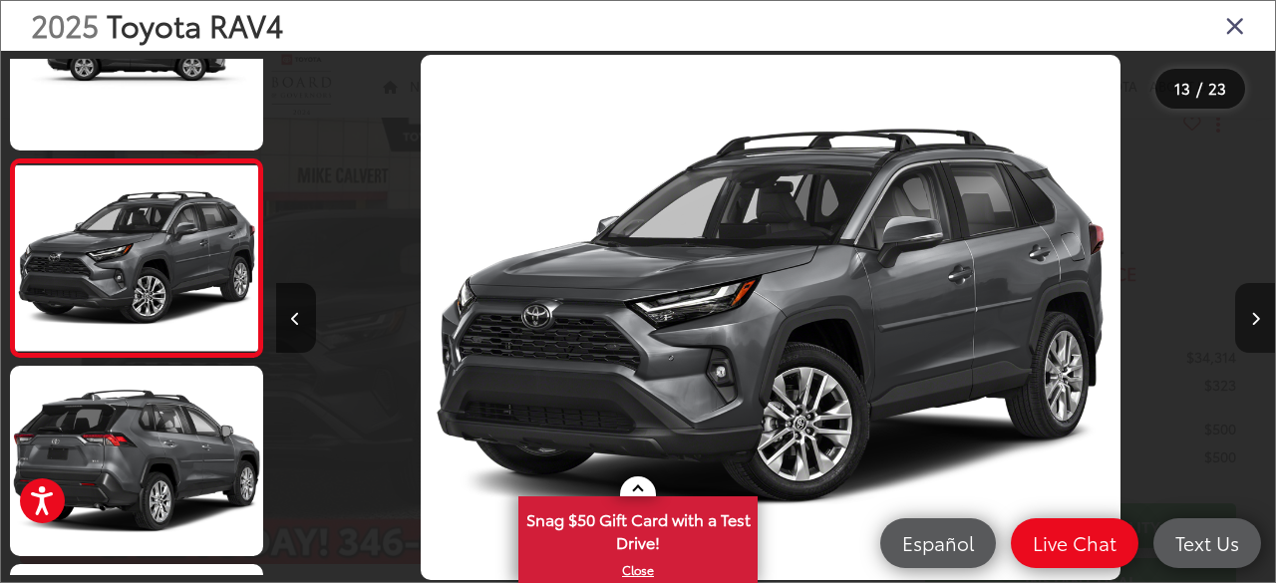
click at [1260, 318] on button "Next image" at bounding box center [1255, 318] width 40 height 70
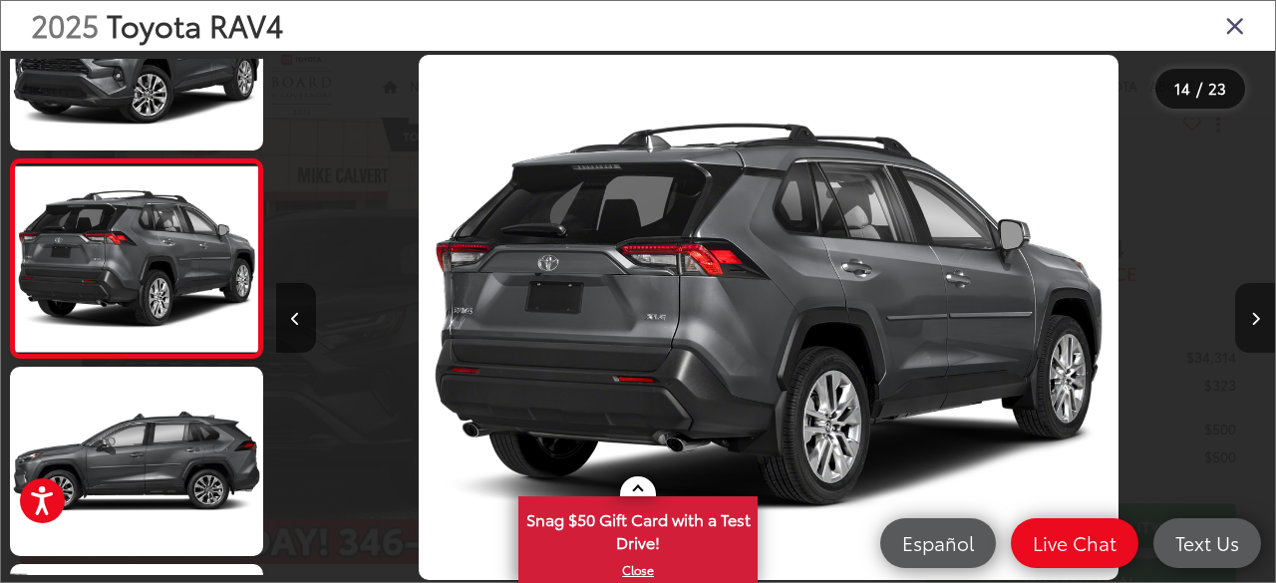
click at [1260, 318] on button "Next image" at bounding box center [1255, 318] width 40 height 70
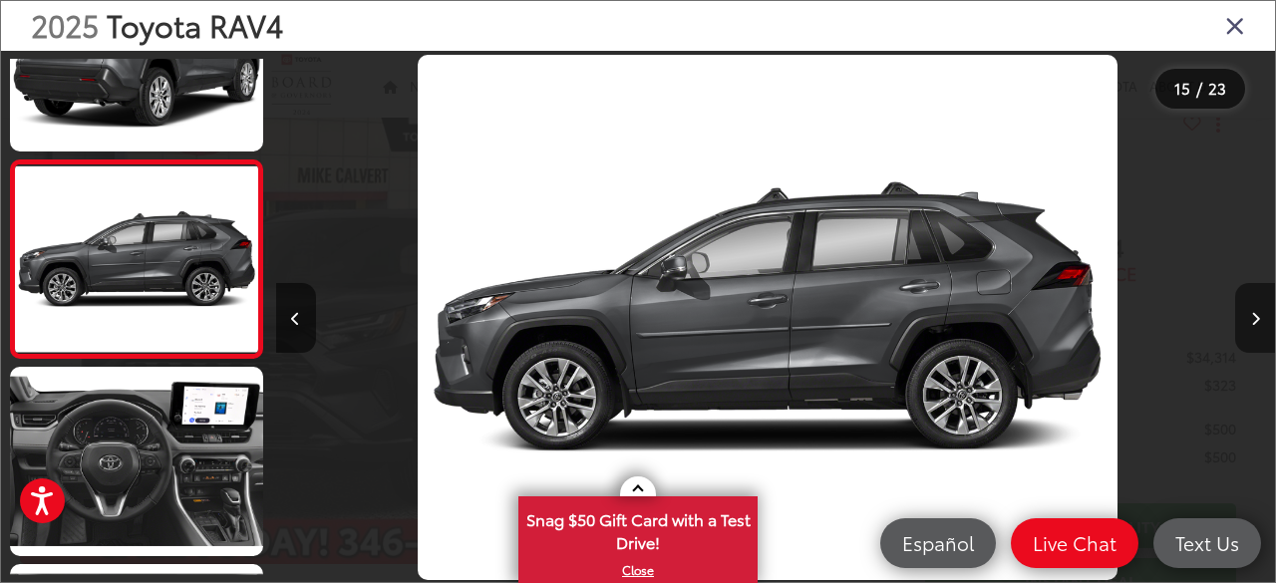
click at [1260, 318] on button "Next image" at bounding box center [1255, 318] width 40 height 70
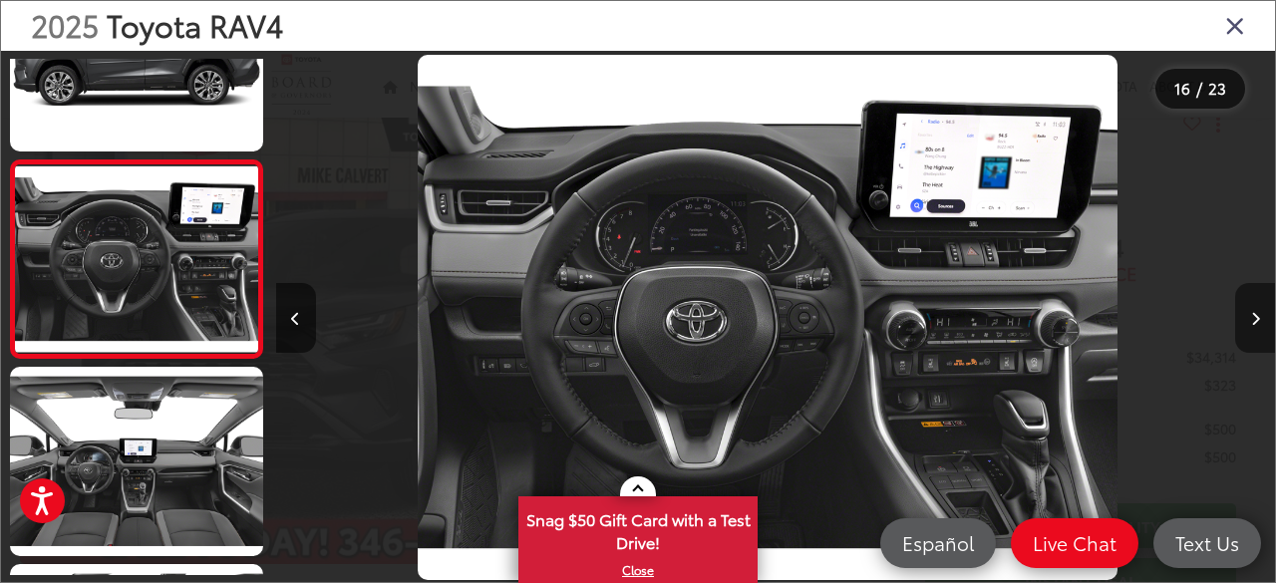
click at [1260, 318] on button "Next image" at bounding box center [1255, 318] width 40 height 70
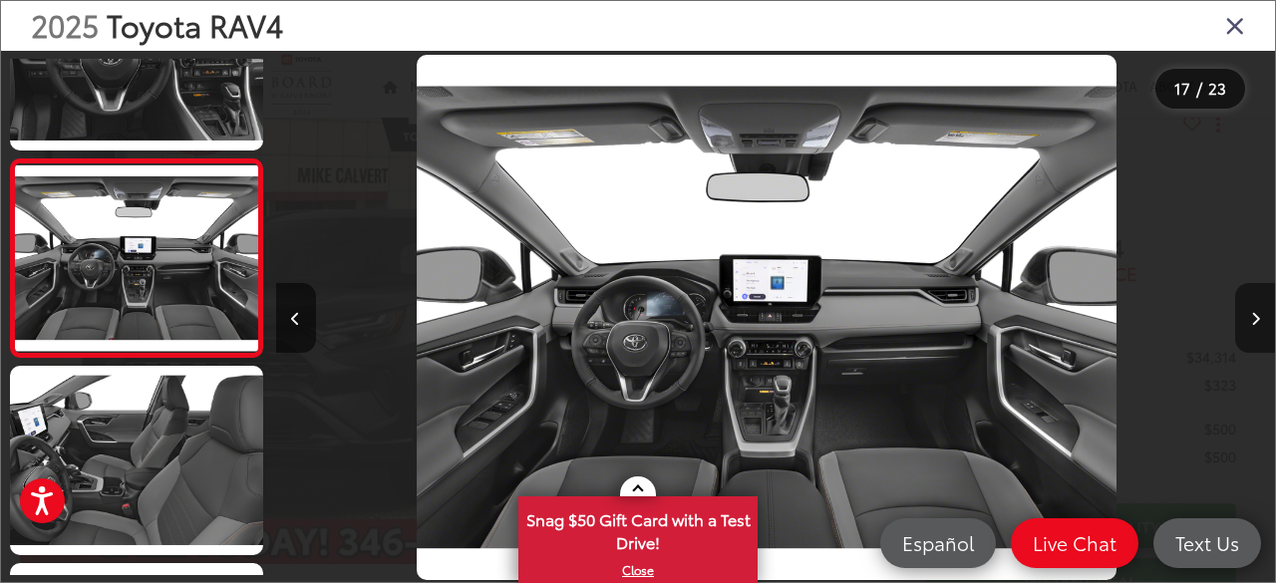
click at [1260, 318] on button "Next image" at bounding box center [1255, 318] width 40 height 70
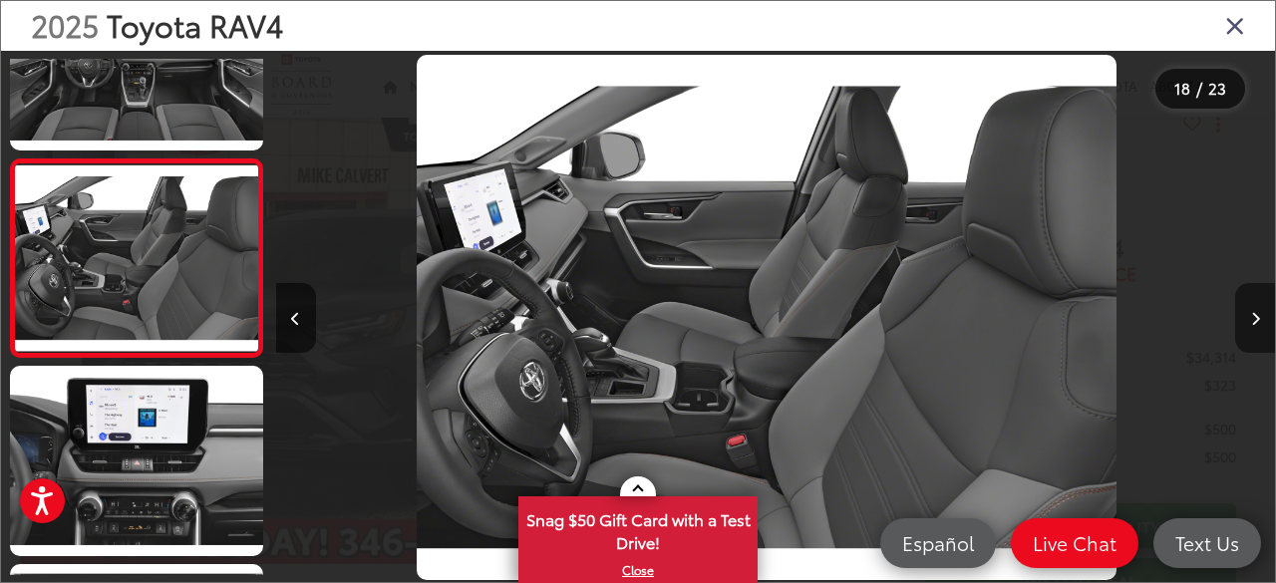
click at [1260, 318] on button "Next image" at bounding box center [1255, 318] width 40 height 70
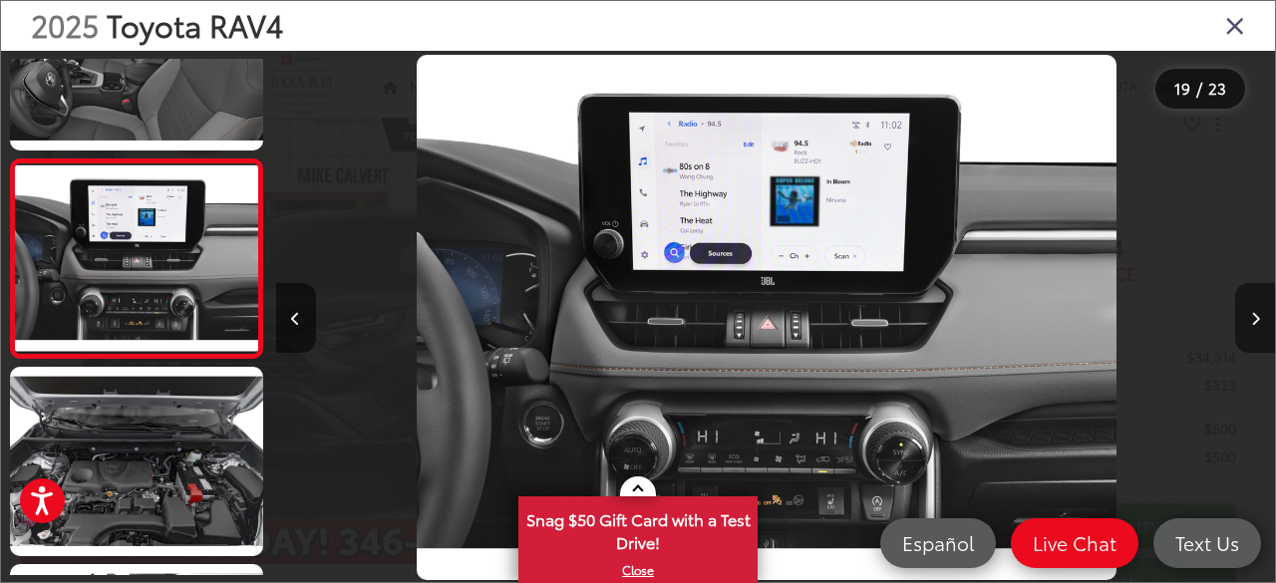
click at [1260, 318] on button "Next image" at bounding box center [1255, 318] width 40 height 70
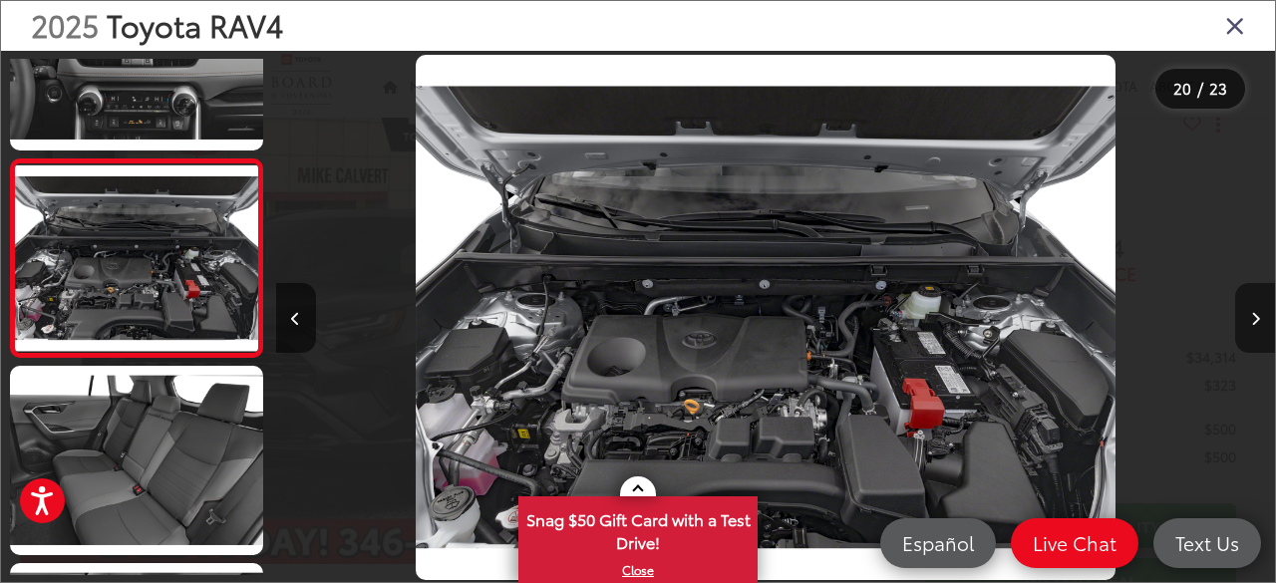
click at [1260, 318] on button "Next image" at bounding box center [1255, 318] width 40 height 70
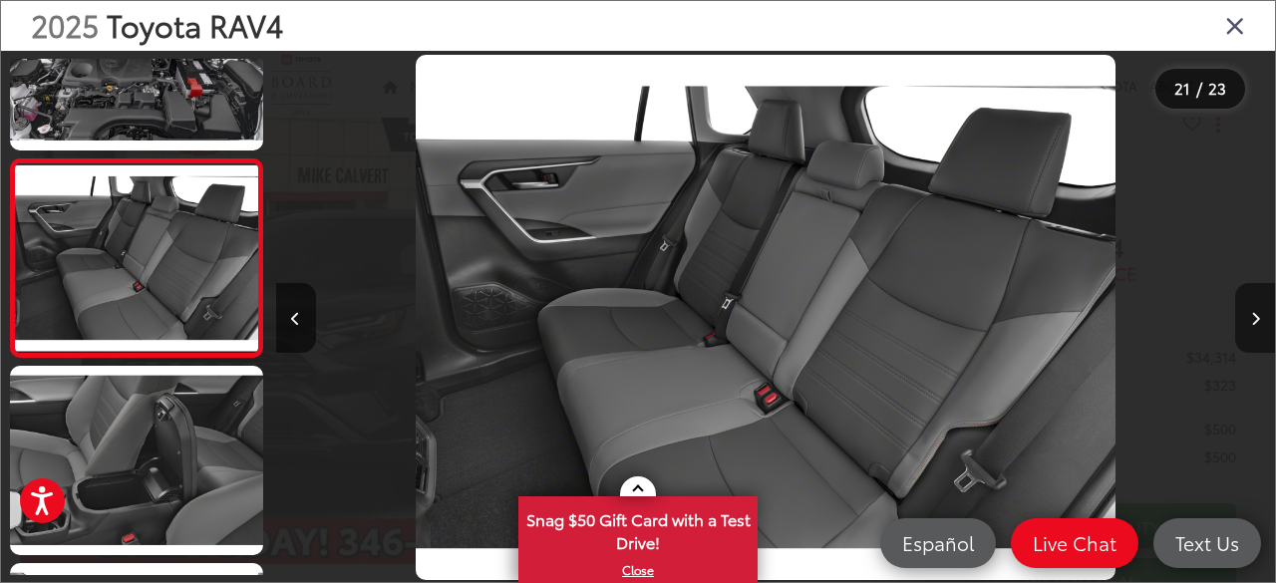
click at [1260, 318] on button "Next image" at bounding box center [1255, 318] width 40 height 70
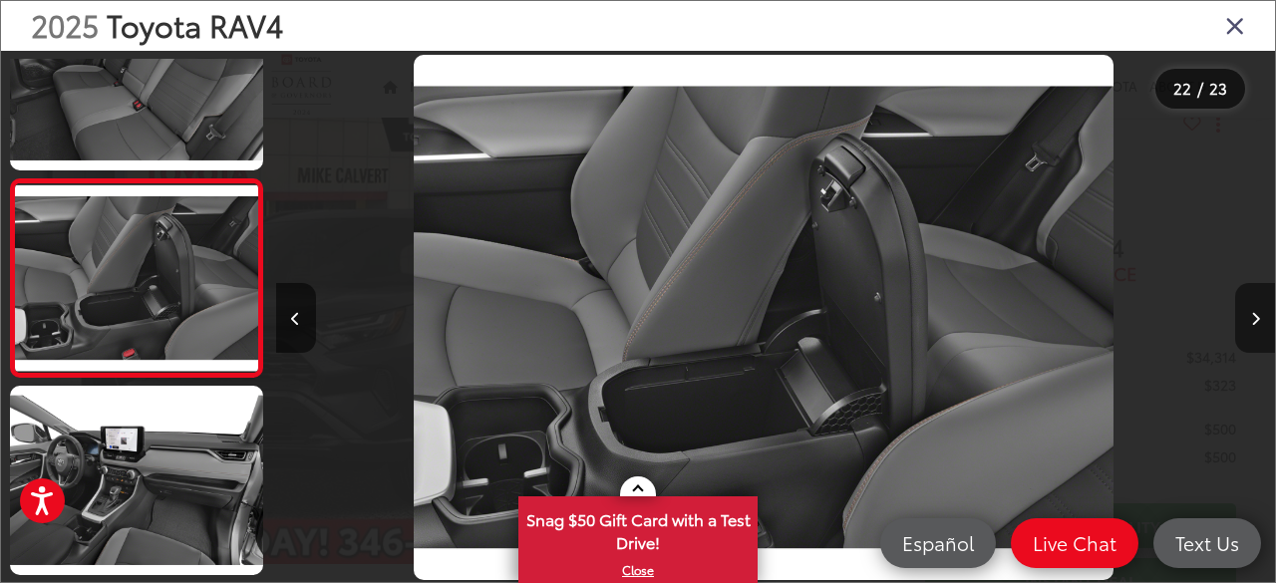
click at [1260, 318] on button "Next image" at bounding box center [1255, 318] width 40 height 70
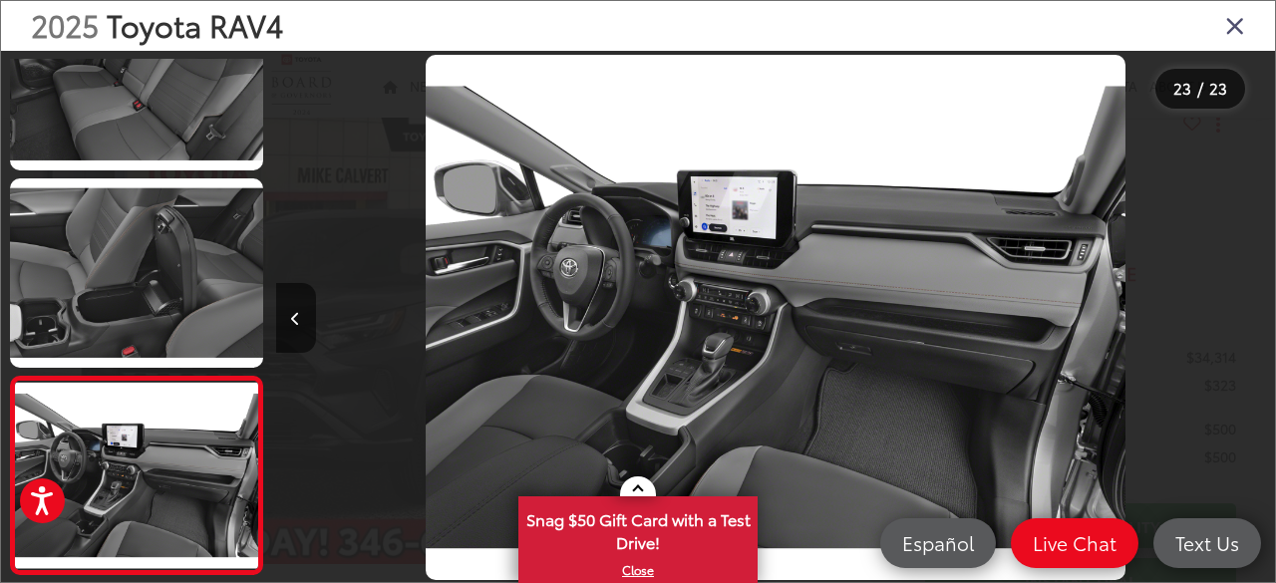
click at [1260, 318] on div at bounding box center [1150, 317] width 250 height 533
click at [1237, 40] on div "2025 Toyota RAV4" at bounding box center [638, 26] width 1274 height 50
click at [1234, 34] on icon "Close gallery" at bounding box center [1235, 25] width 20 height 26
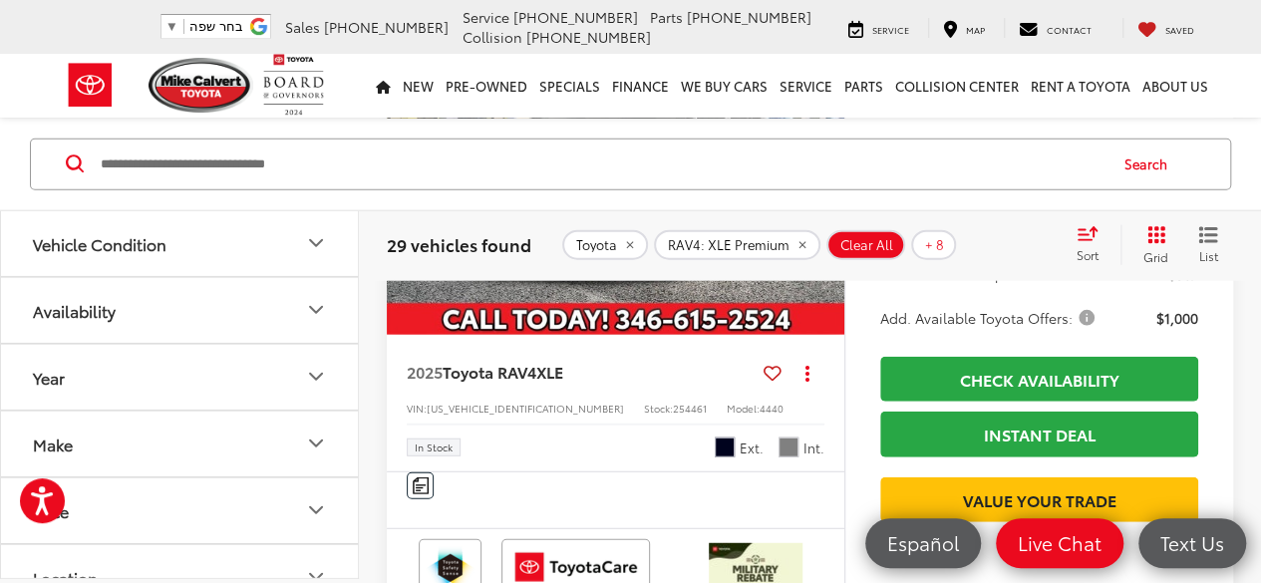
scroll to position [2333, 0]
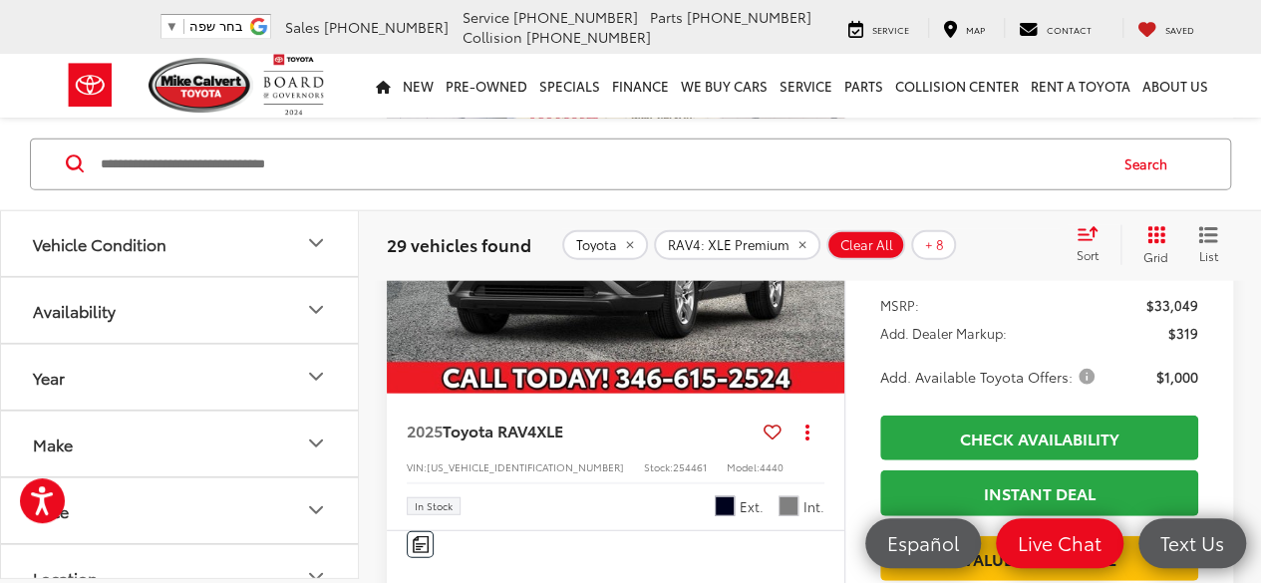
click at [826, 229] on icon "Next image" at bounding box center [824, 222] width 9 height 14
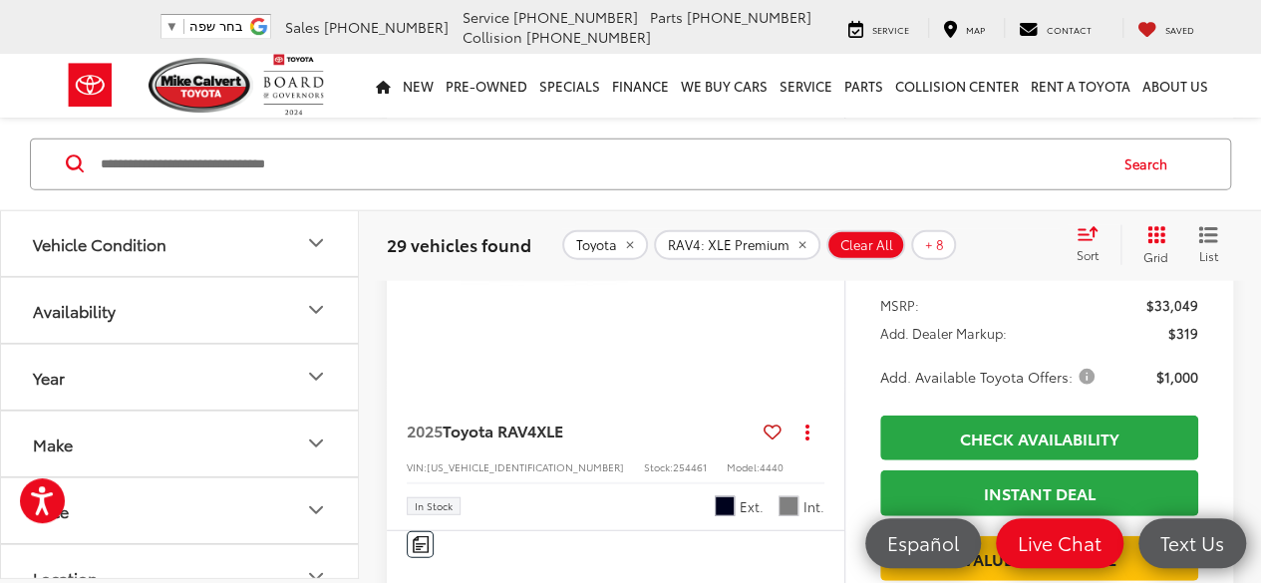
click at [830, 257] on button "Next image" at bounding box center [825, 222] width 40 height 70
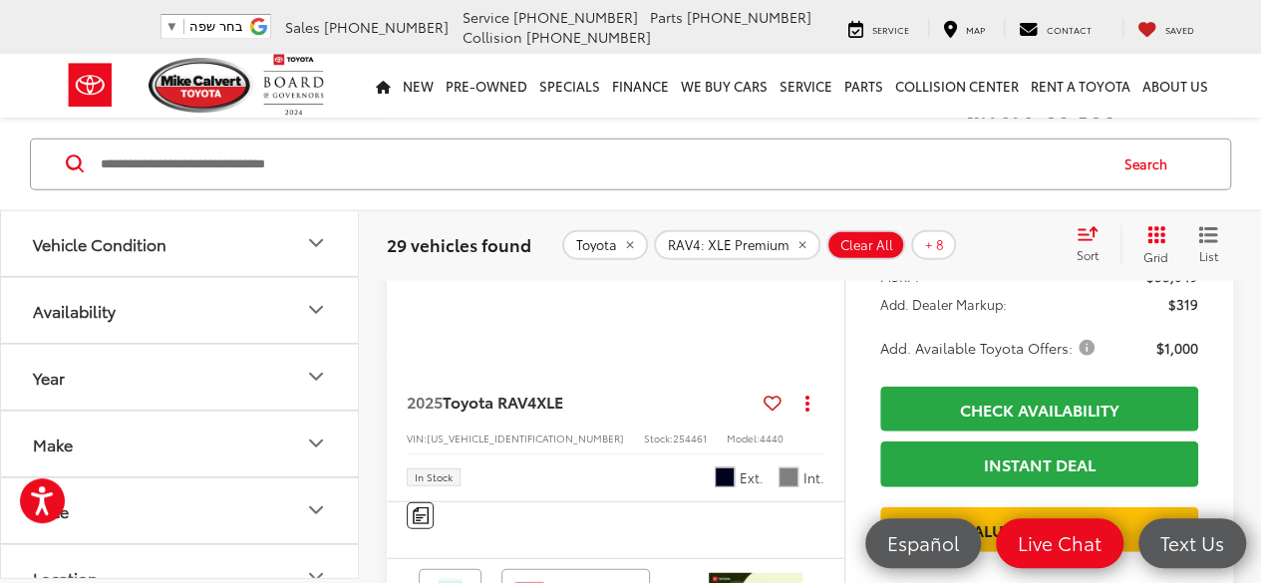
scroll to position [2234, 0]
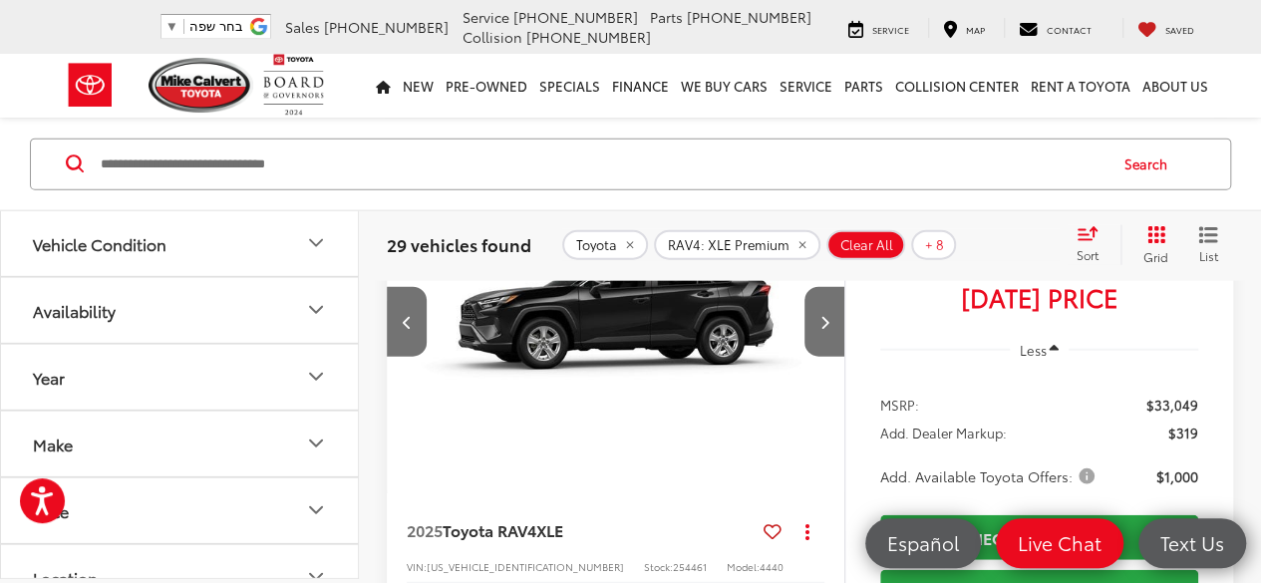
click at [718, 430] on img "2025 Toyota RAV4 XLE 2" at bounding box center [617, 322] width 461 height 345
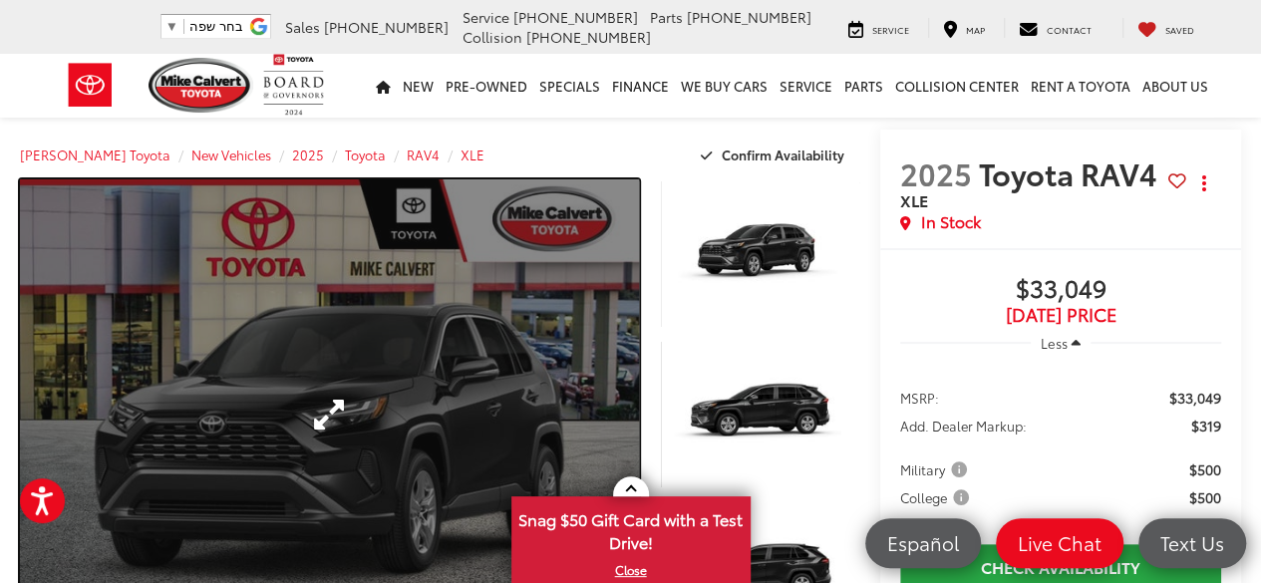
click at [489, 325] on link "Expand Photo 0" at bounding box center [329, 414] width 619 height 471
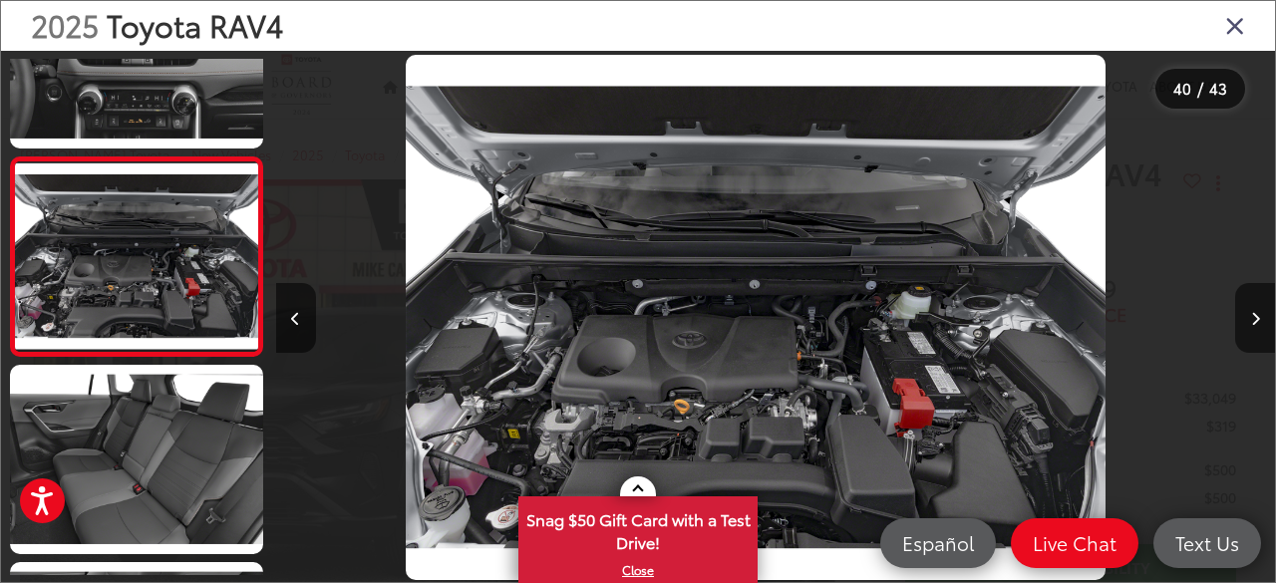
click at [1227, 26] on icon "Close gallery" at bounding box center [1235, 25] width 20 height 26
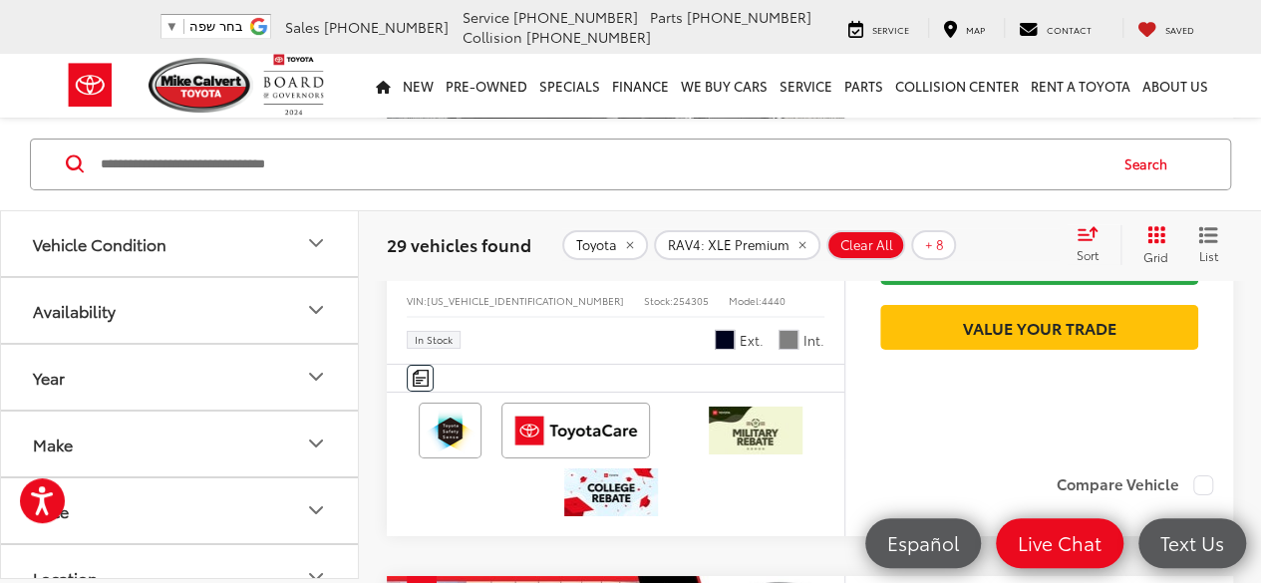
scroll to position [3155, 0]
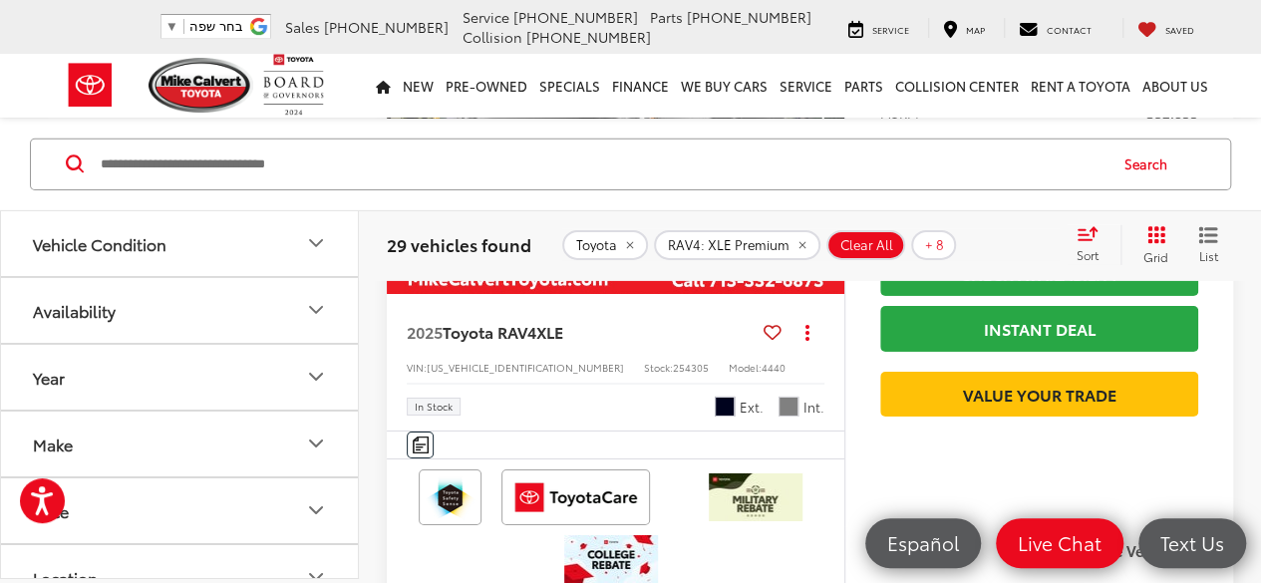
click at [722, 295] on img "2025 Toyota RAV4 XLE 0" at bounding box center [616, 122] width 461 height 345
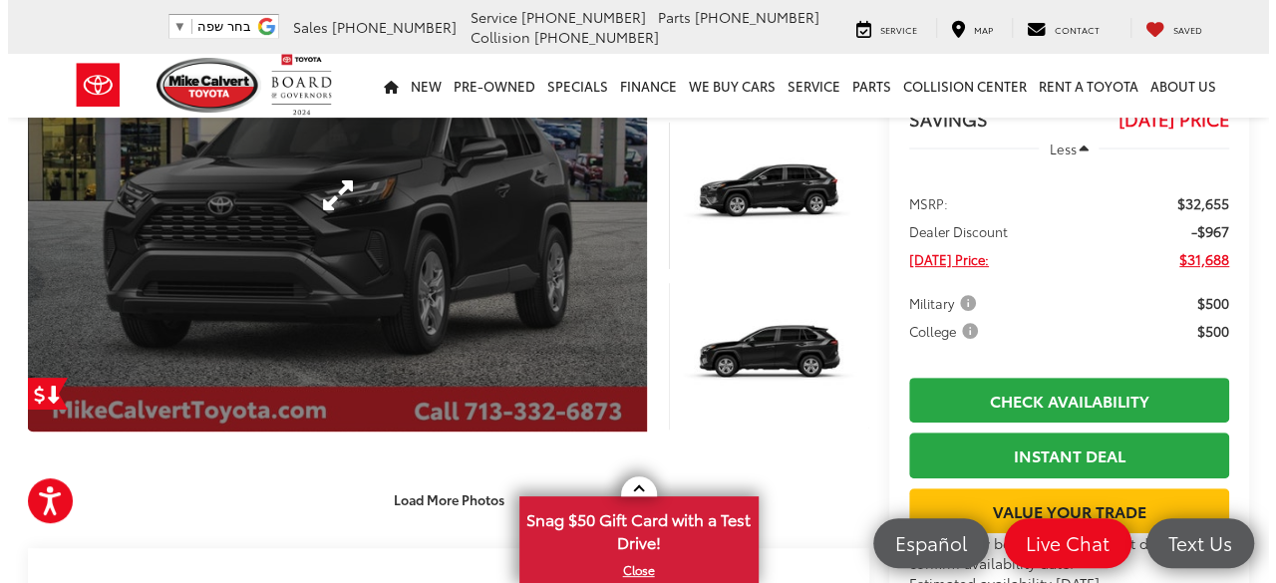
scroll to position [97, 0]
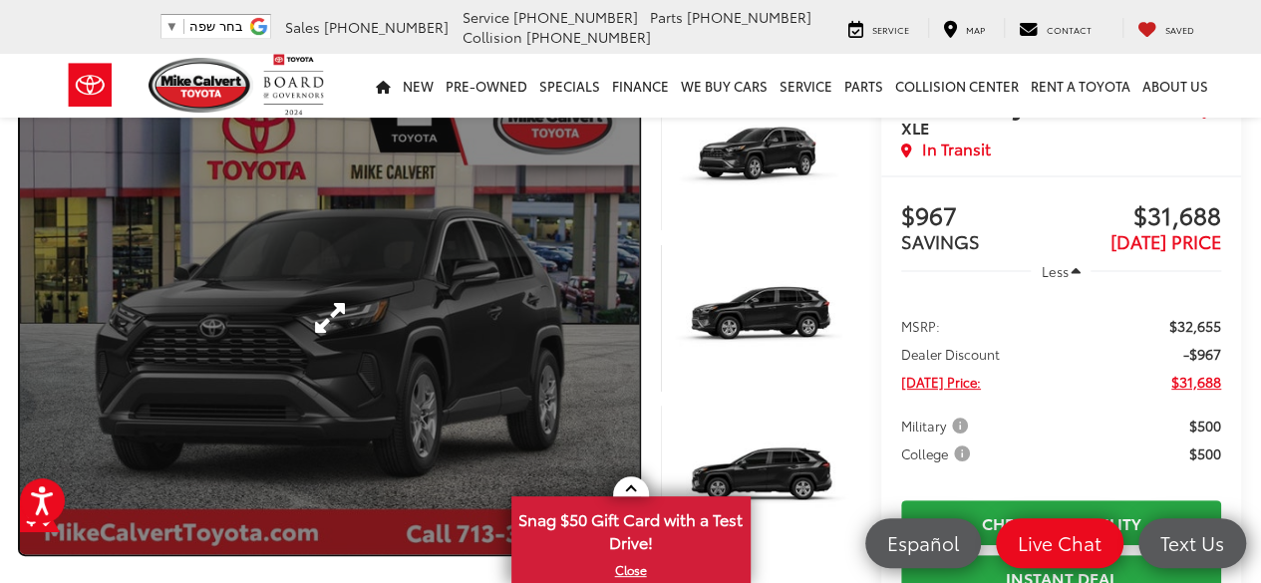
click at [476, 270] on link "Expand Photo 0" at bounding box center [329, 319] width 619 height 472
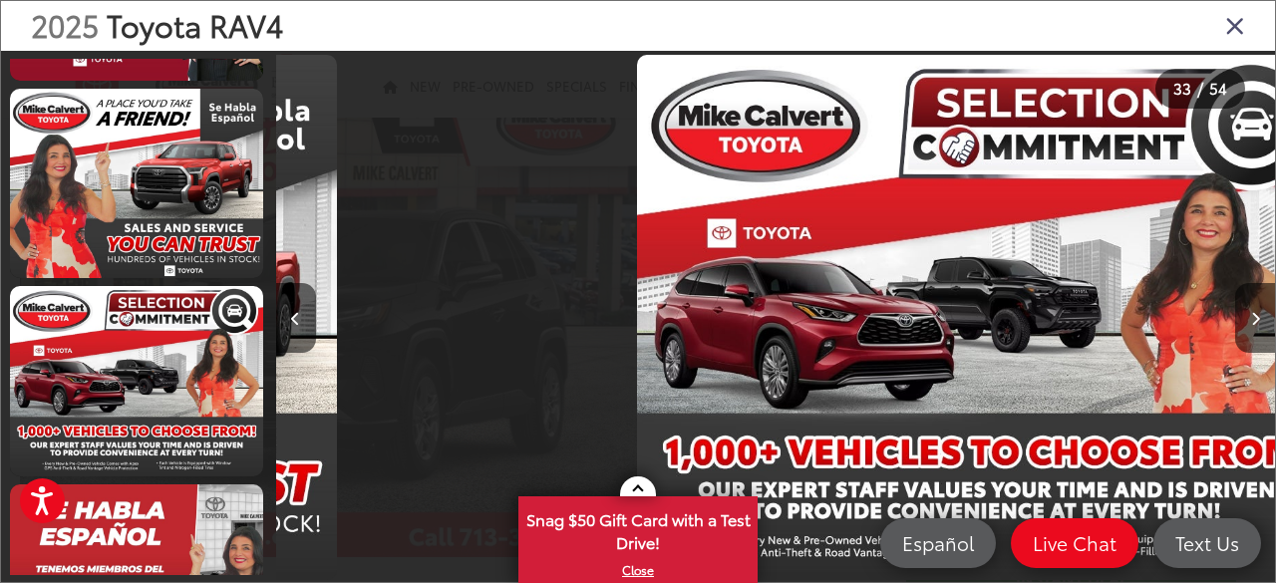
scroll to position [5951, 0]
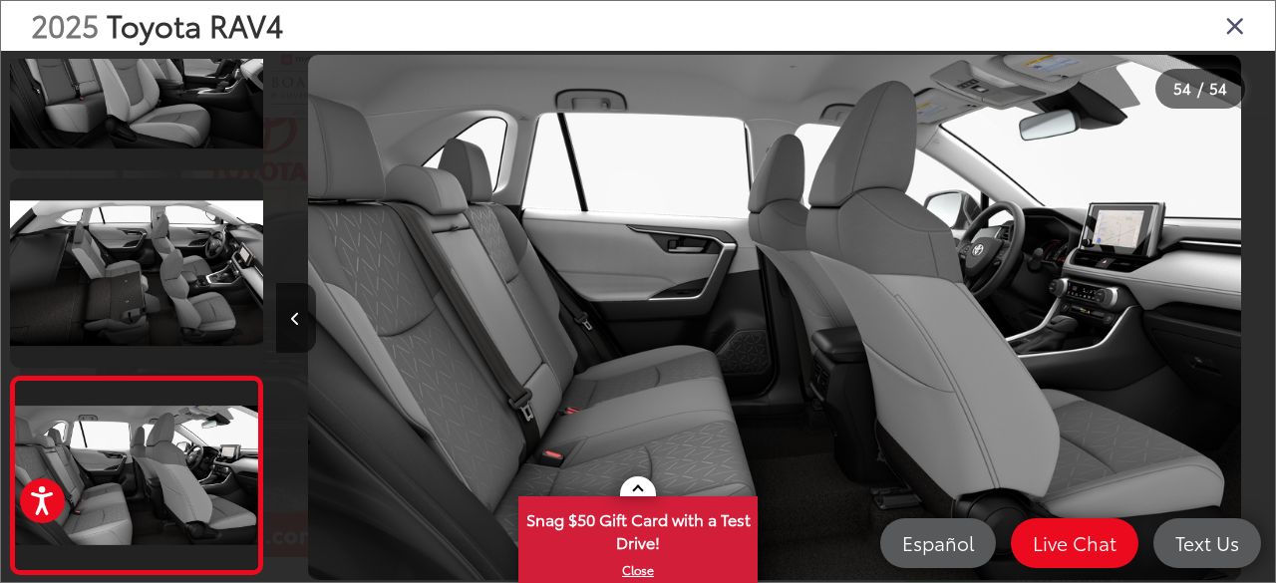
click at [1236, 21] on icon "Close gallery" at bounding box center [1235, 25] width 20 height 26
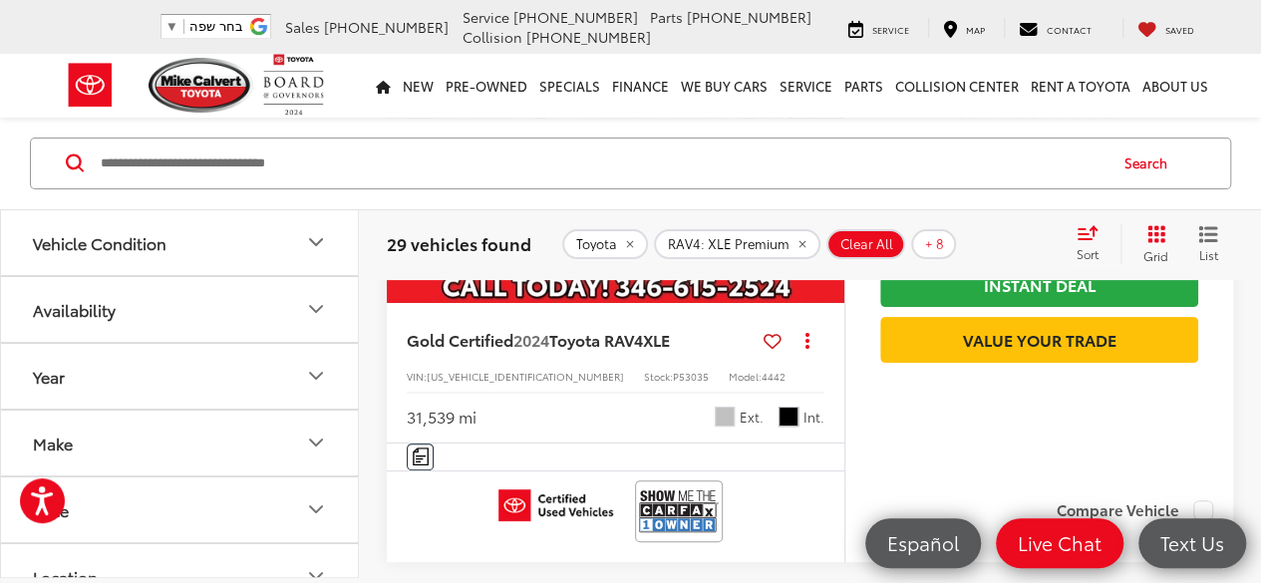
scroll to position [3884, 0]
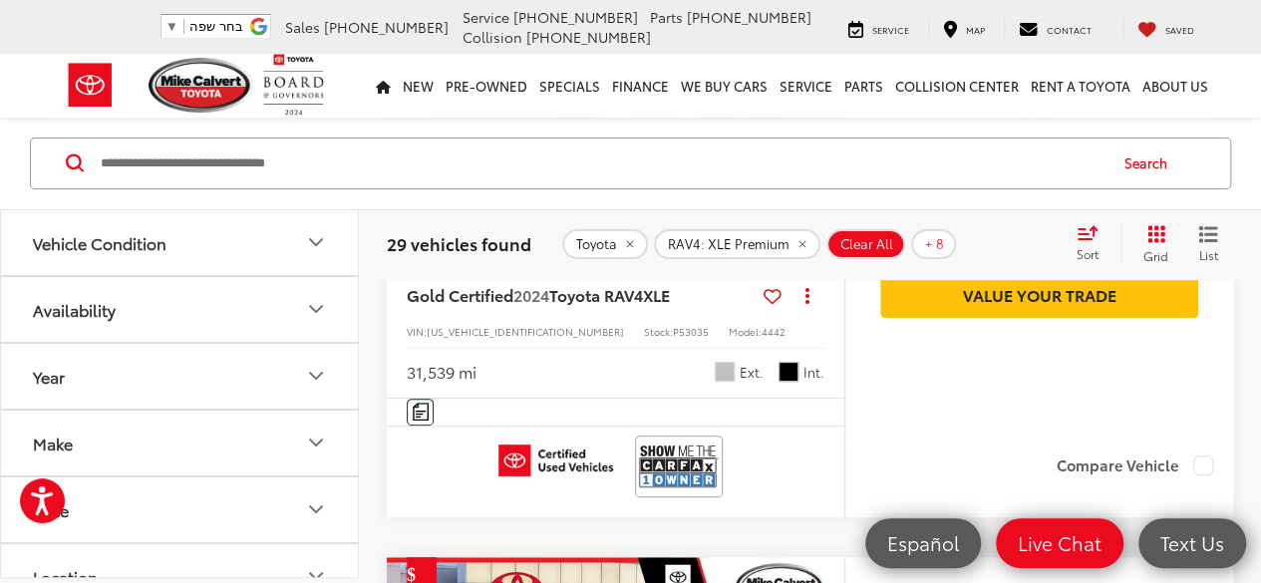
click at [827, 93] on icon "Next image" at bounding box center [824, 86] width 9 height 14
click at [824, 93] on icon "Next image" at bounding box center [824, 86] width 9 height 14
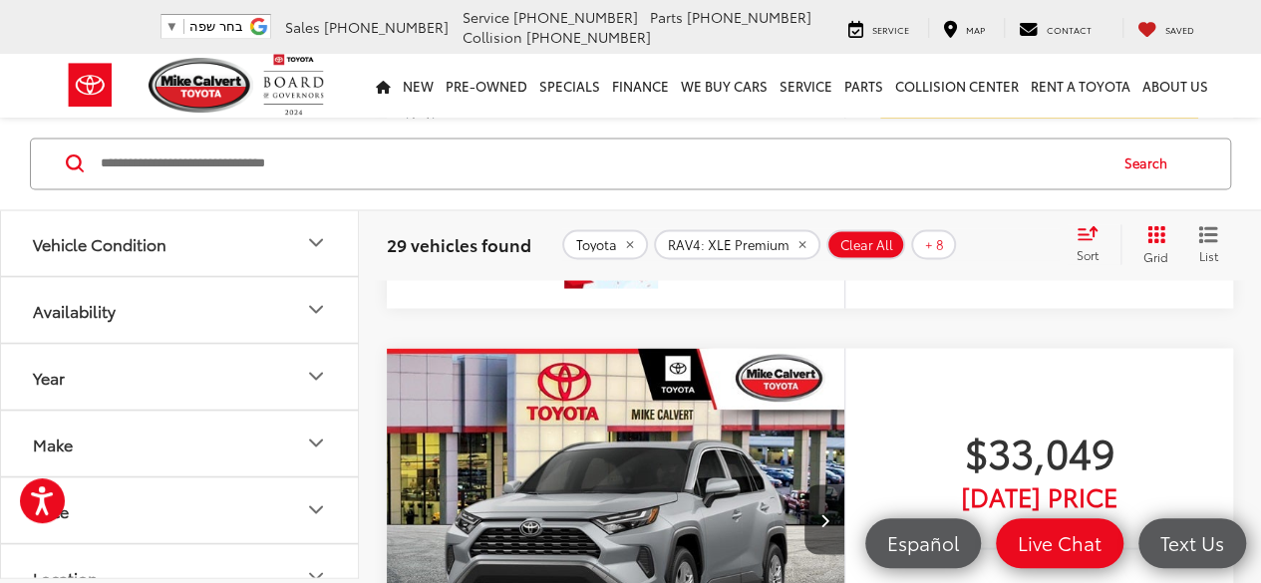
scroll to position [4981, 0]
